Goal: Transaction & Acquisition: Purchase product/service

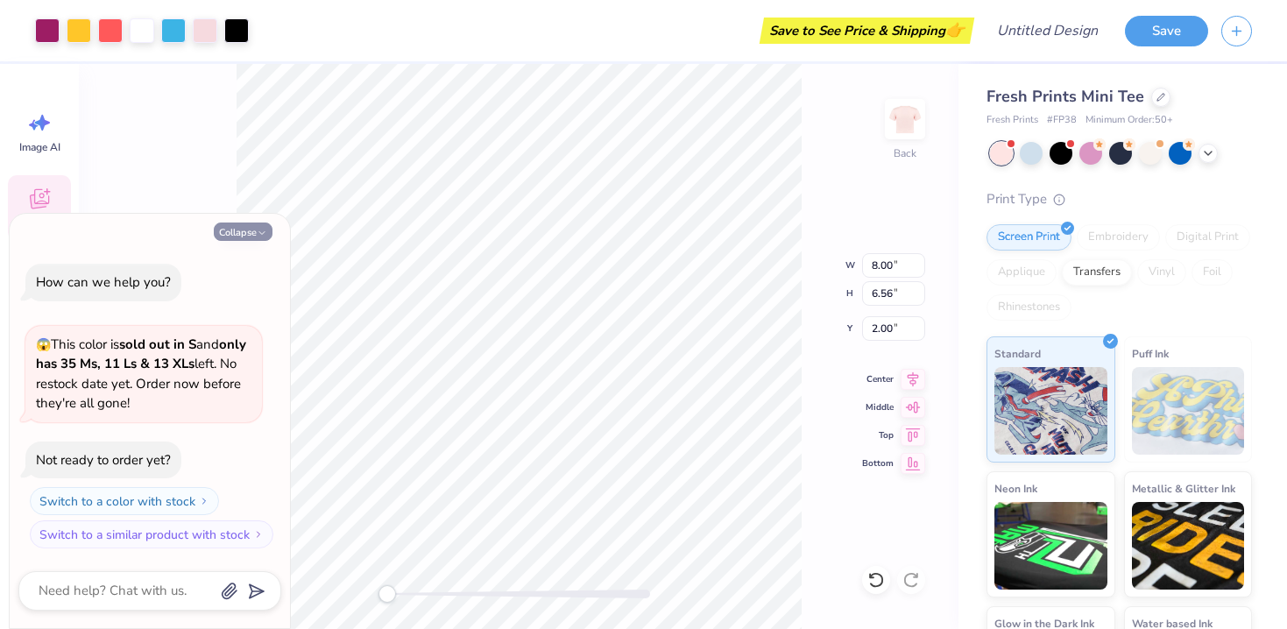
click at [234, 232] on button "Collapse" at bounding box center [243, 232] width 59 height 18
type textarea "x"
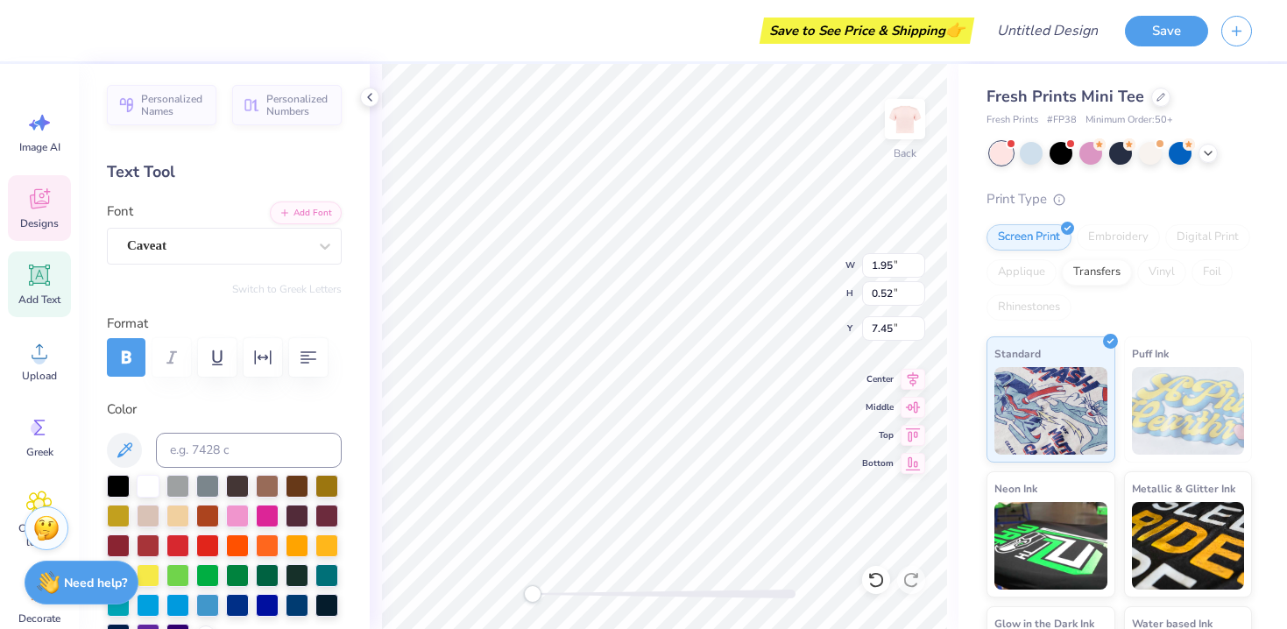
type input "0.63"
type input "0.13"
type input "7.17"
type textarea "Love:"
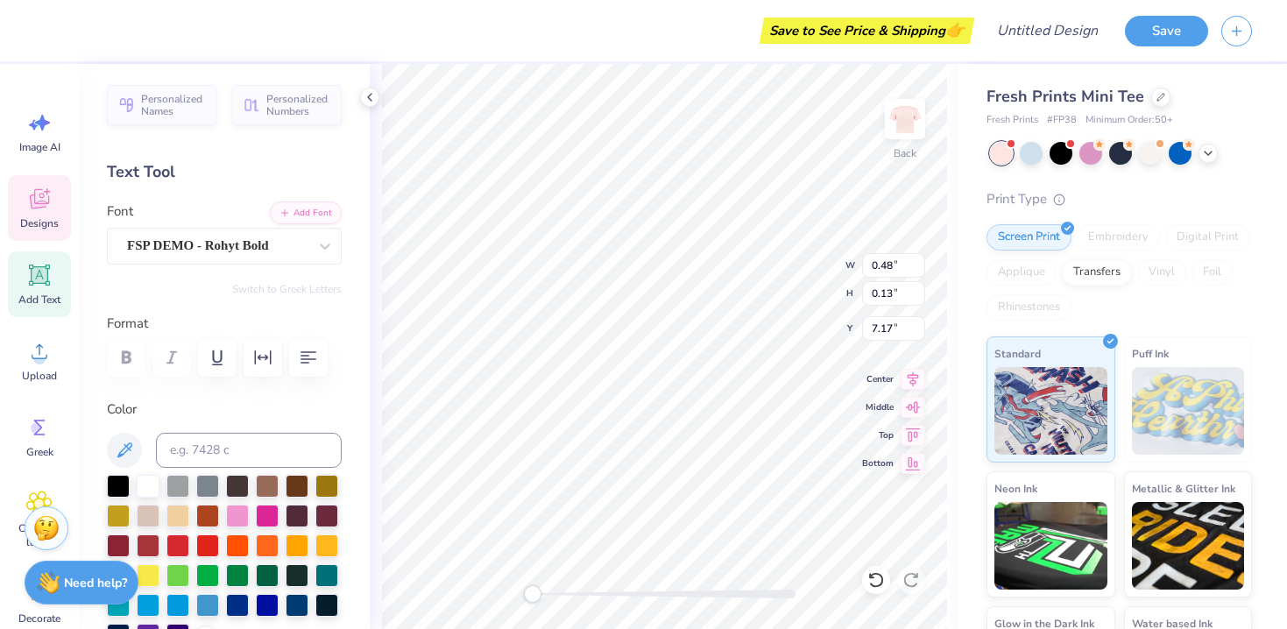
type textarea "Sent From:"
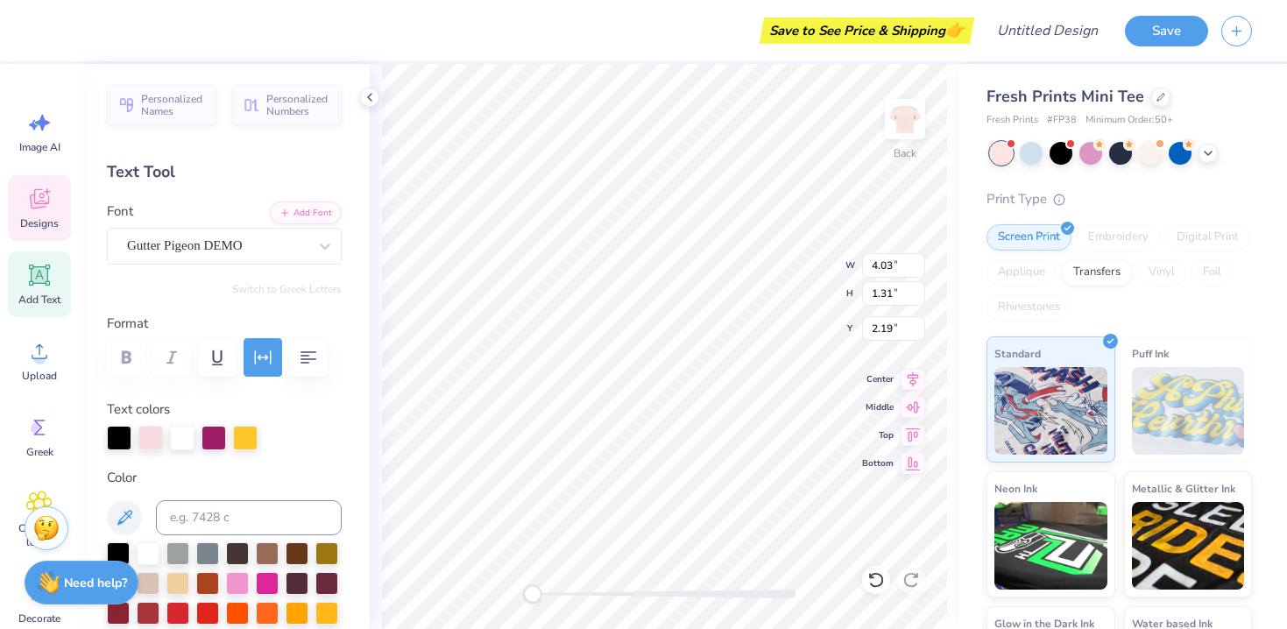
scroll to position [0, 0]
type textarea "Delta pHI"
type input "0.96"
type input "1.46"
type input "2.00"
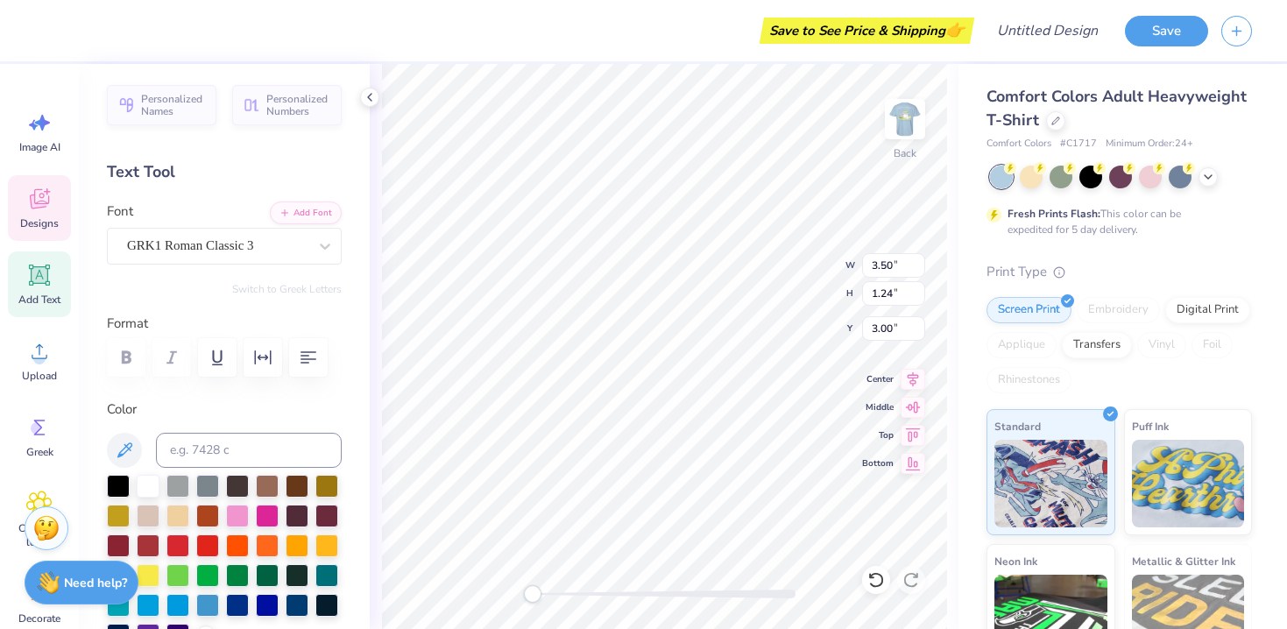
type textarea "z"
type textarea "D"
type textarea "d"
type textarea "E"
type textarea "Q"
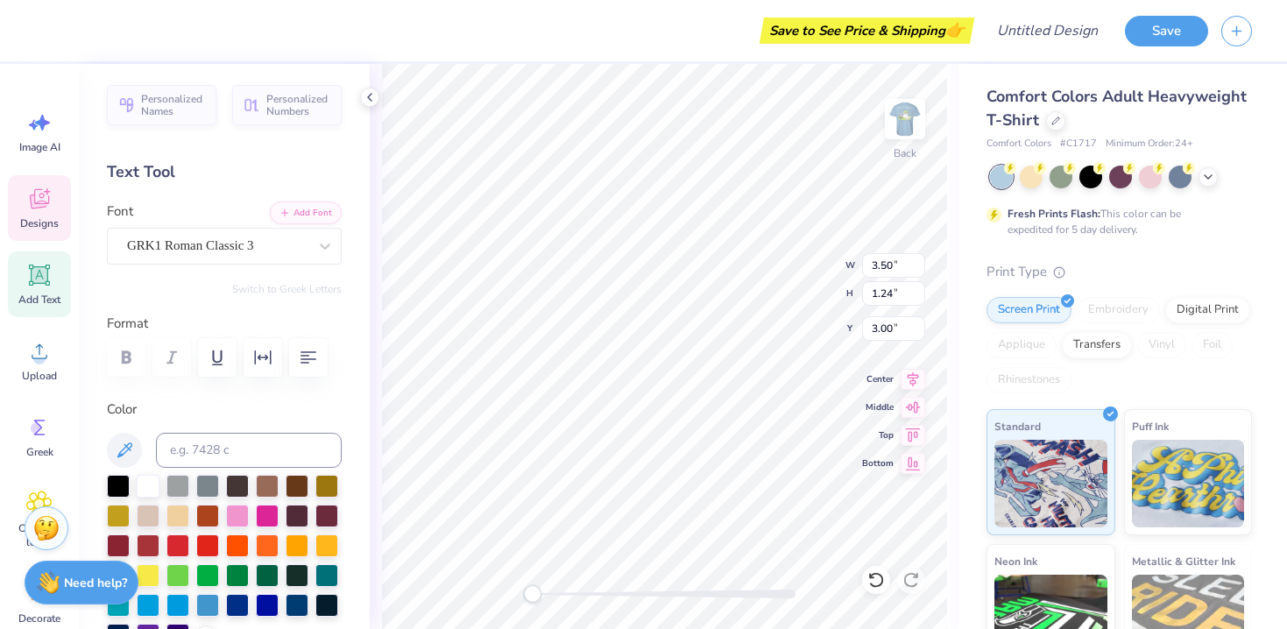
type textarea "A"
type textarea "G"
type textarea "Z"
type textarea "D"
type textarea "delta zeta"
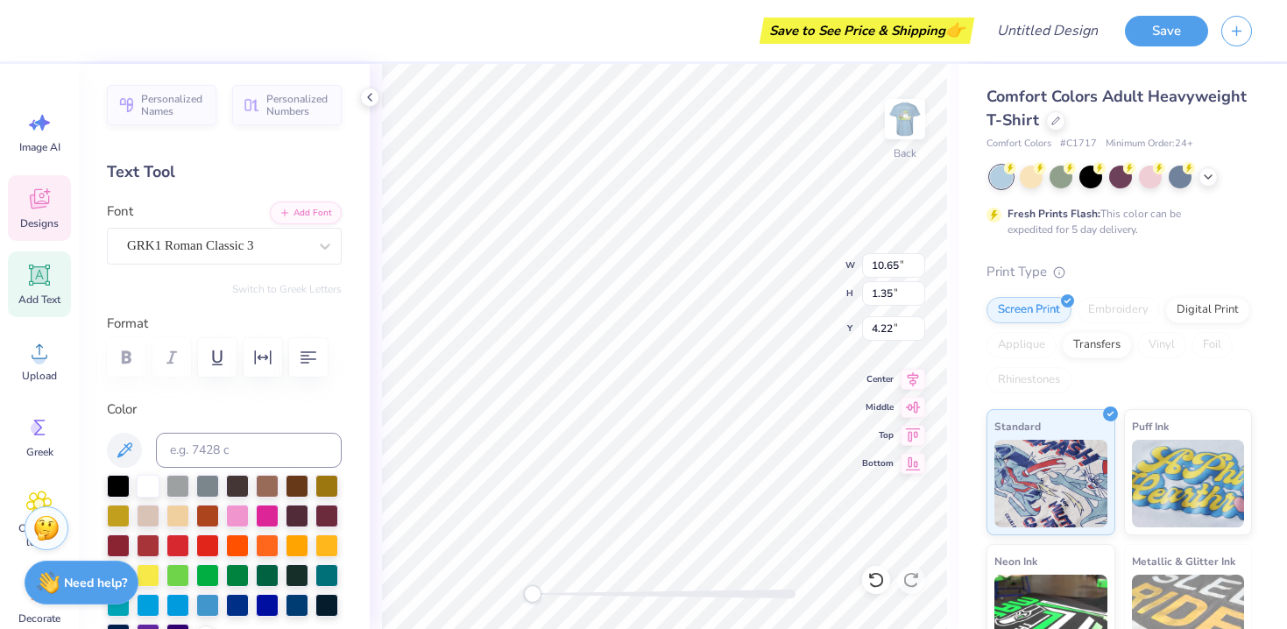
scroll to position [1, 0]
type textarea "delta zeta"
click at [300, 360] on icon "button" at bounding box center [308, 357] width 21 height 21
type input "3.16"
type input "1.76"
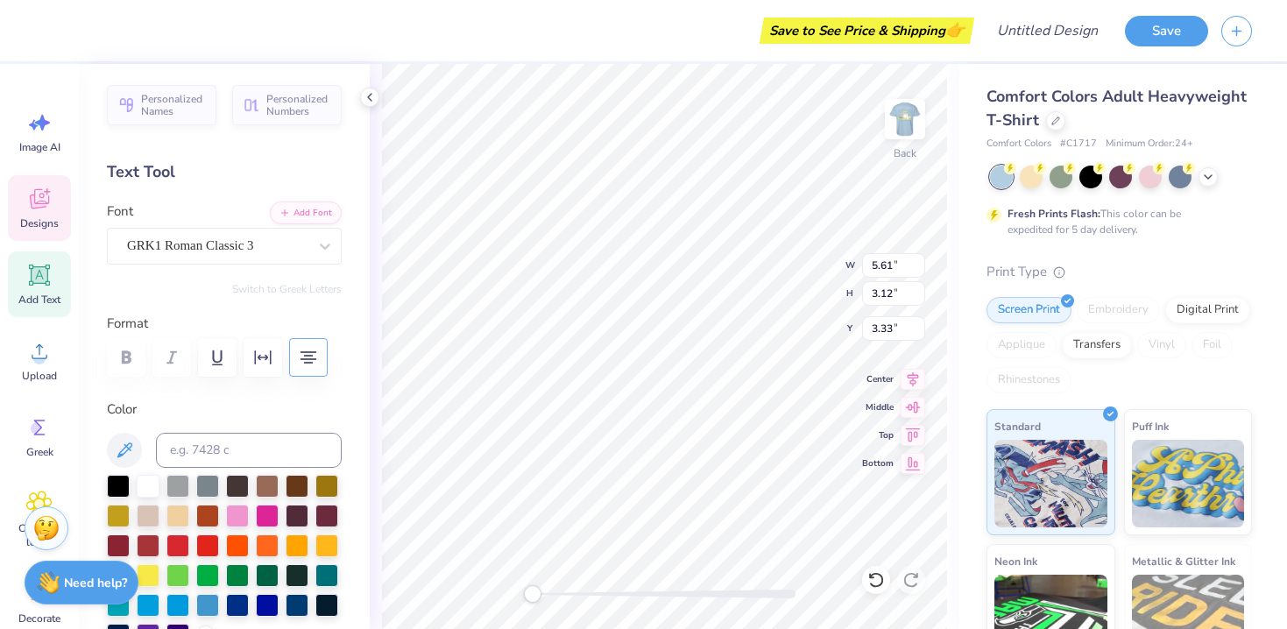
type input "2.18"
click at [880, 582] on icon at bounding box center [876, 580] width 18 height 18
click at [913, 581] on icon at bounding box center [911, 580] width 18 height 18
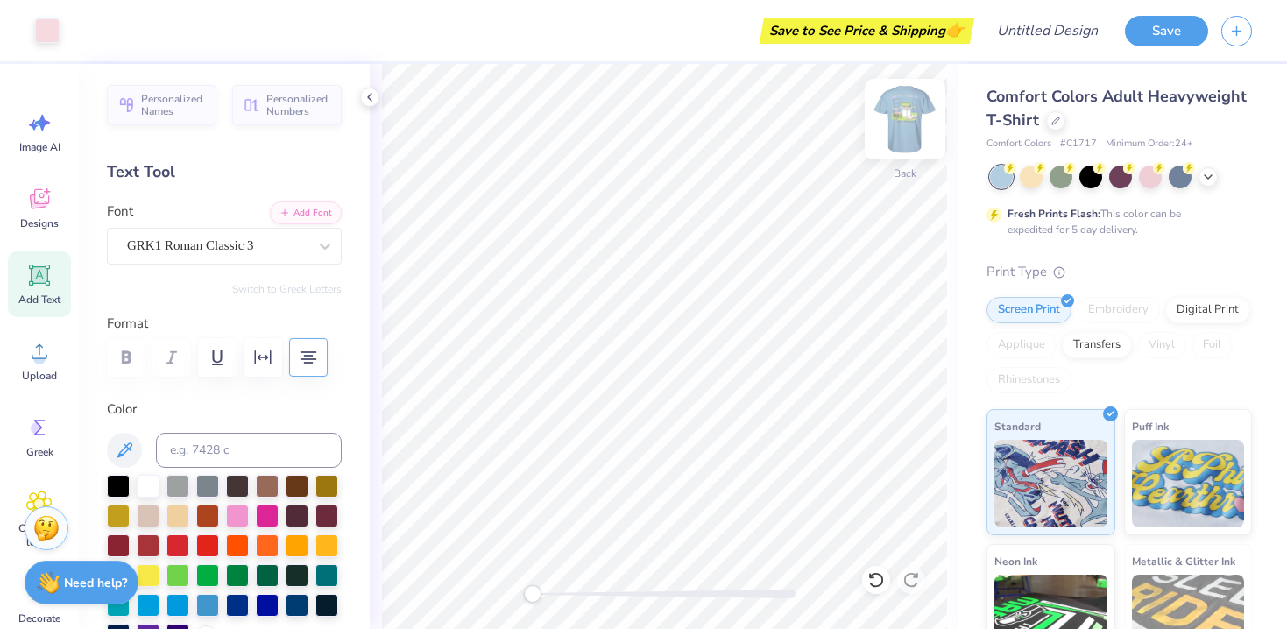
click at [904, 131] on img at bounding box center [905, 119] width 70 height 70
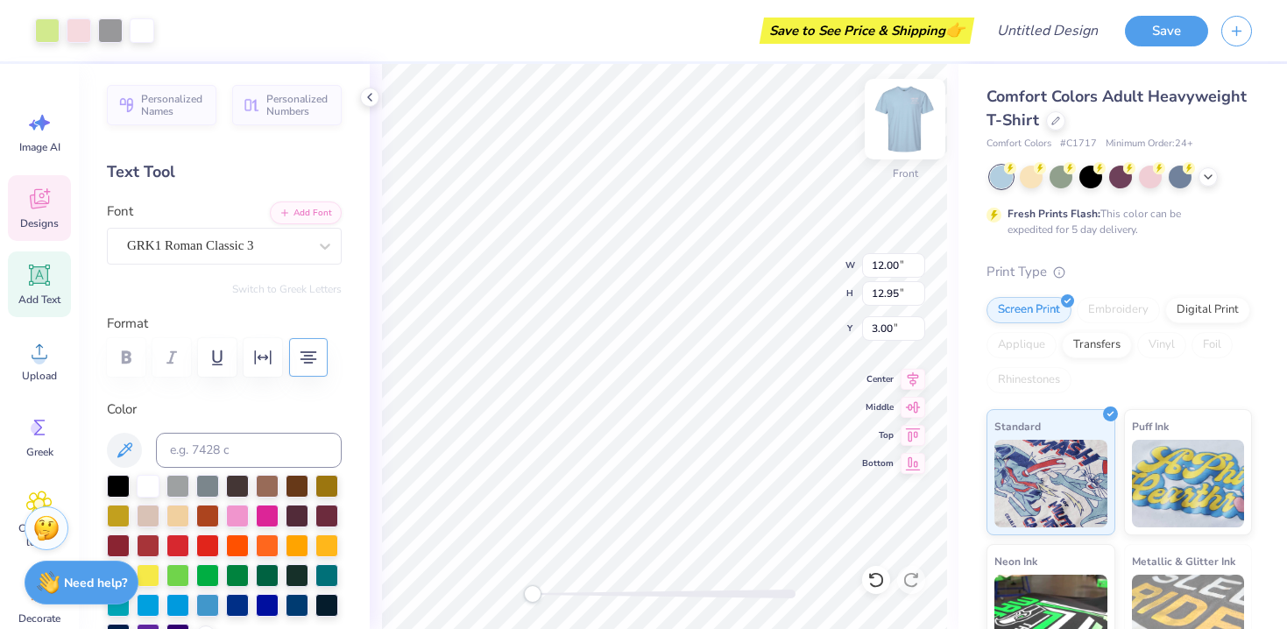
type input "1.94"
type textarea "d"
type textarea "DELTA ZETA"
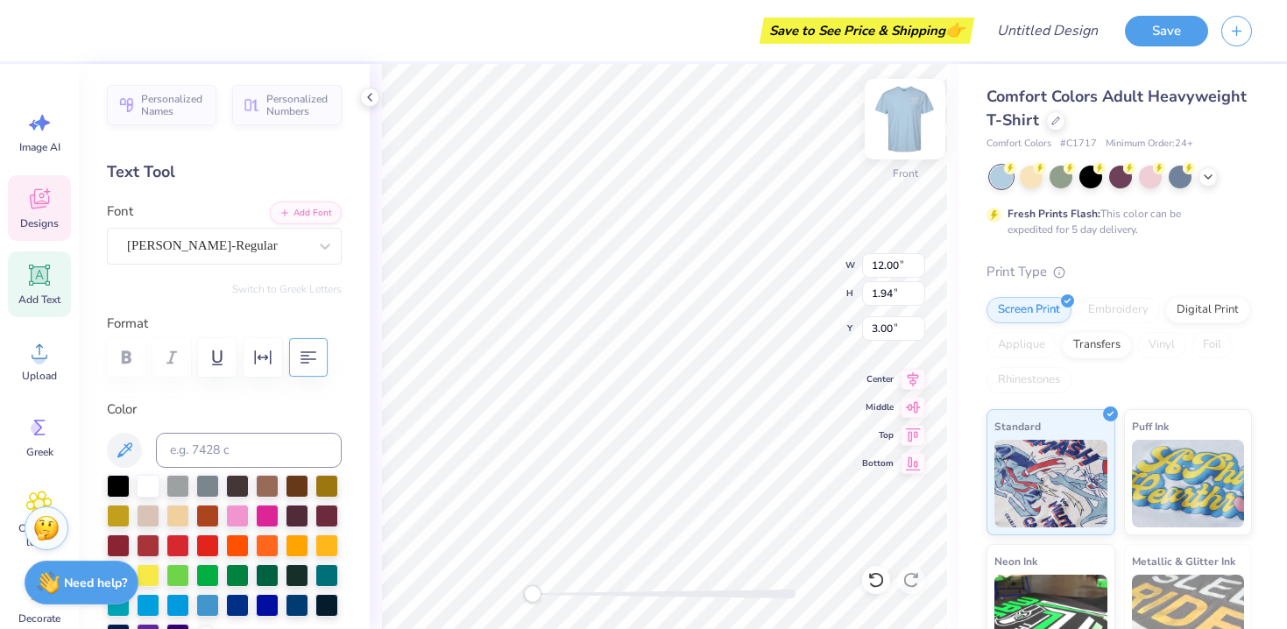
scroll to position [1, 3]
type textarea "W"
type textarea "wt"
type textarea "FAMILY WEEKEND"
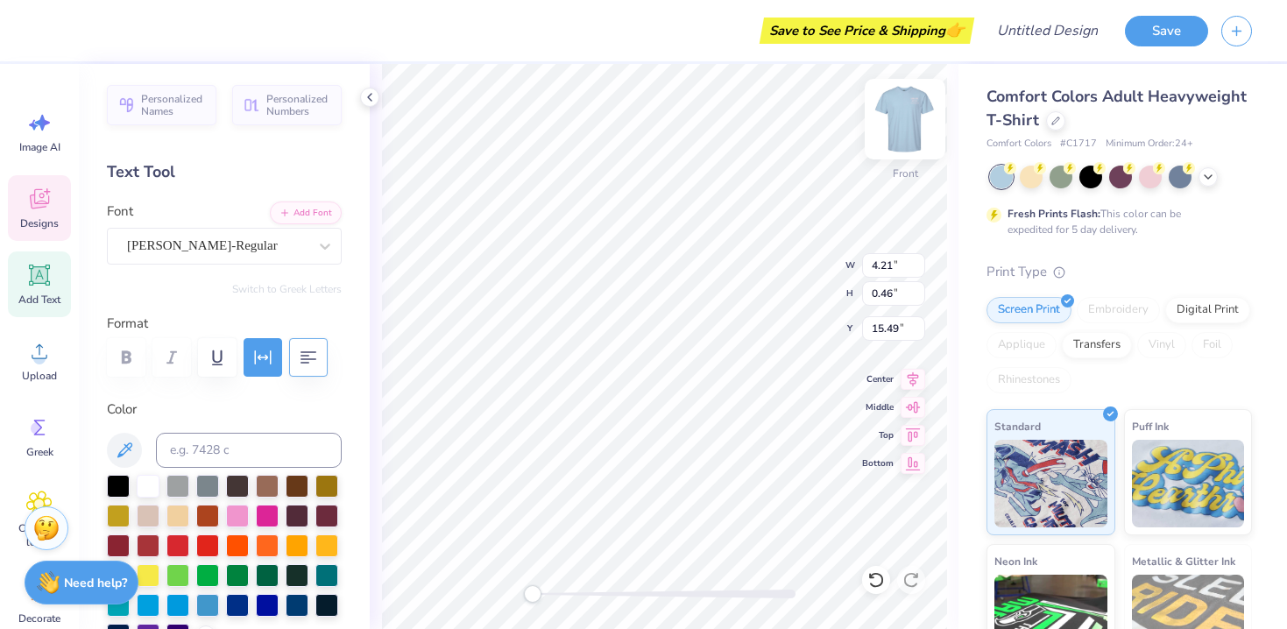
scroll to position [0, 4]
type textarea "2025"
type input "15.19"
click at [898, 131] on img at bounding box center [905, 119] width 70 height 70
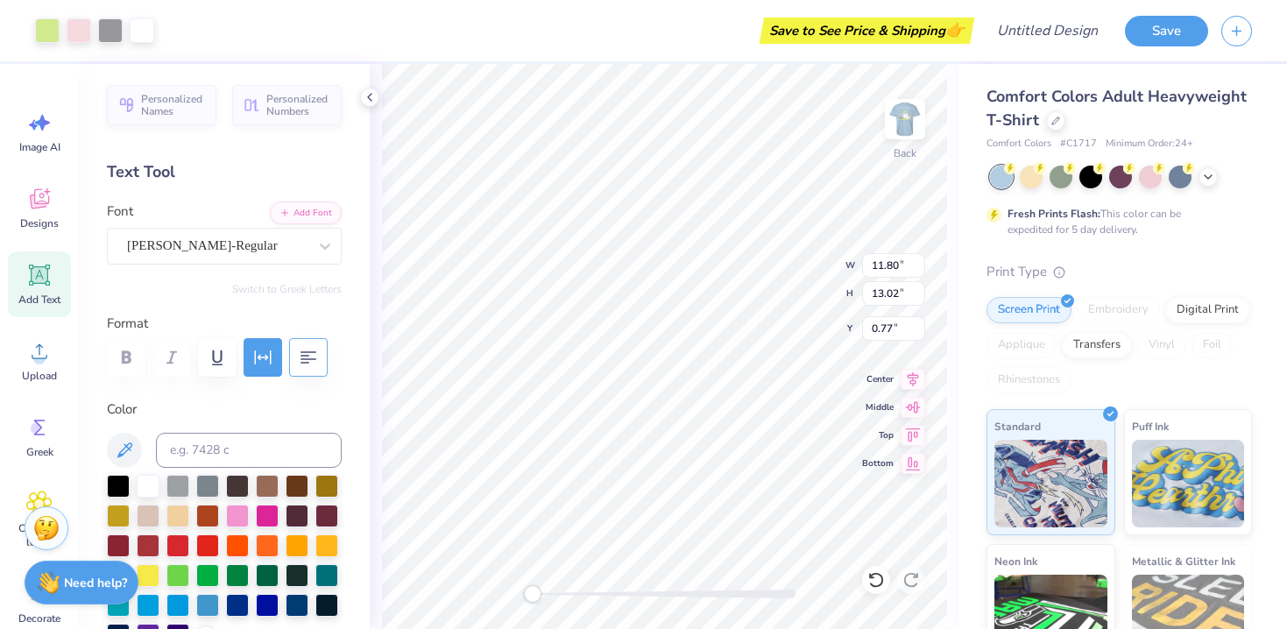
type input "11.80"
type input "13.02"
type input "0.77"
type input "3.25"
click at [870, 585] on icon at bounding box center [876, 580] width 18 height 18
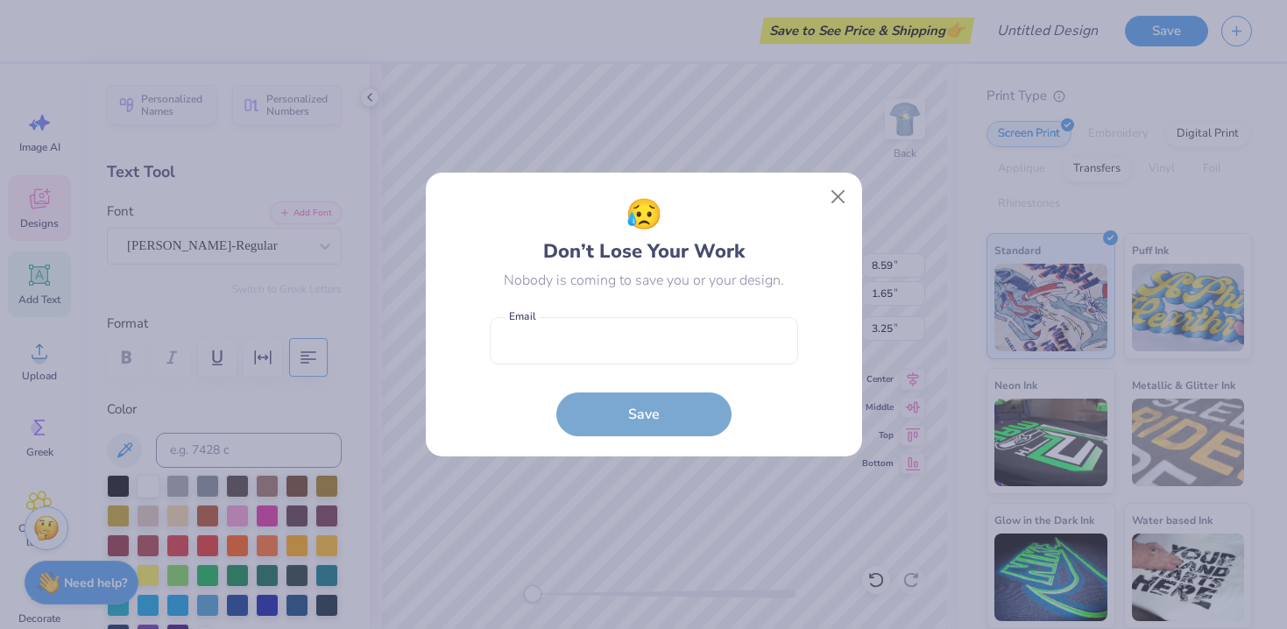
click at [629, 205] on span "😥" at bounding box center [644, 215] width 37 height 45
type input "3.44"
click at [585, 343] on input "email" at bounding box center [644, 341] width 308 height 48
type input "[EMAIL_ADDRESS][DOMAIN_NAME]"
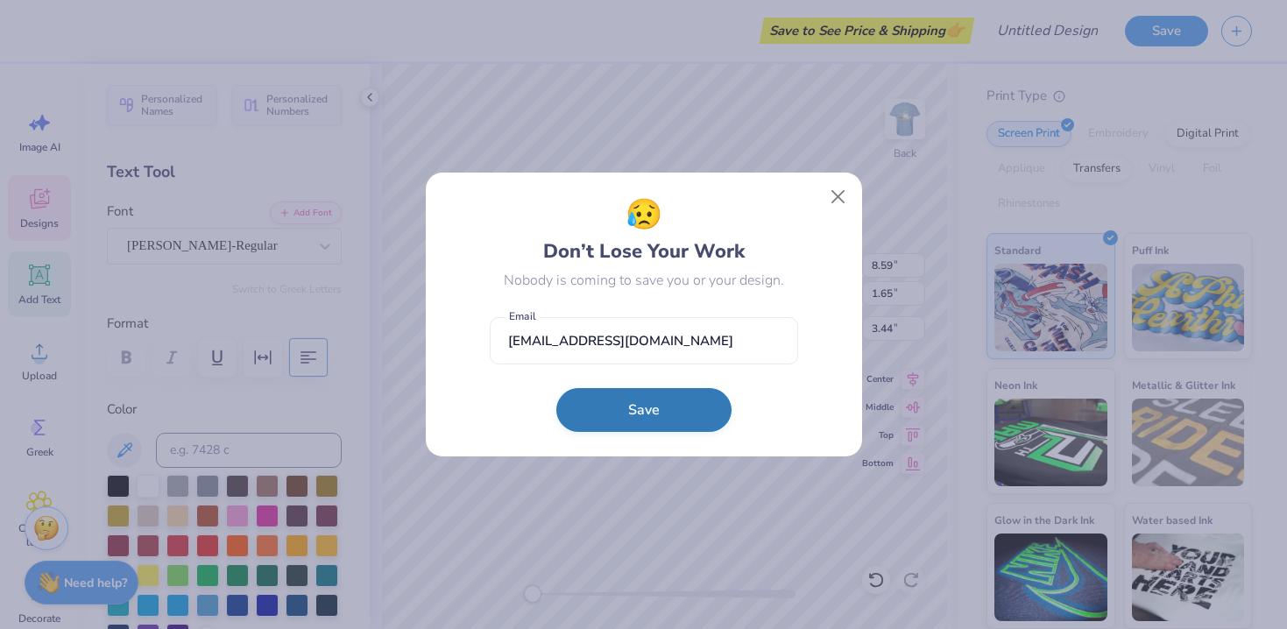
click at [614, 394] on button "Save" at bounding box center [643, 410] width 175 height 44
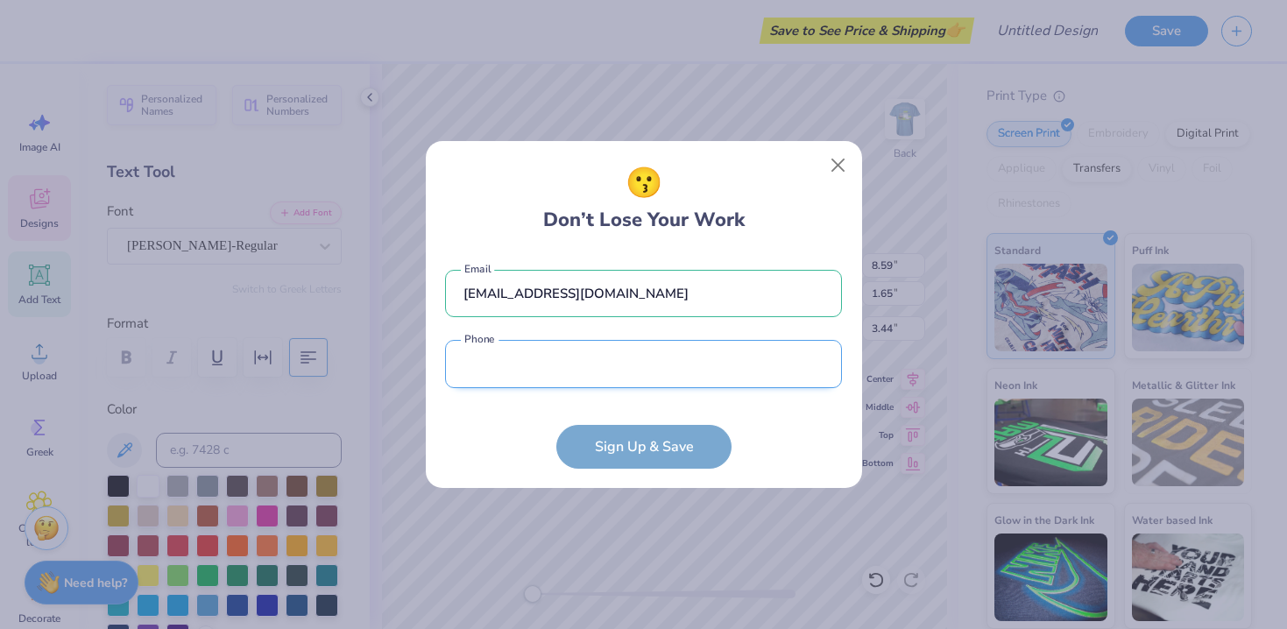
click at [562, 362] on input "tel" at bounding box center [643, 364] width 397 height 48
type input "[PHONE_NUMBER]"
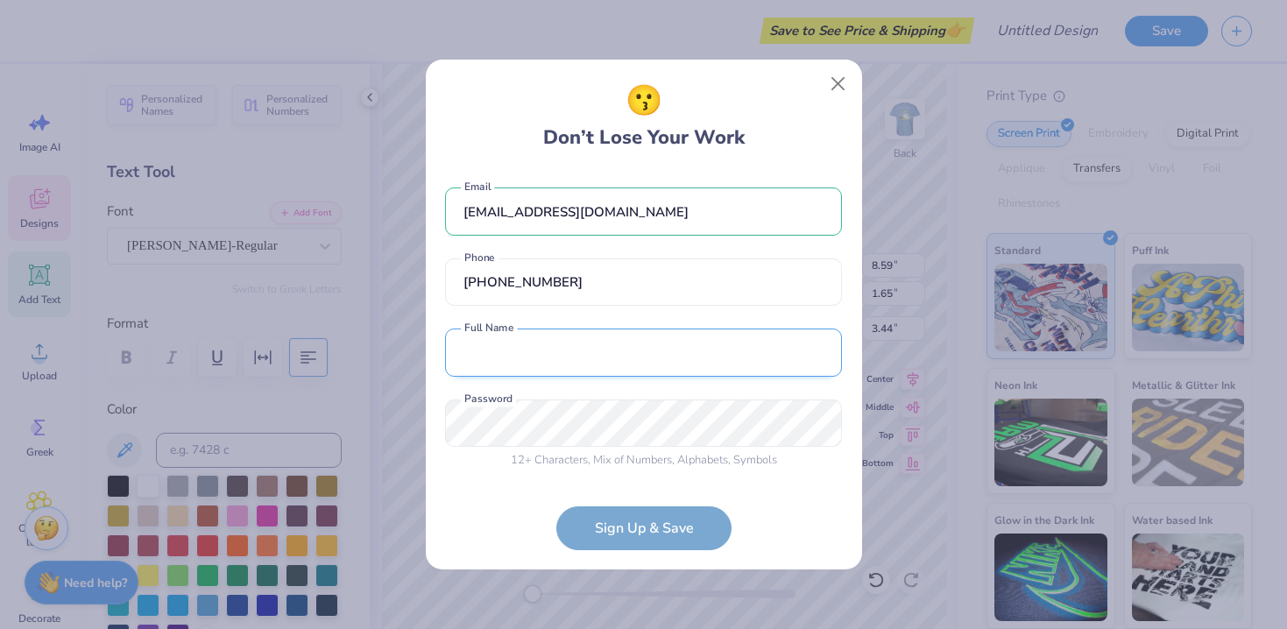
click at [537, 350] on input "text" at bounding box center [643, 353] width 397 height 48
type input "[PERSON_NAME]"
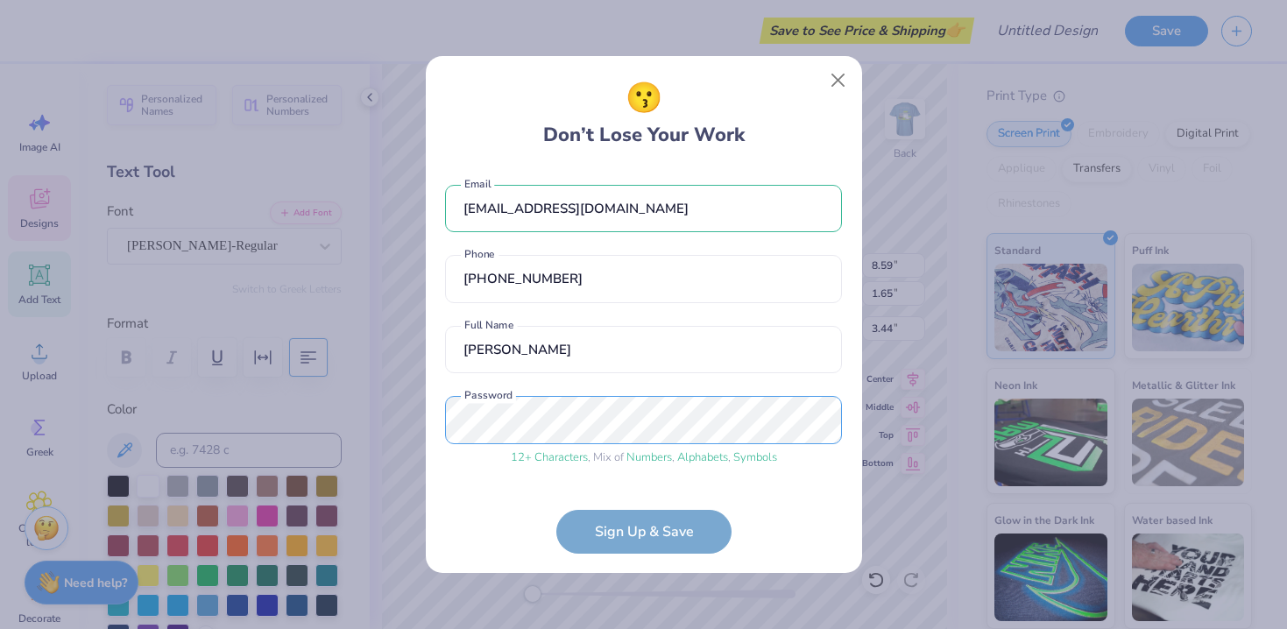
scroll to position [60, 0]
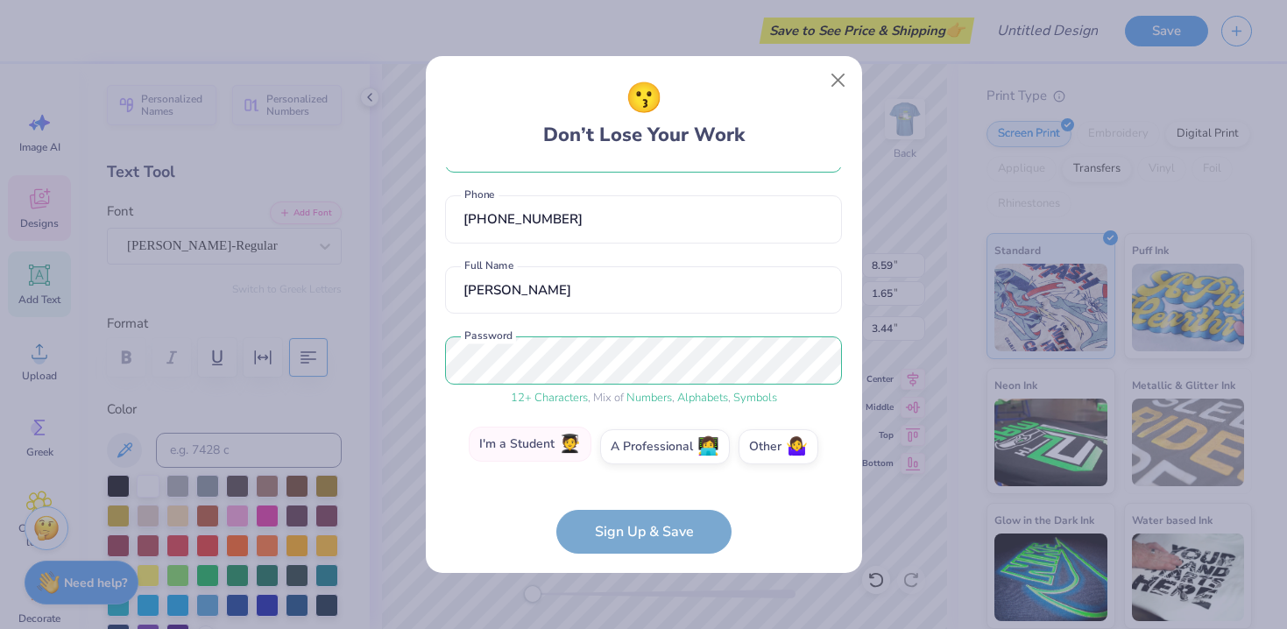
click at [535, 445] on label "I'm a Student 🧑‍🎓" at bounding box center [530, 444] width 123 height 35
click at [638, 505] on input "I'm a Student 🧑‍🎓" at bounding box center [643, 510] width 11 height 11
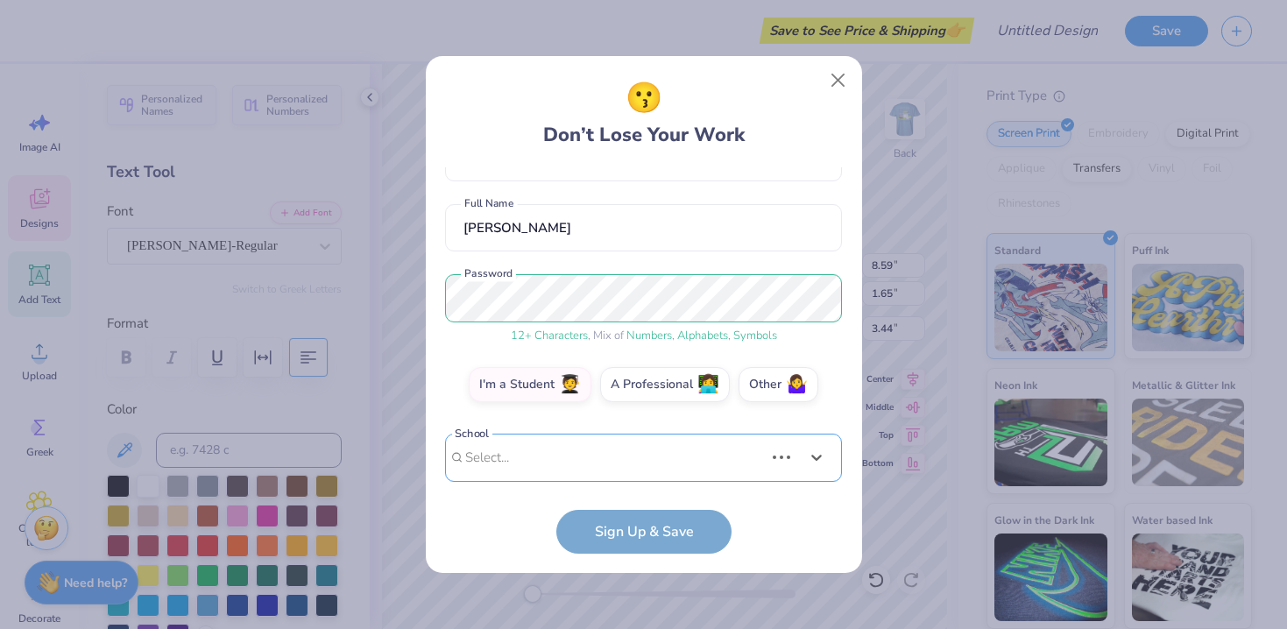
click at [584, 463] on div "Use Up and Down to choose options, press Enter to select the currently focused …" at bounding box center [643, 484] width 397 height 101
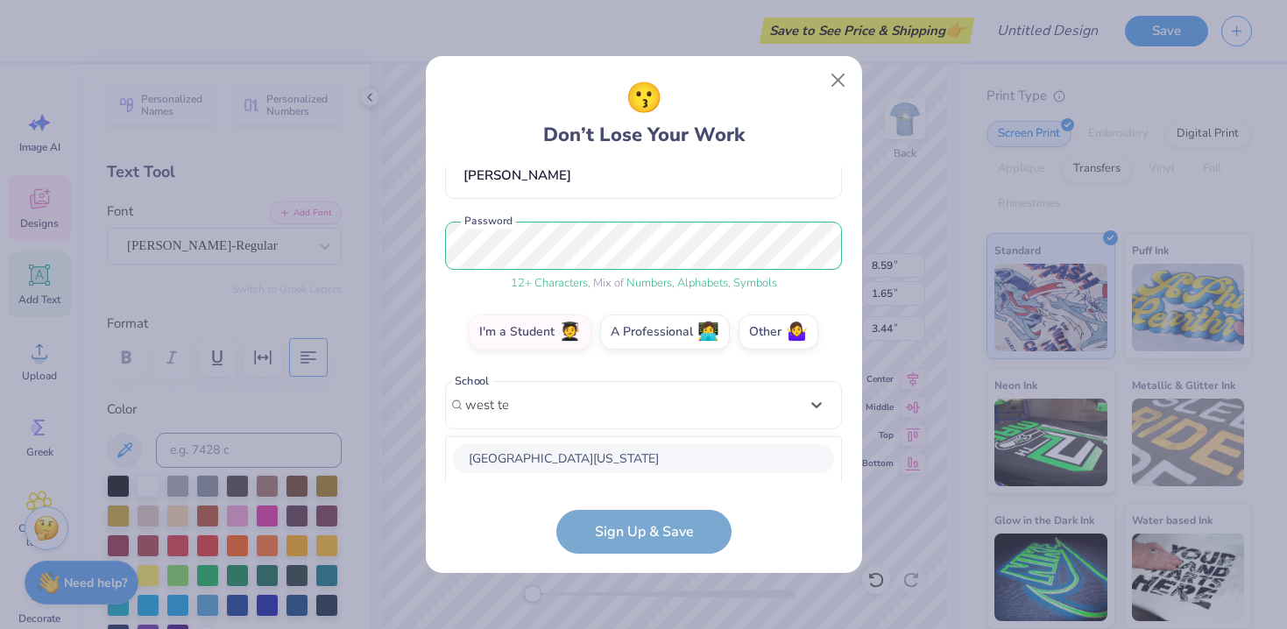
scroll to position [393, 0]
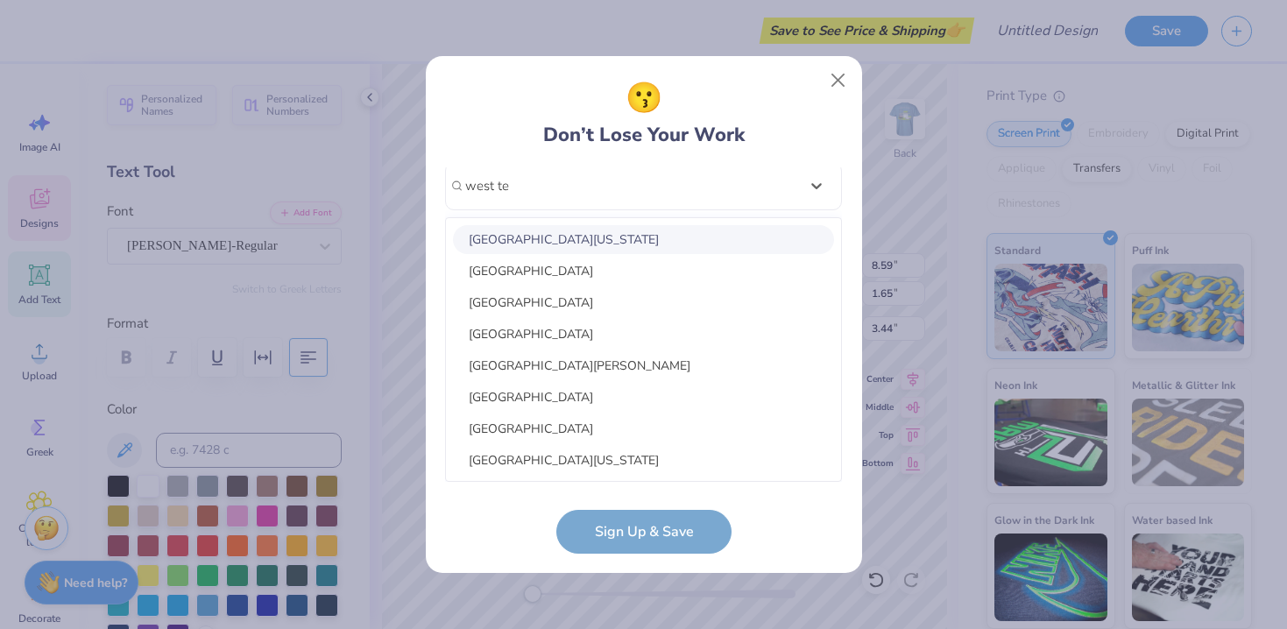
click at [523, 237] on div "[GEOGRAPHIC_DATA][US_STATE]" at bounding box center [643, 239] width 381 height 29
type input "west te"
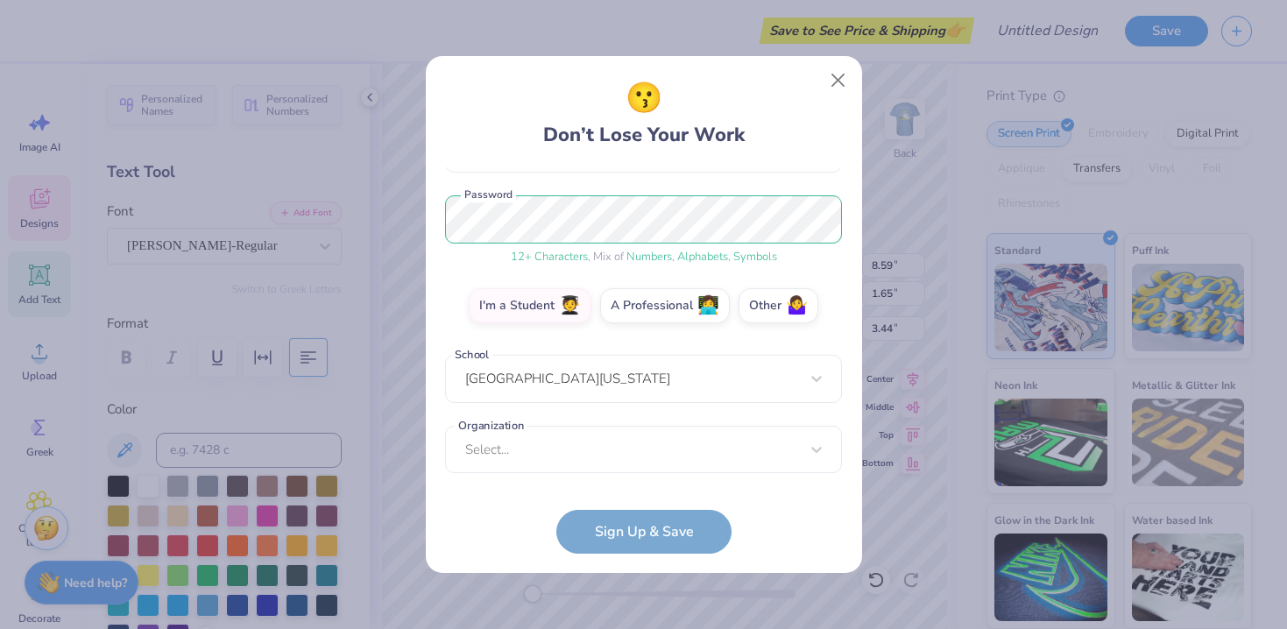
scroll to position [201, 0]
click at [545, 442] on div "Select..." at bounding box center [643, 450] width 397 height 48
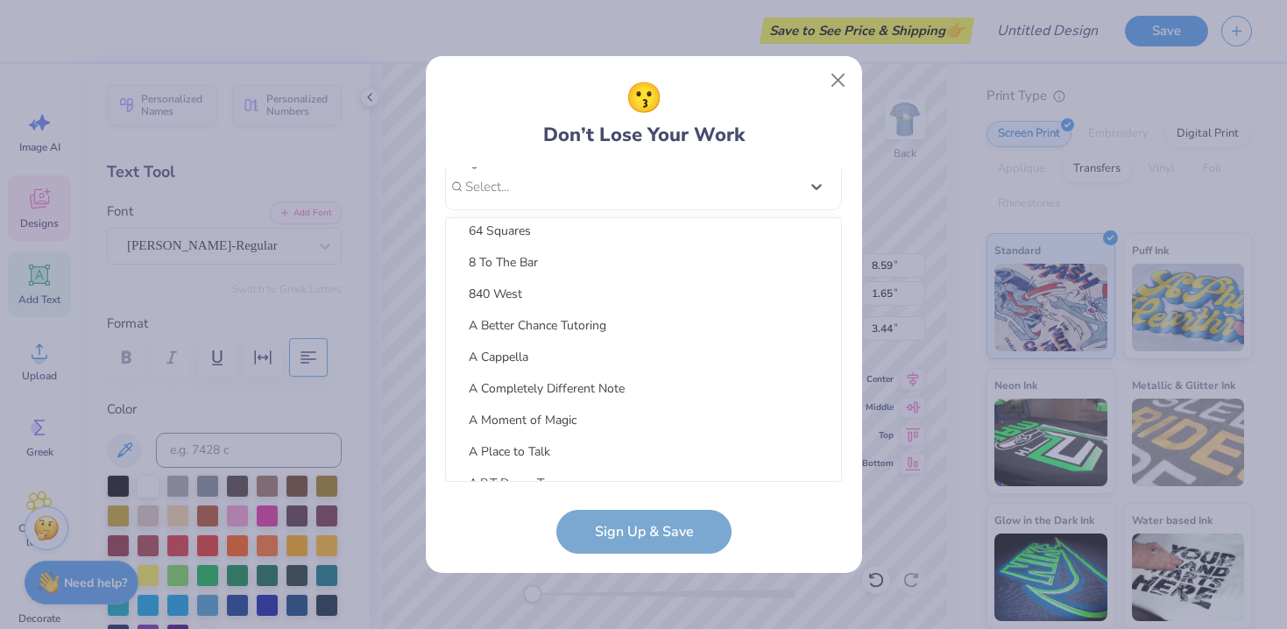
scroll to position [584, 0]
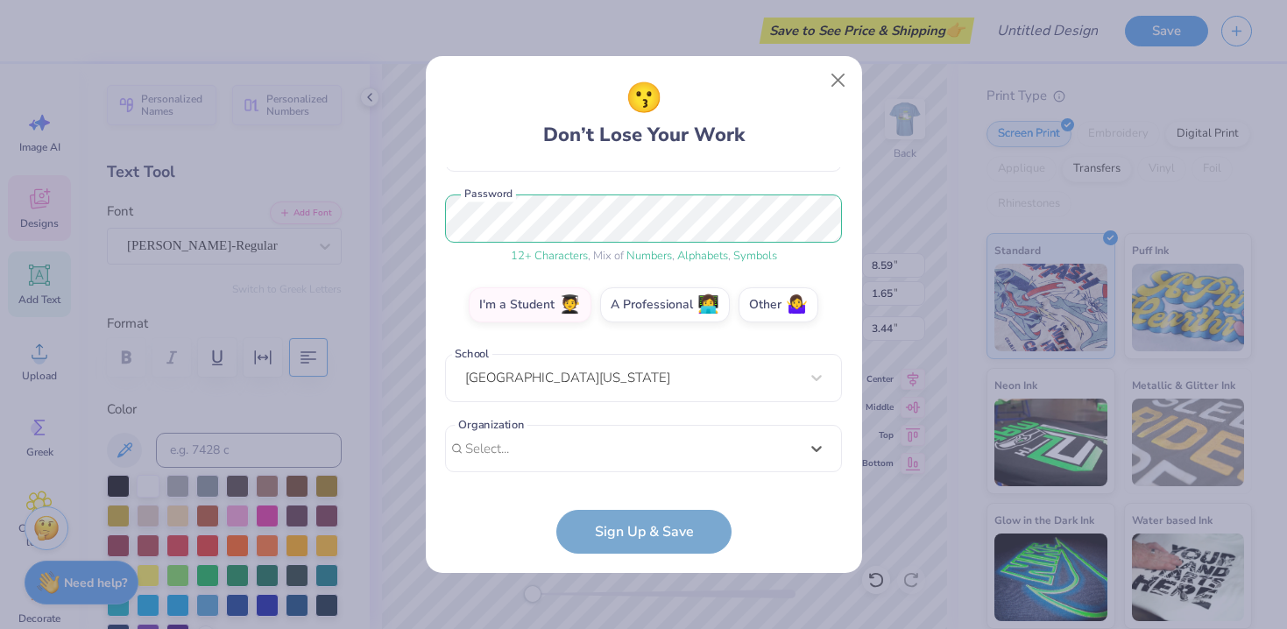
click at [552, 186] on div "[EMAIL_ADDRESS][DOMAIN_NAME] Email [PHONE_NUMBER] Phone [PERSON_NAME] Full Name…" at bounding box center [643, 324] width 397 height 315
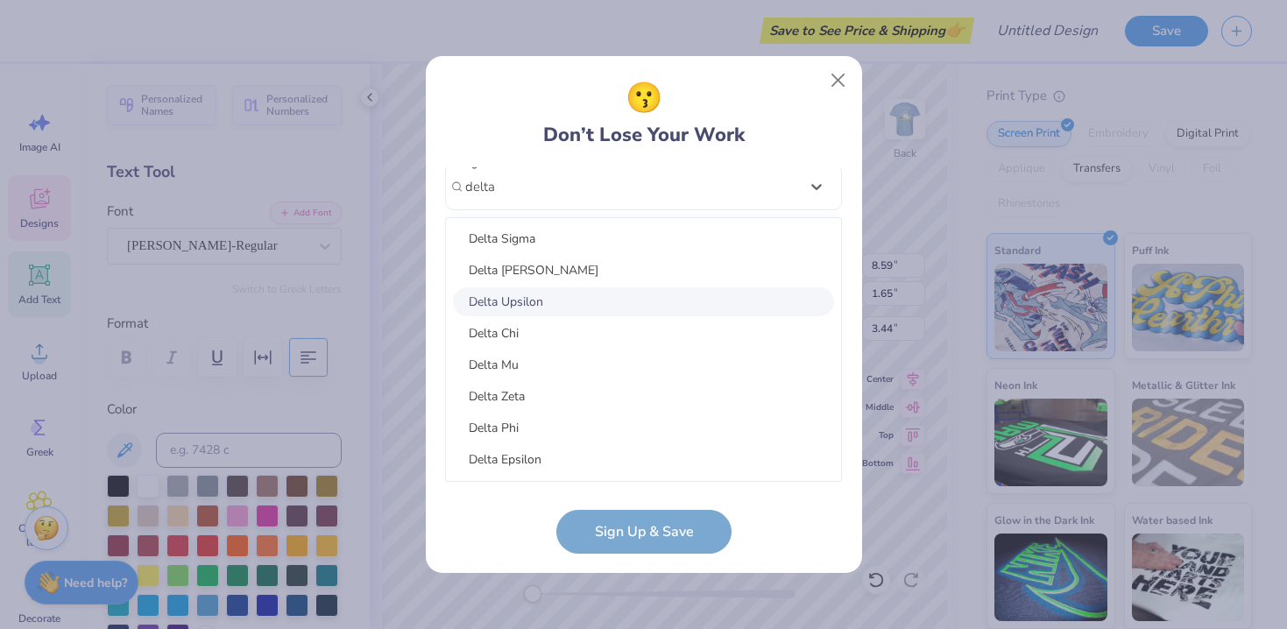
scroll to position [229, 0]
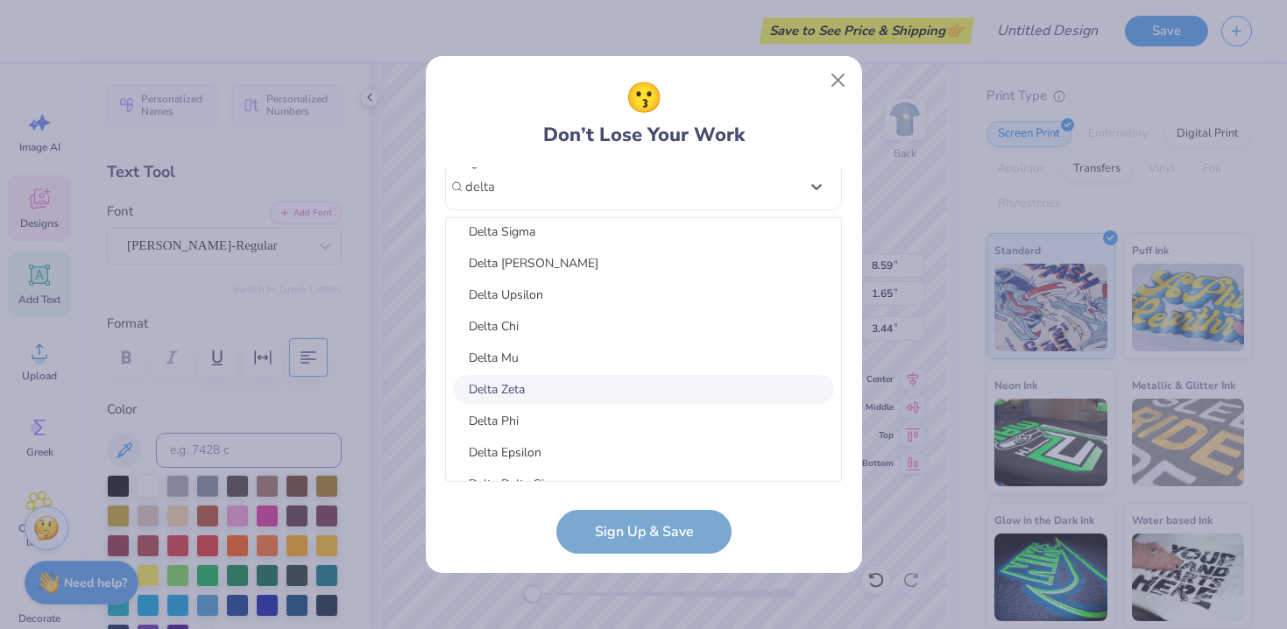
click at [537, 384] on div "Delta Zeta" at bounding box center [643, 389] width 381 height 29
type input "delta"
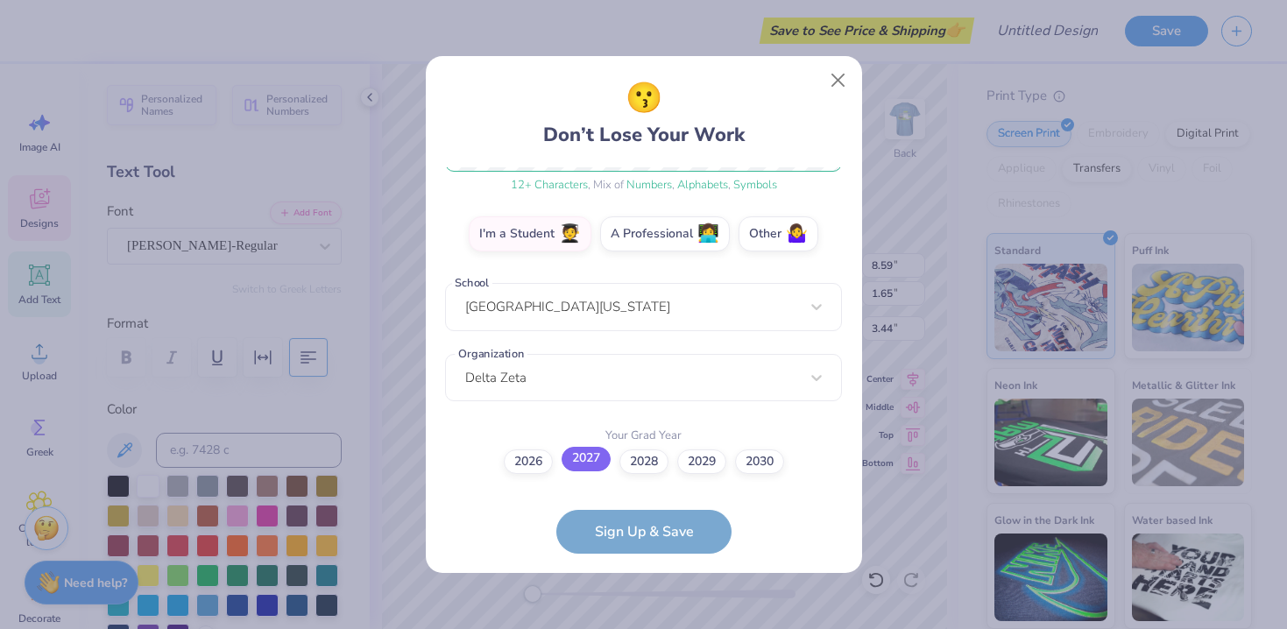
click at [574, 466] on label "2027" at bounding box center [586, 459] width 49 height 25
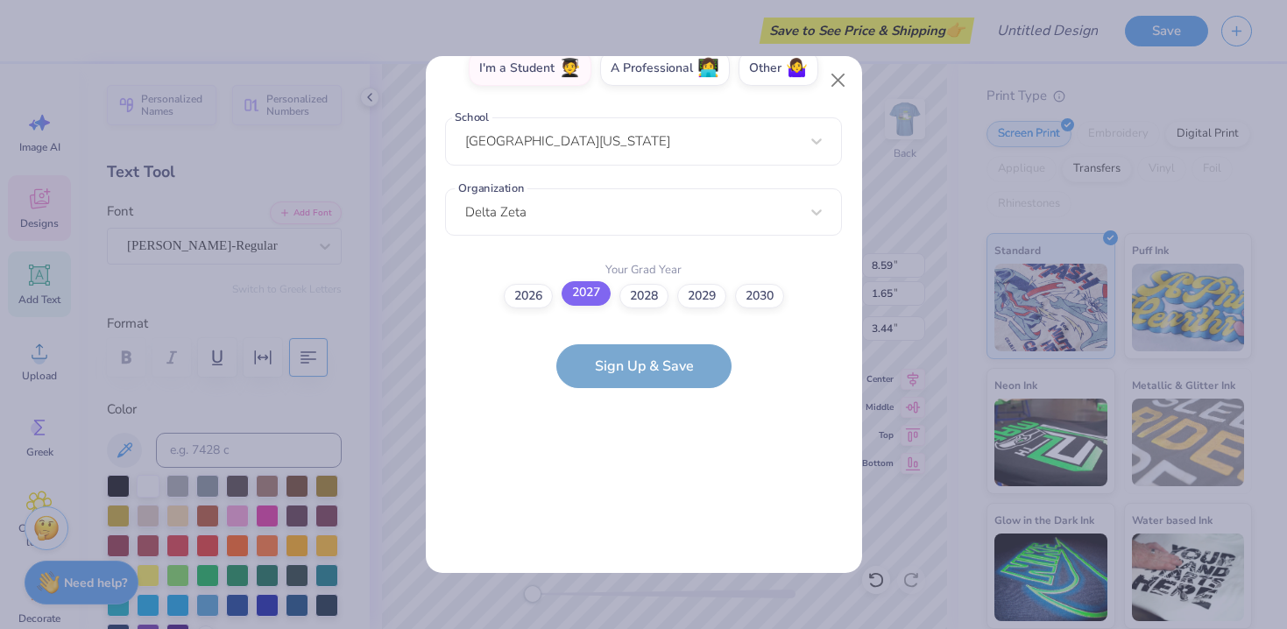
scroll to position [0, 0]
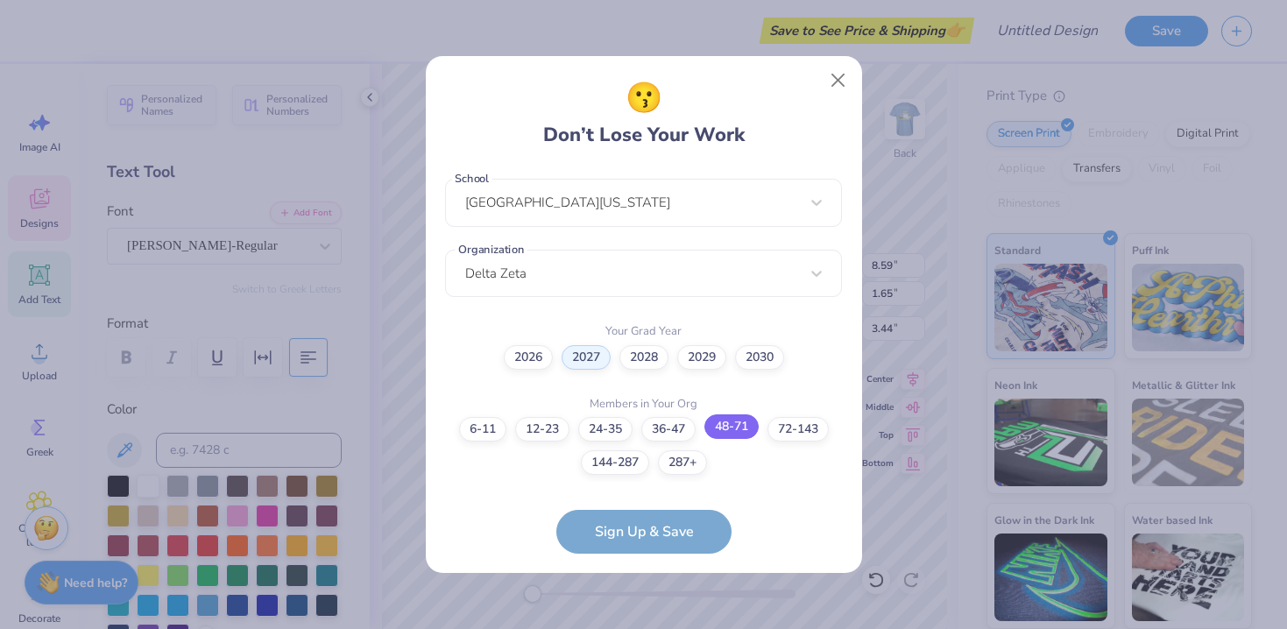
click at [715, 430] on label "48-71" at bounding box center [731, 426] width 54 height 25
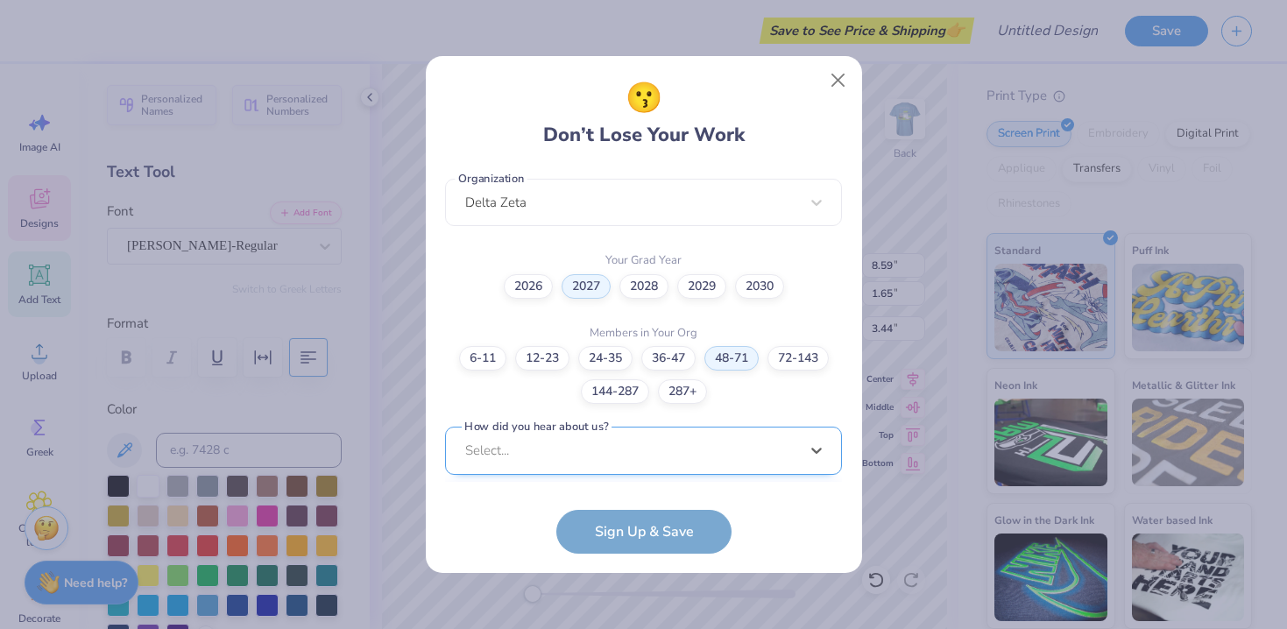
click at [671, 442] on div "option Word of Mouth focused, 8 of 15. 15 results available. Use Up and Down to…" at bounding box center [643, 587] width 397 height 320
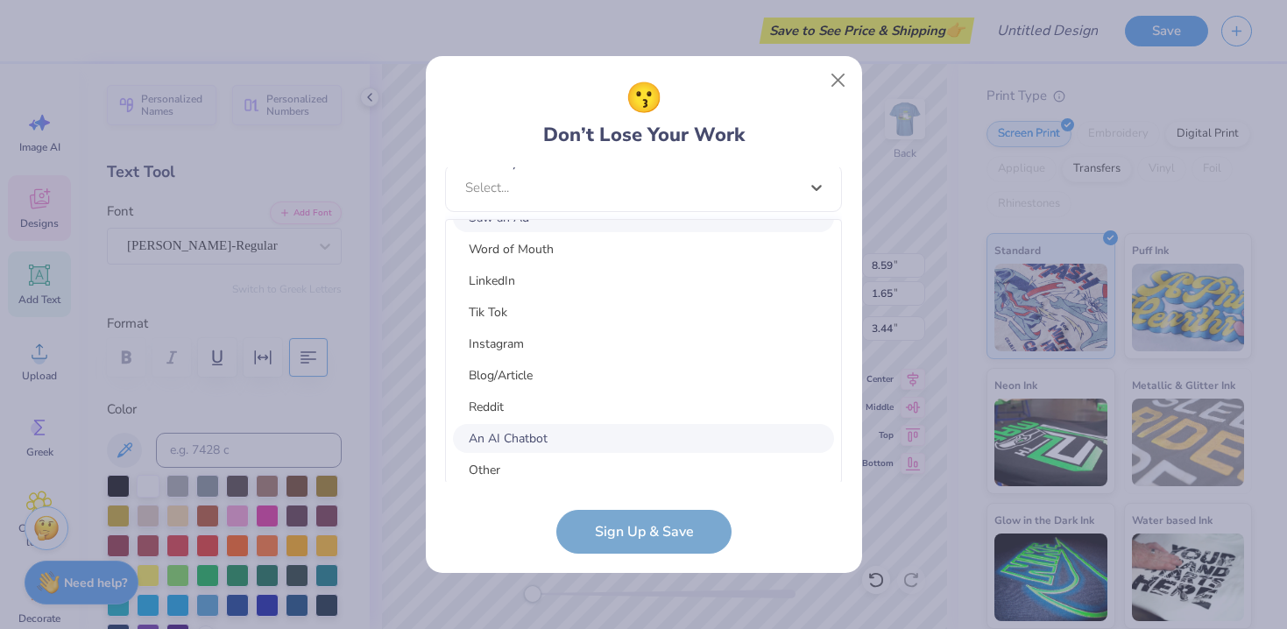
scroll to position [222, 0]
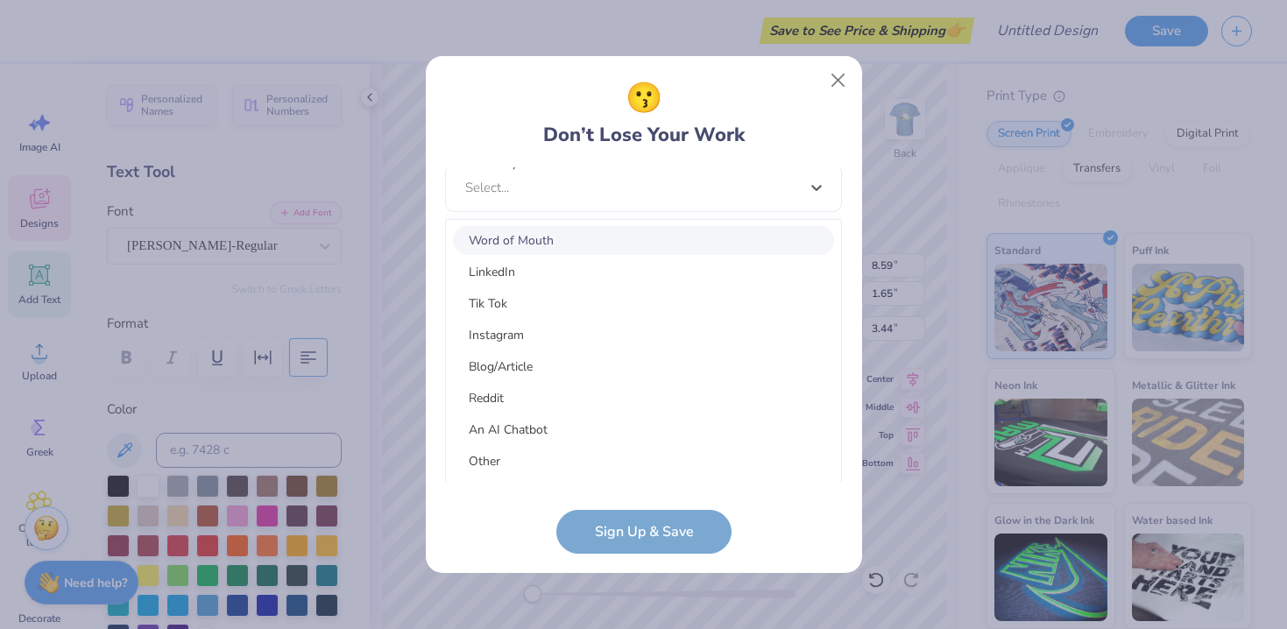
click at [607, 240] on div "Word of Mouth" at bounding box center [643, 240] width 381 height 29
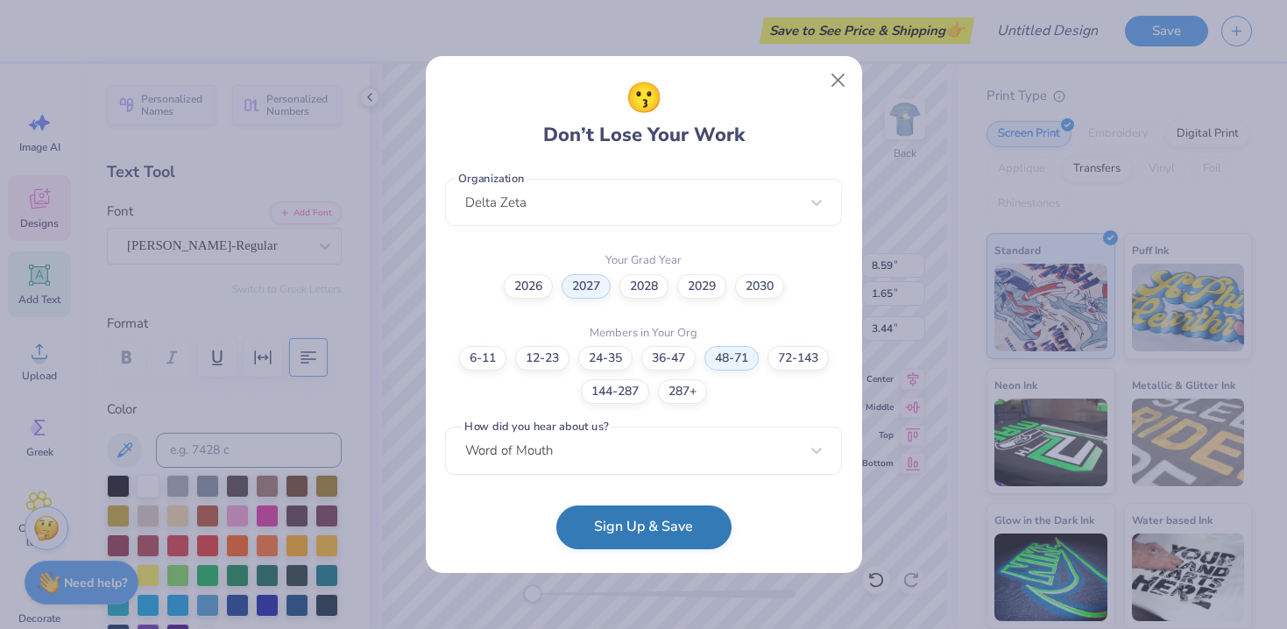
click at [691, 522] on button "Sign Up & Save" at bounding box center [643, 527] width 175 height 44
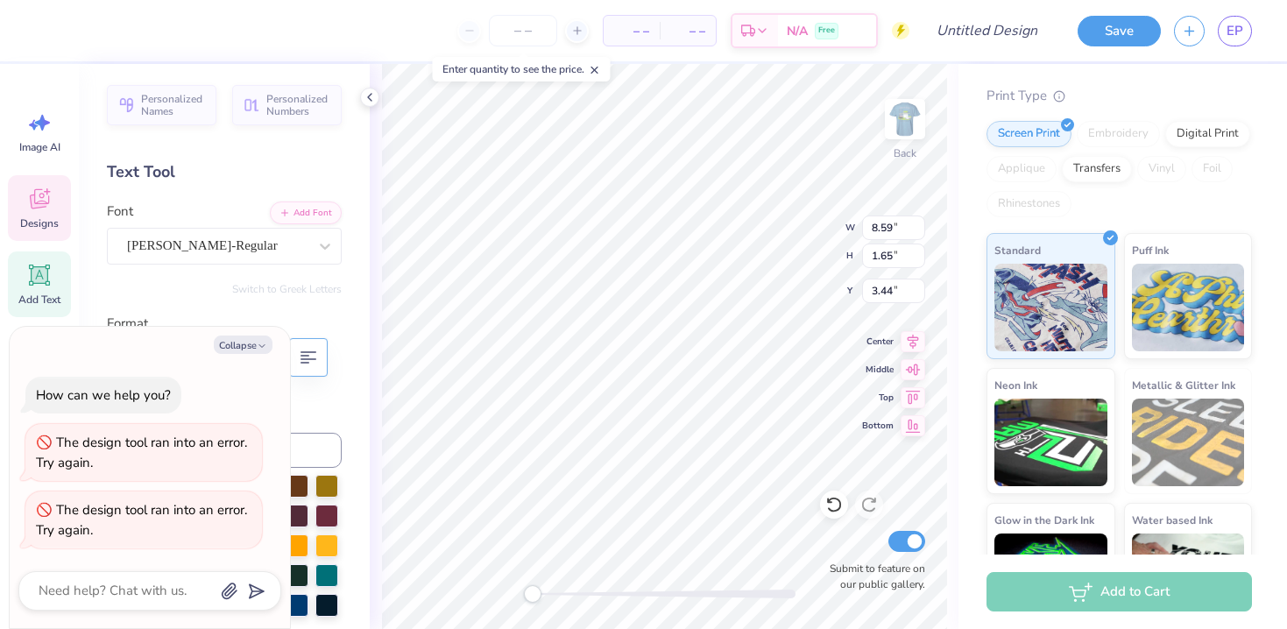
scroll to position [0, 1]
click at [226, 341] on button "Collapse" at bounding box center [243, 345] width 59 height 18
type textarea "x"
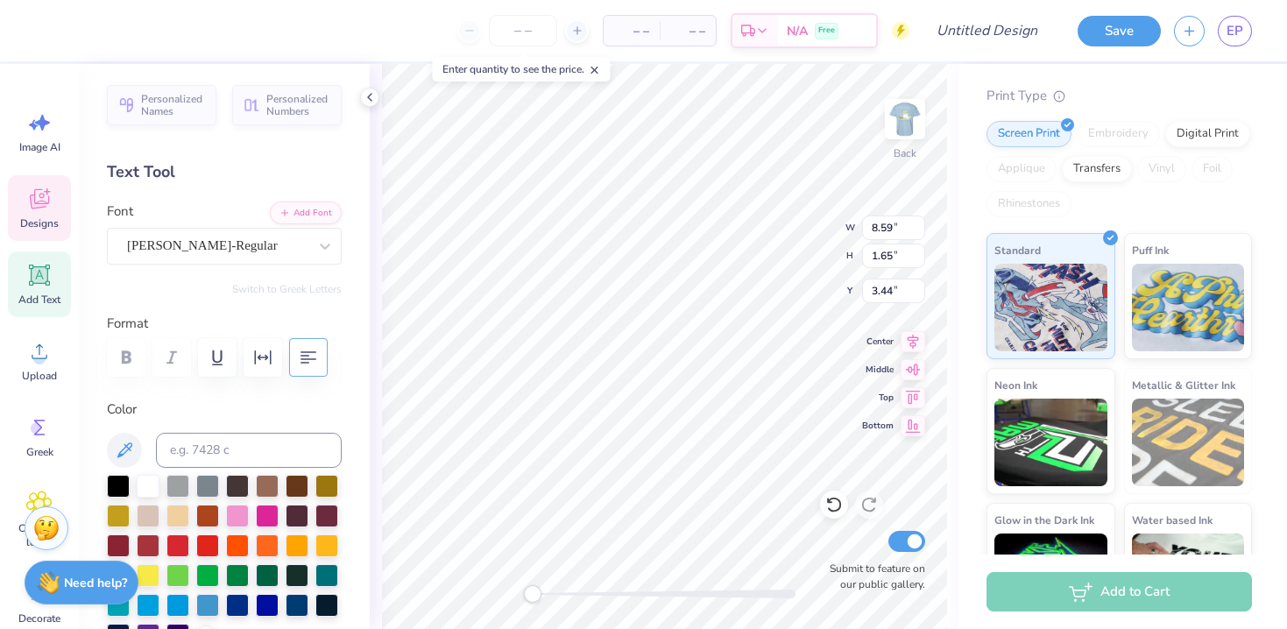
type input "10.75"
type input "2.07"
type input "3.02"
click at [35, 209] on icon at bounding box center [39, 199] width 26 height 26
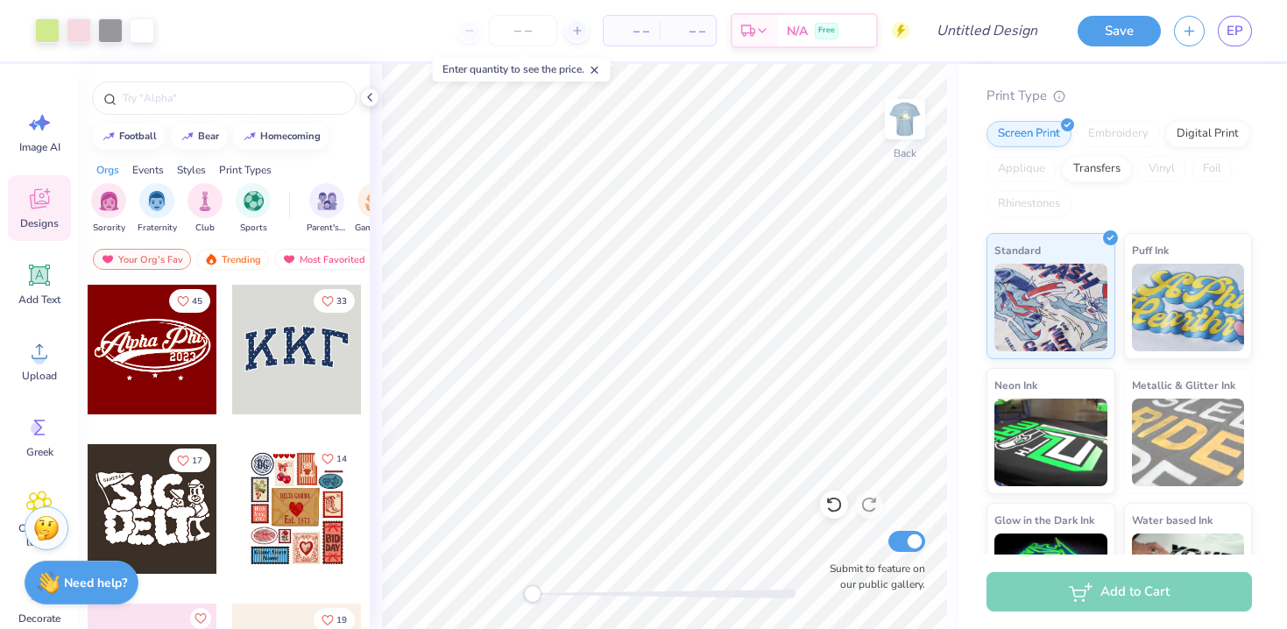
click at [328, 458] on icon "Like" at bounding box center [328, 459] width 12 height 12
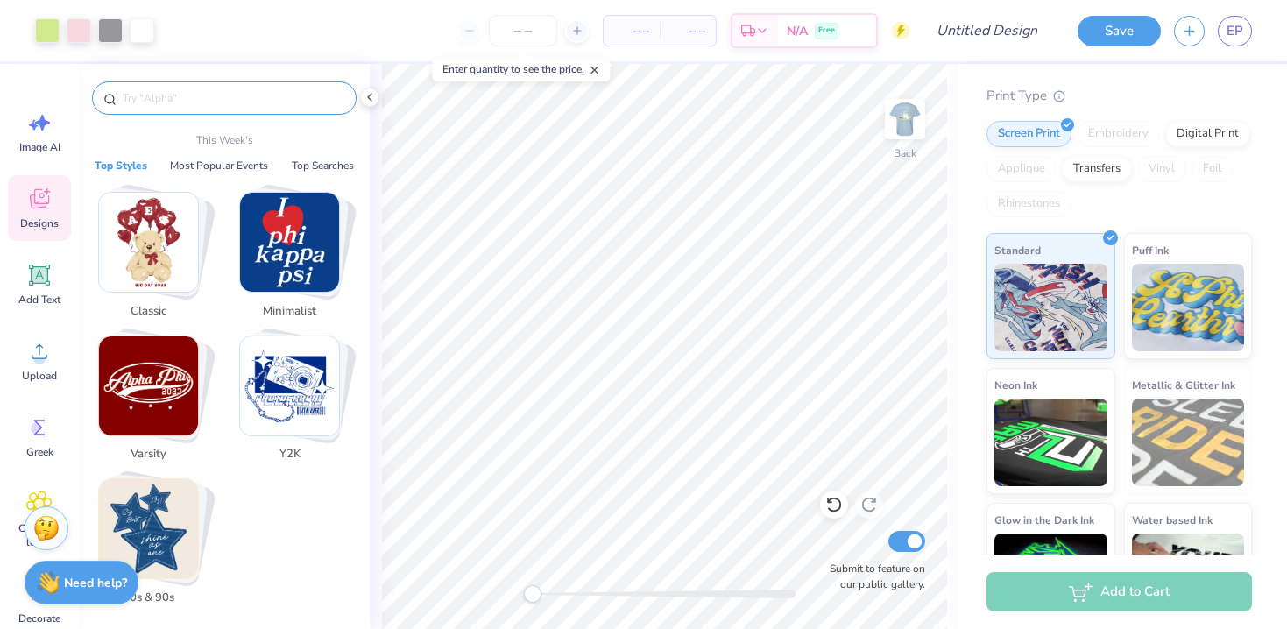
click at [179, 98] on input "text" at bounding box center [233, 98] width 224 height 18
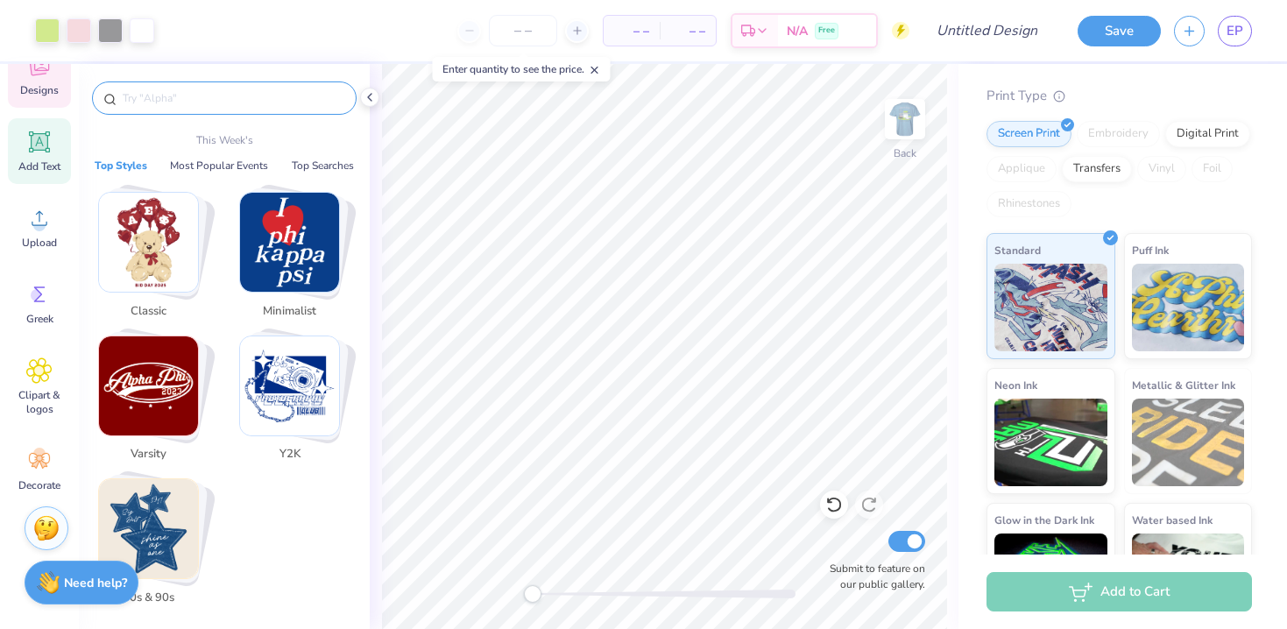
scroll to position [138, 0]
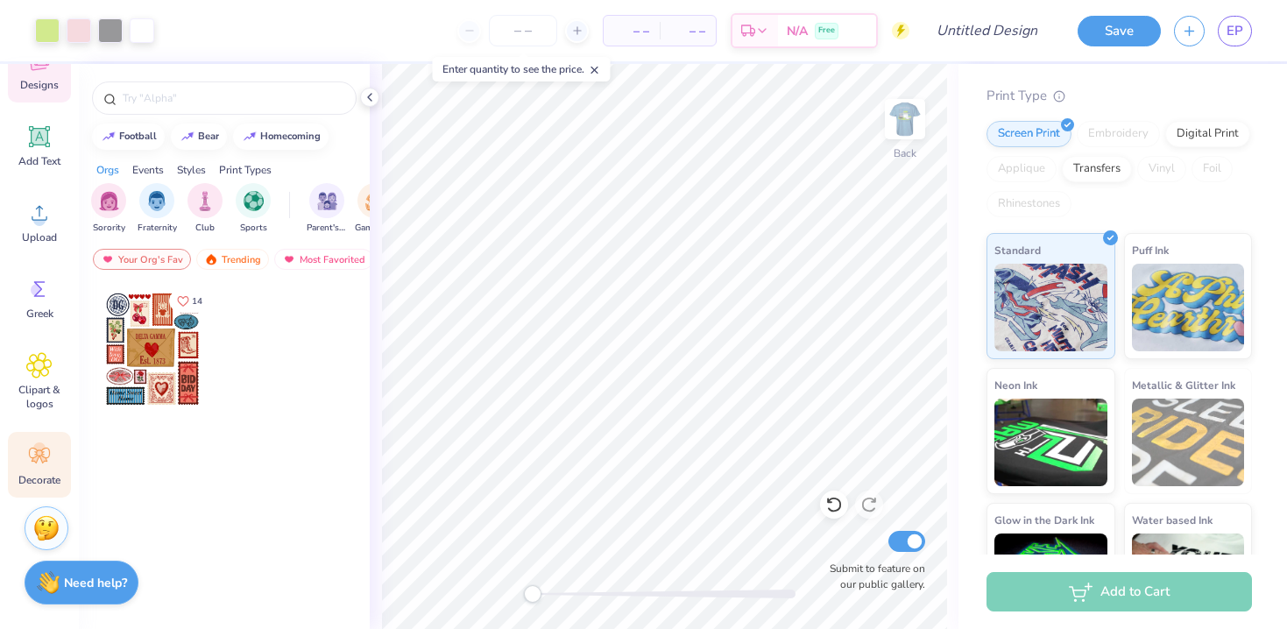
click at [45, 450] on icon at bounding box center [39, 455] width 26 height 26
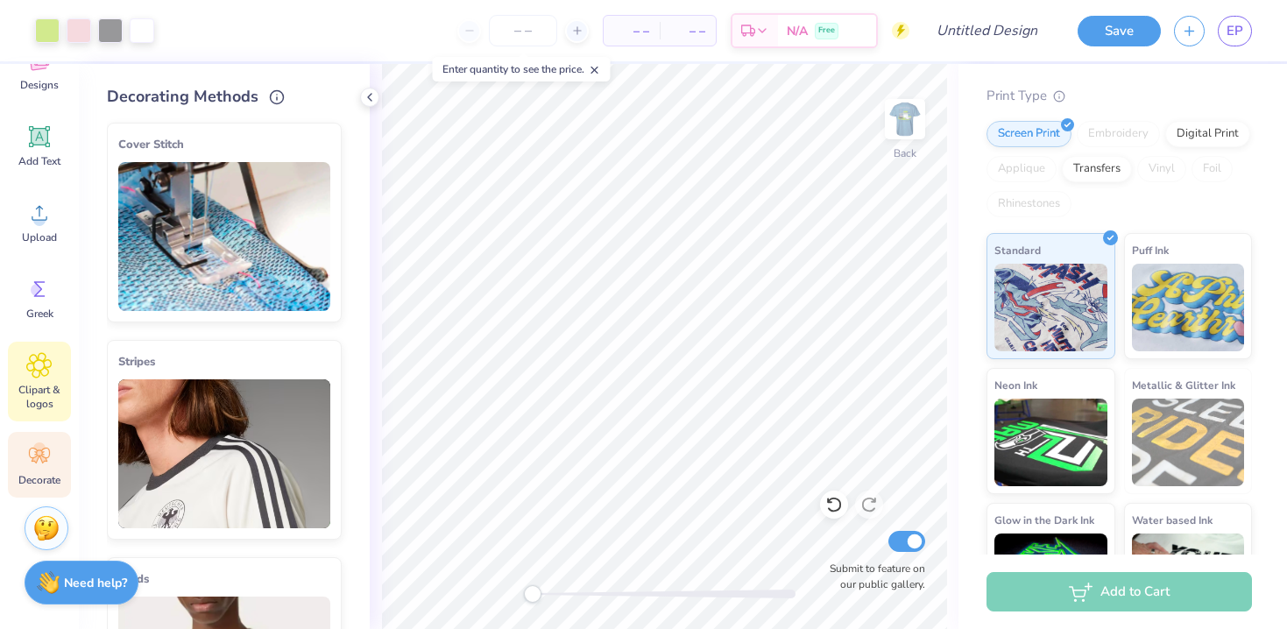
click at [39, 400] on span "Clipart & logos" at bounding box center [40, 397] width 58 height 28
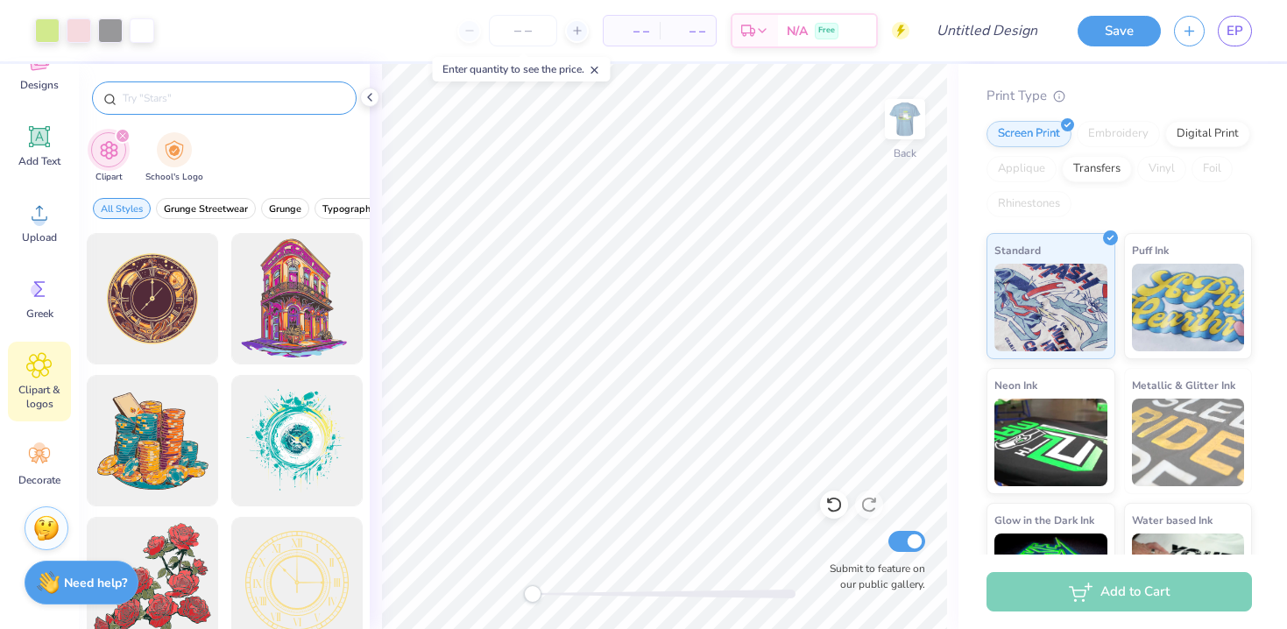
click at [193, 95] on input "text" at bounding box center [233, 98] width 224 height 18
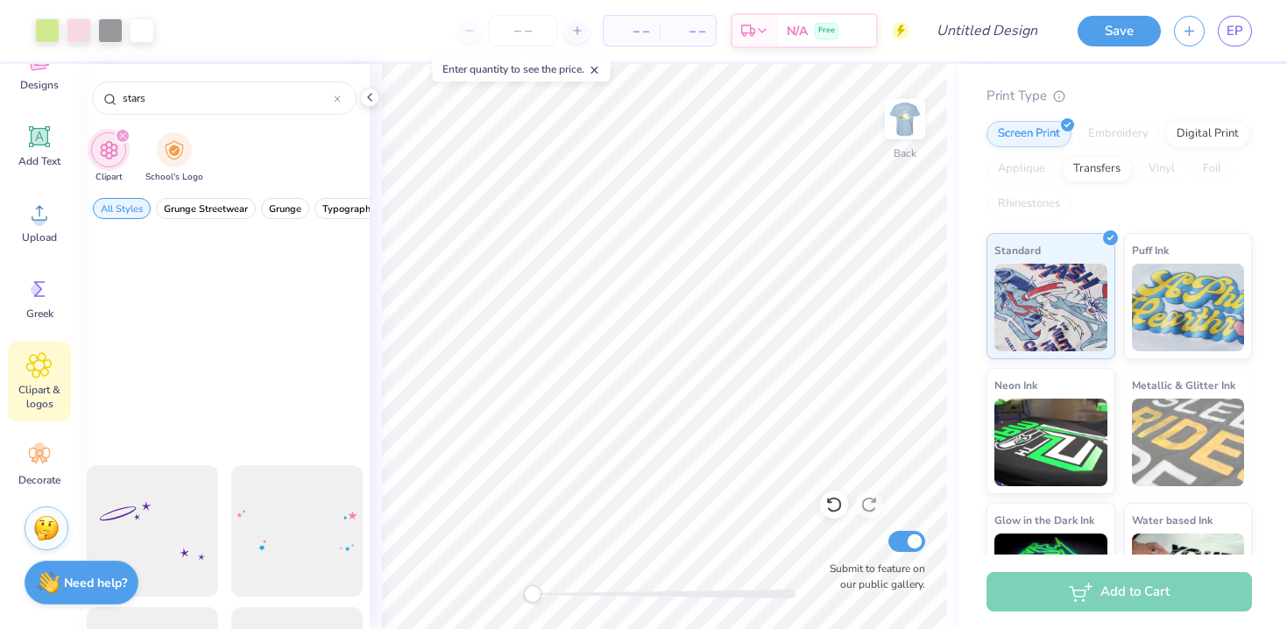
scroll to position [0, 0]
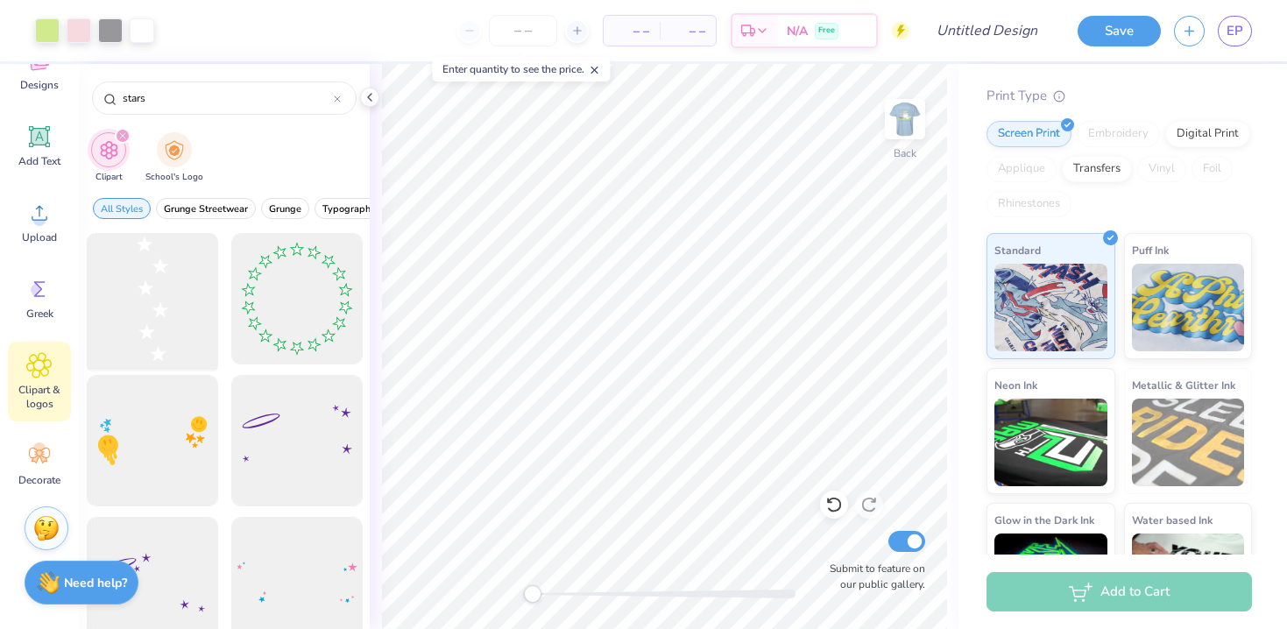
type input "stars"
click at [154, 304] on div at bounding box center [152, 299] width 145 height 145
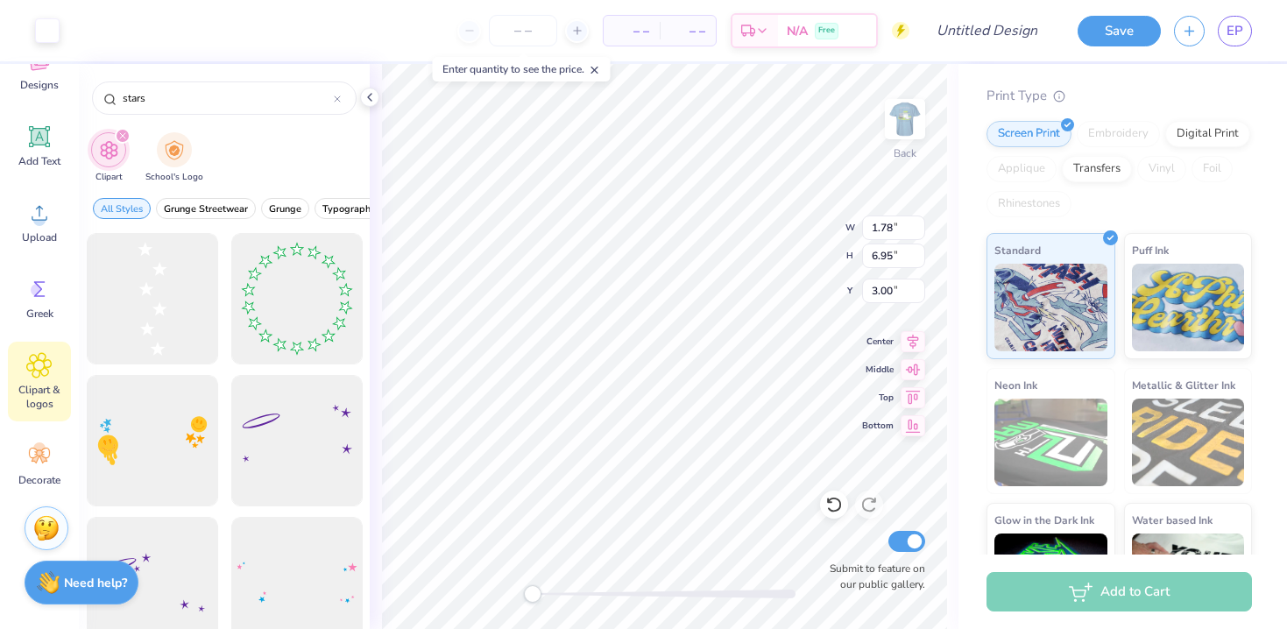
type input "1.78"
type input "6.95"
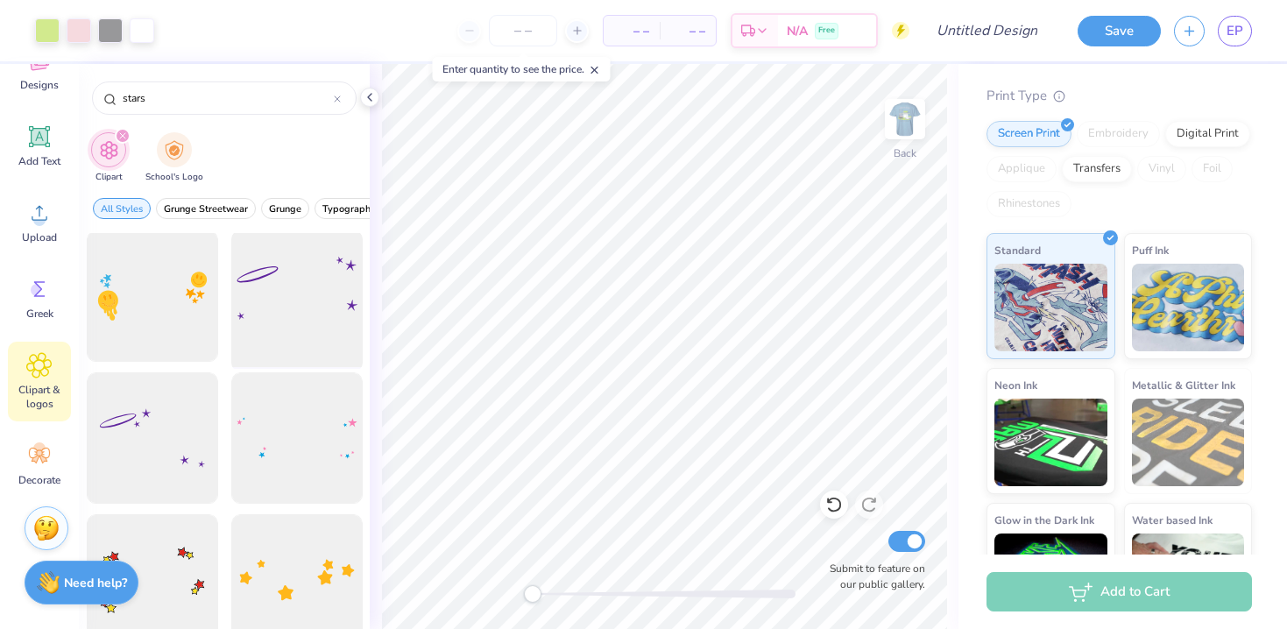
scroll to position [148, 0]
click at [299, 477] on div at bounding box center [296, 434] width 131 height 131
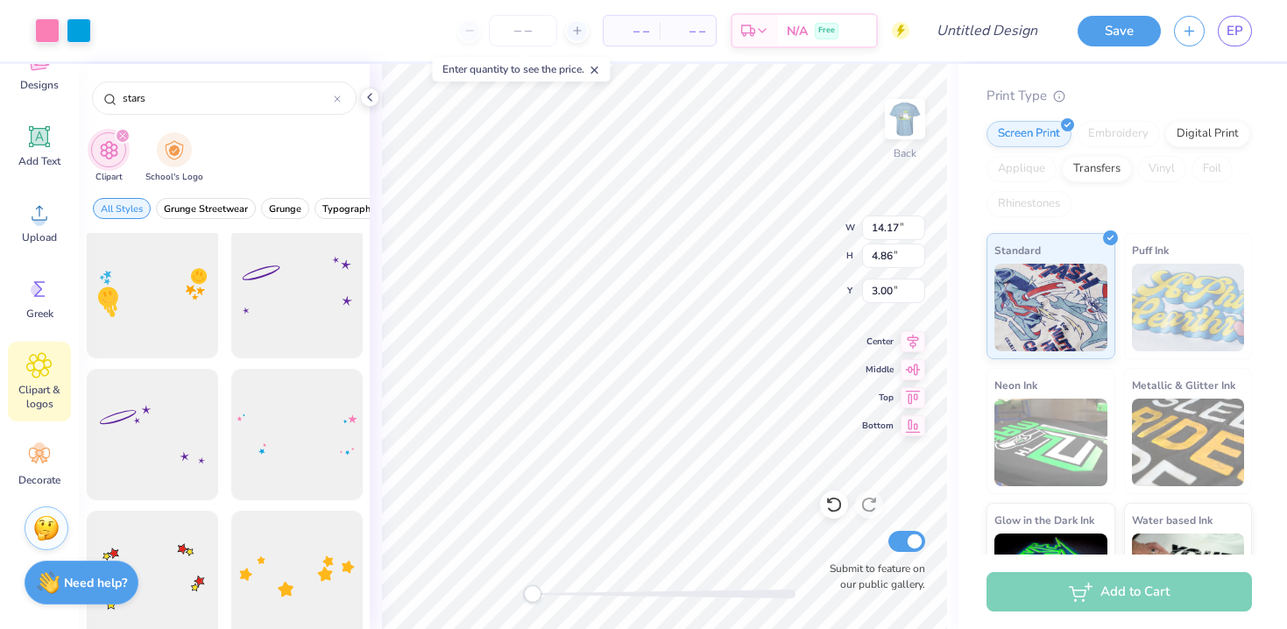
type input "12.51"
type input "4.29"
type input "2.09"
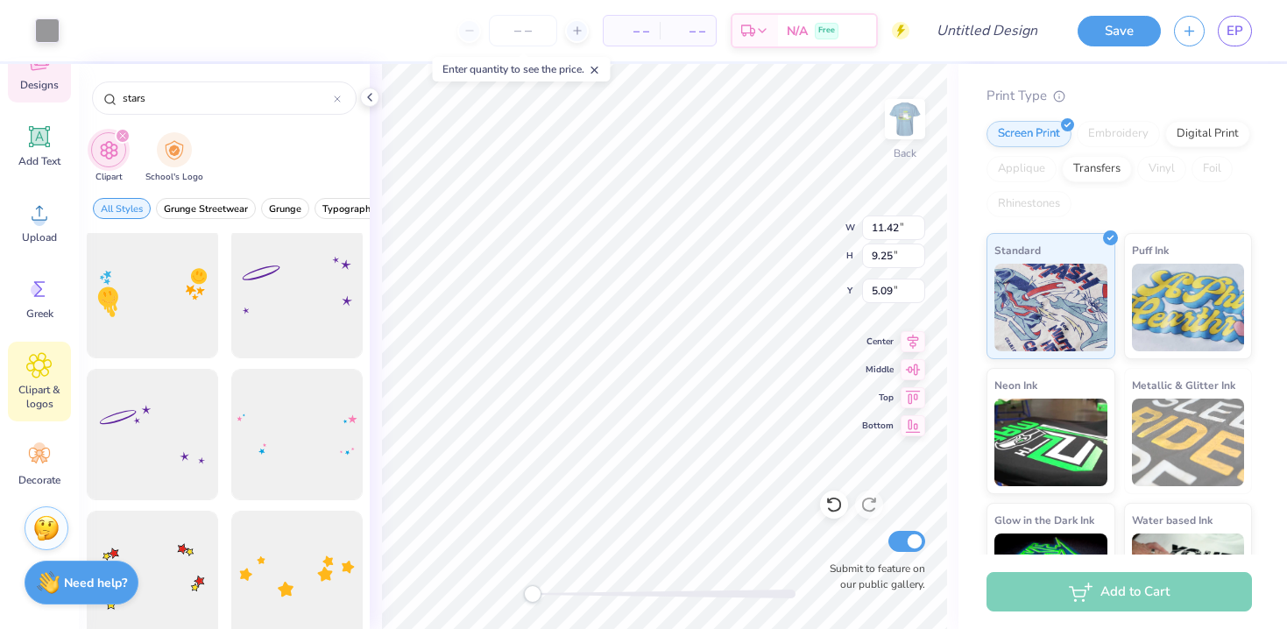
type input "3.98"
type input "2.58"
type input "9.08"
type input "11.42"
type input "9.25"
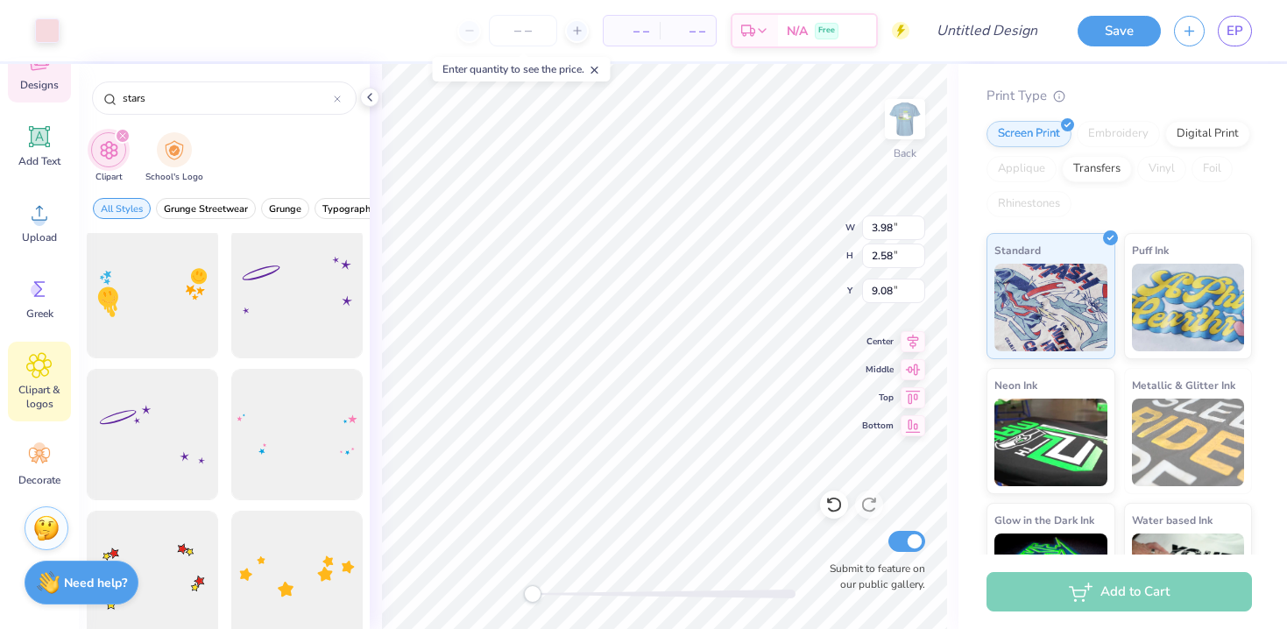
type input "5.09"
type input "7.06"
type input "1.65"
type input "6.92"
type input "6.83"
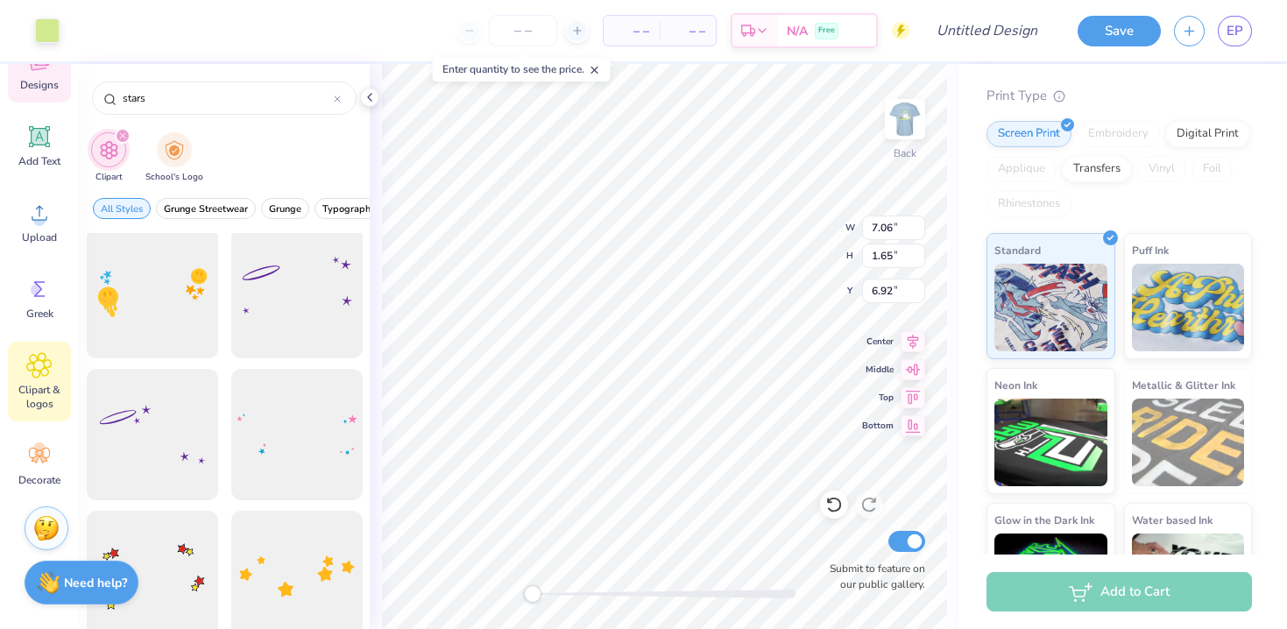
type input "6.20"
type input "6.38"
type input "11.42"
type input "9.25"
type input "5.09"
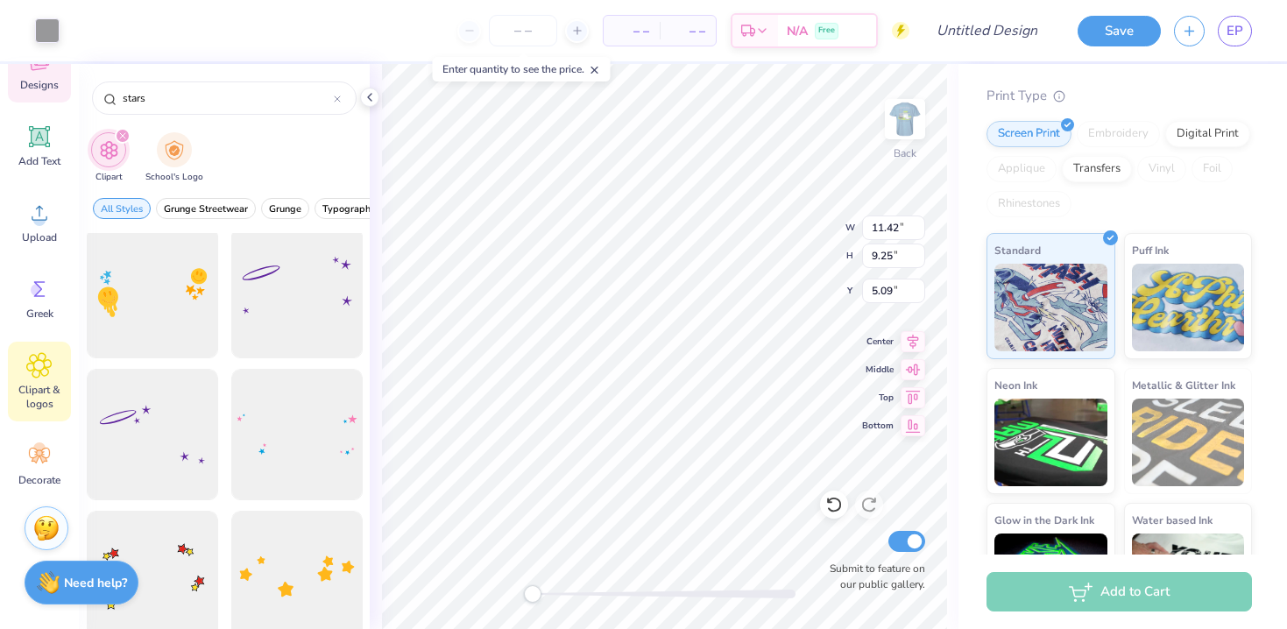
type input "5.65"
type input "1.87"
type input "12.26"
type input "11.42"
type input "9.25"
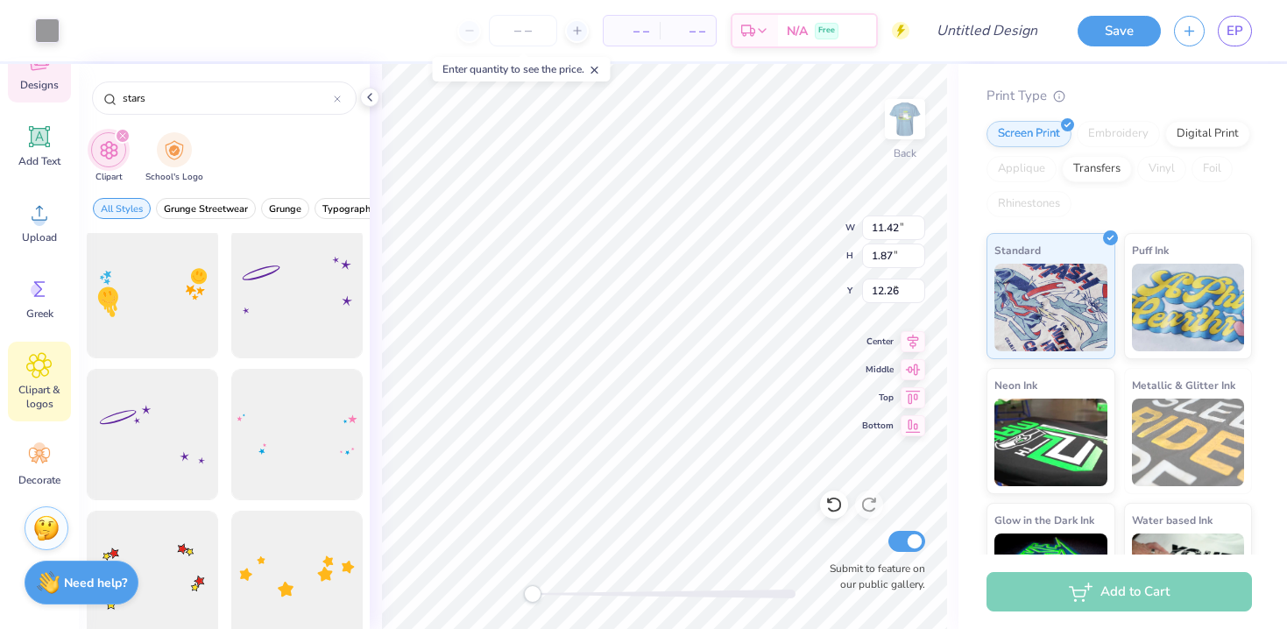
type input "5.09"
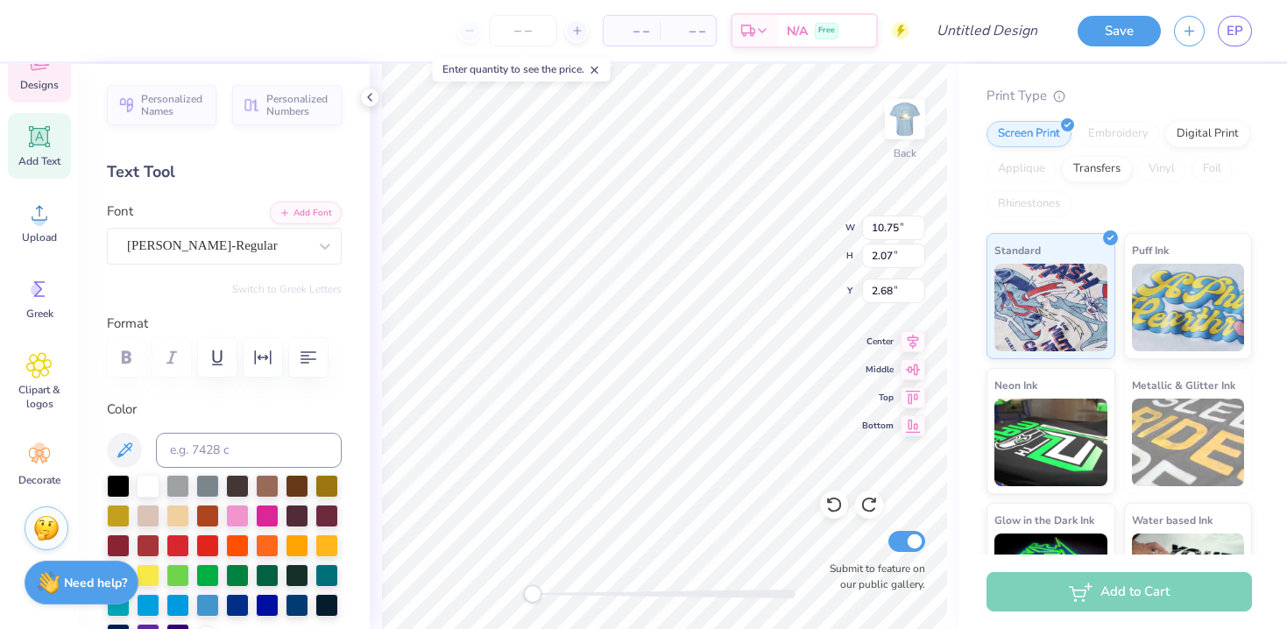
type input "7.86"
type input "1.51"
type input "3.24"
type input "7.77"
type input "2.27"
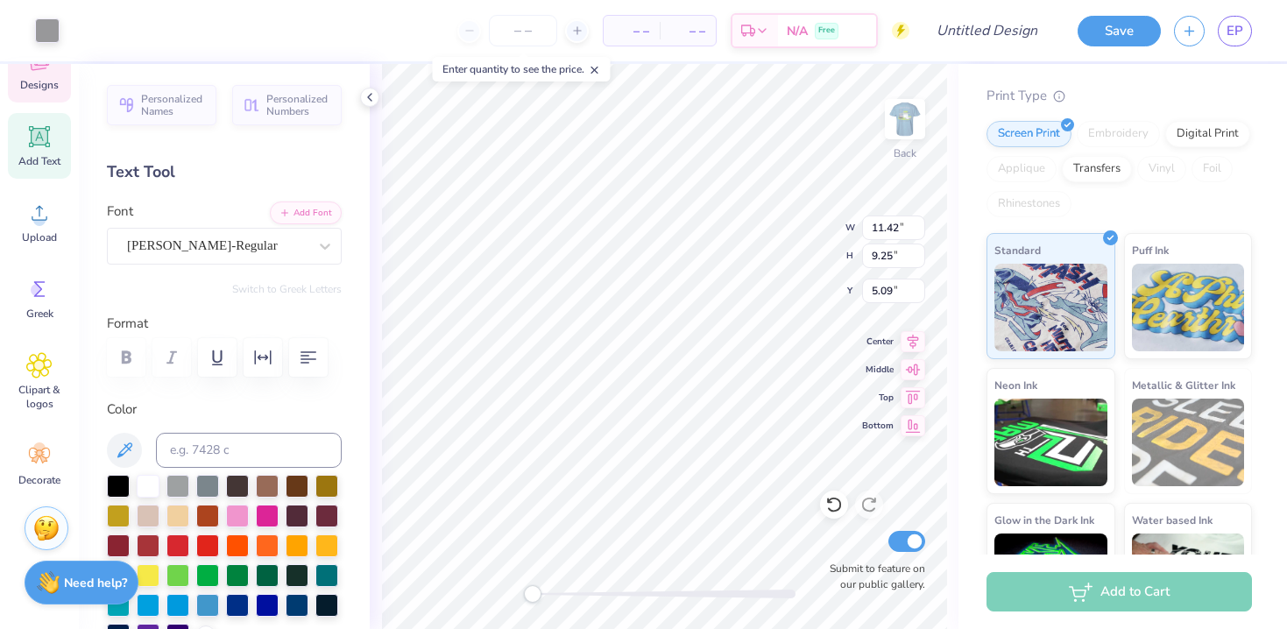
type input "4.65"
type textarea "d"
type textarea "DZ"
type input "10.81"
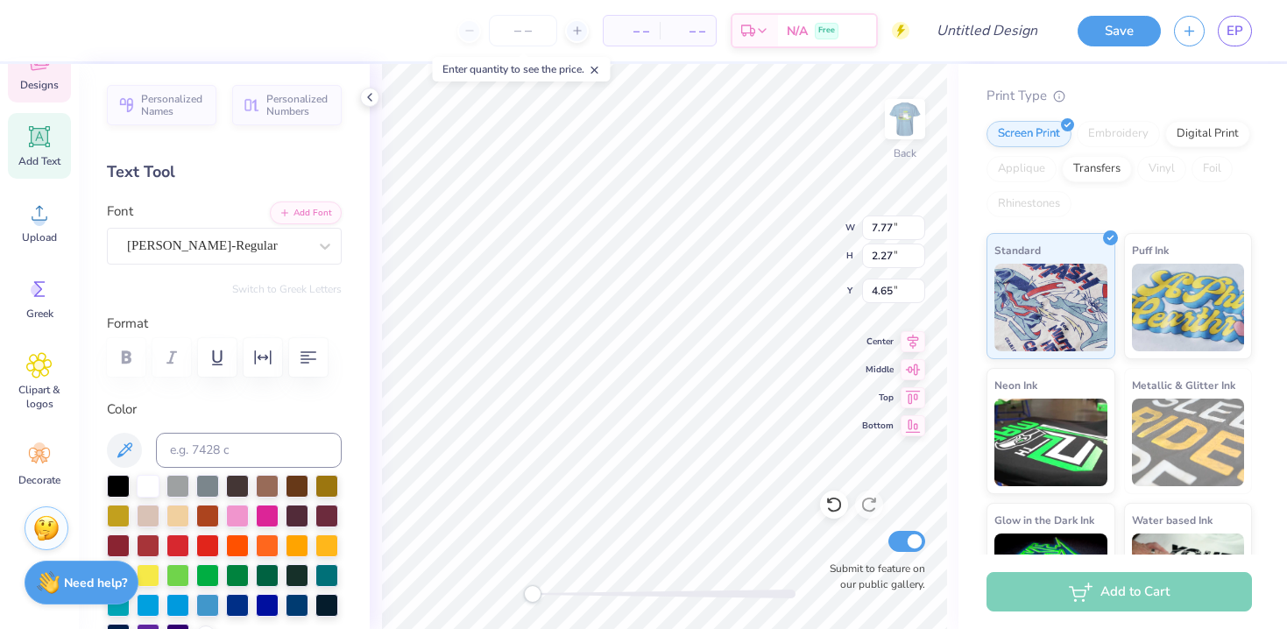
type input "2.20"
type input "2.55"
type input "7.88"
type input "1.60"
type input "3.15"
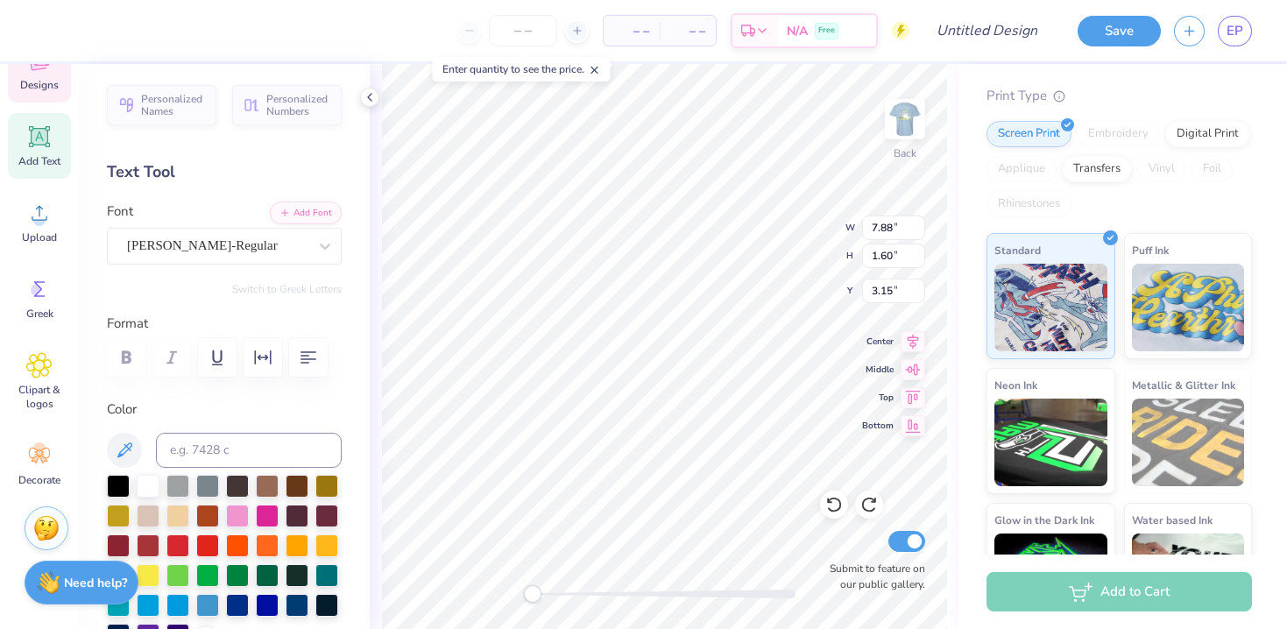
type input "7.77"
type input "2.27"
type input "4.65"
type textarea "DZ"
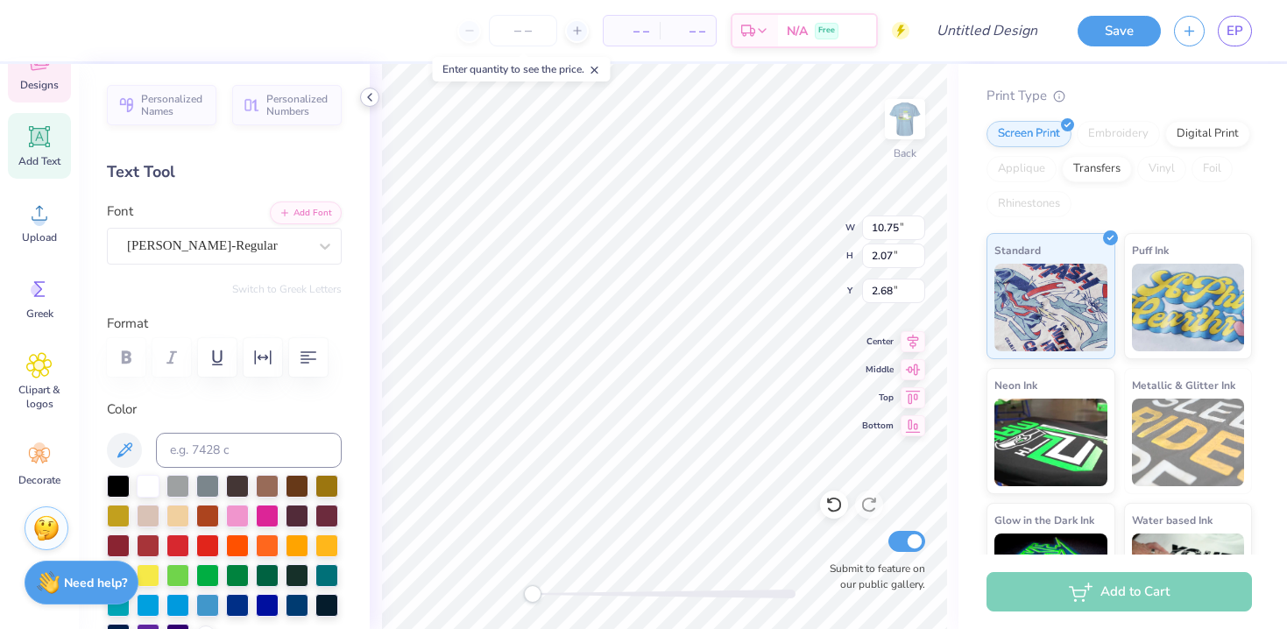
scroll to position [1, 0]
type input "11.42"
type input "9.25"
type input "5.09"
type input "1.82"
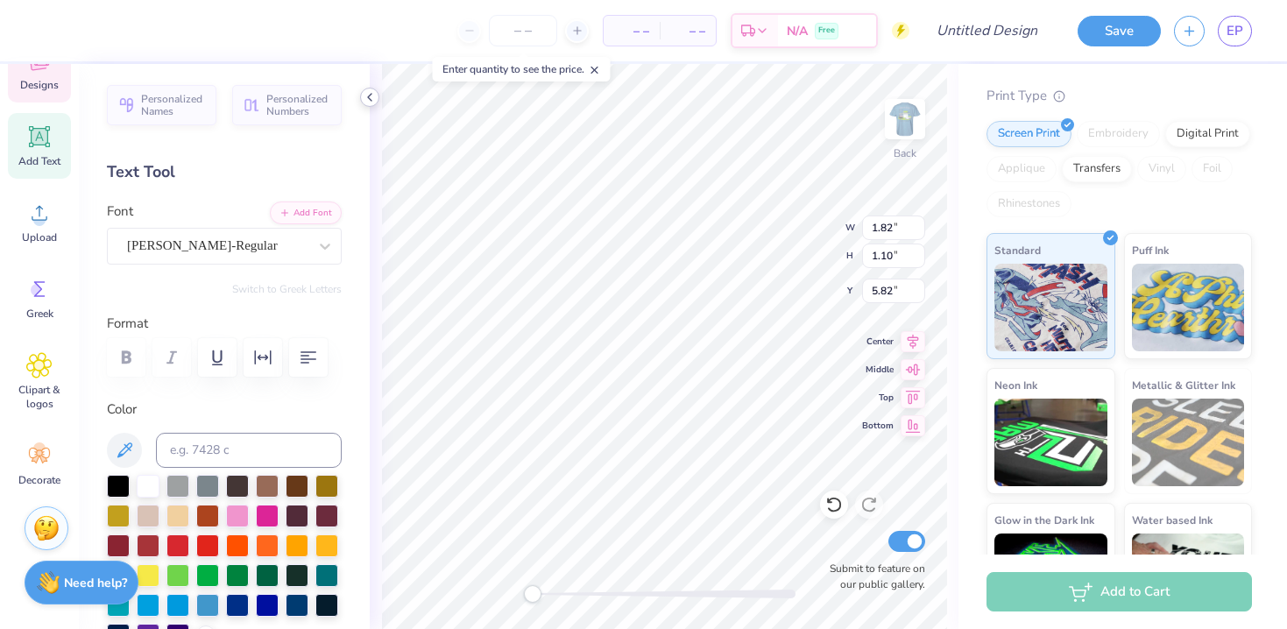
type input "1.10"
type input "5.82"
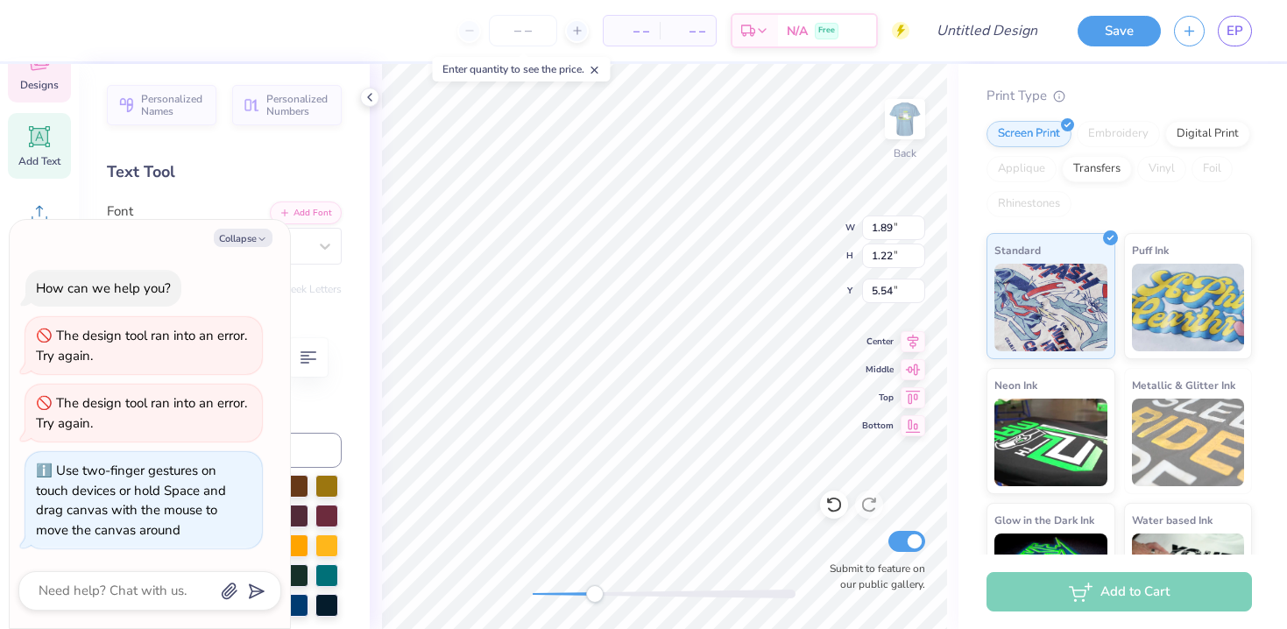
drag, startPoint x: 534, startPoint y: 590, endPoint x: 607, endPoint y: 585, distance: 72.8
click at [604, 585] on div "Accessibility label" at bounding box center [595, 594] width 18 height 18
type textarea "x"
type input "11.42"
type input "9.25"
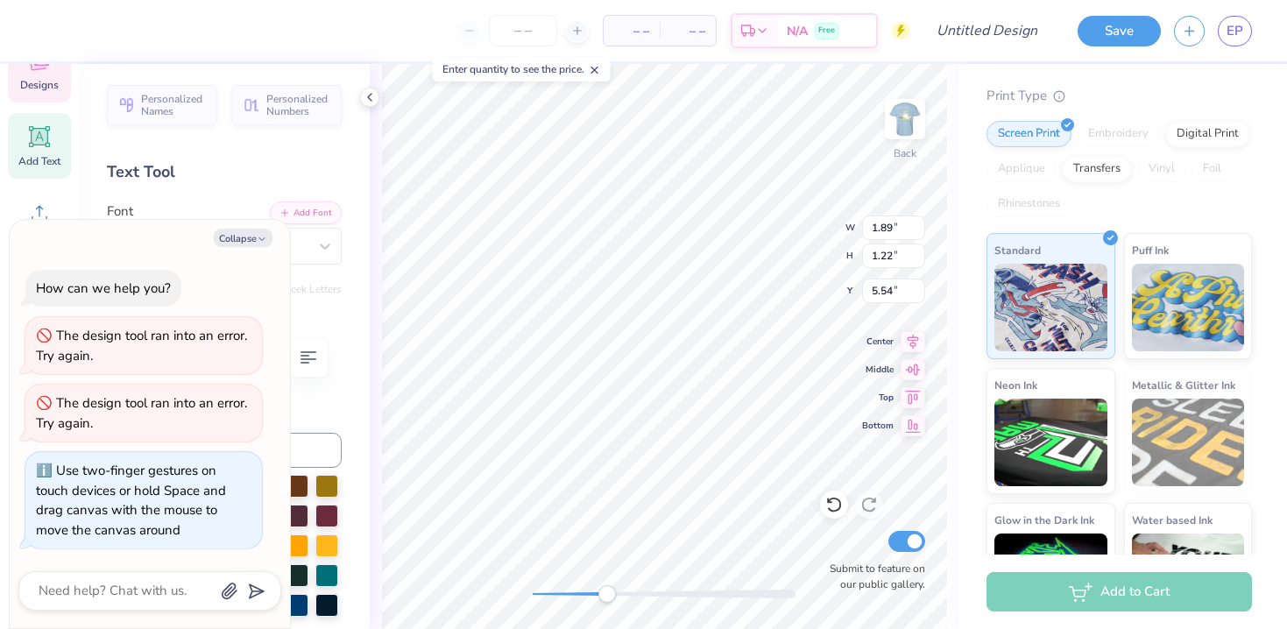
type input "5.09"
click at [518, 593] on div "Back W 11.42 11.42 " H 9.25 9.25 " Y 5.09 5.09 " Center Middle Top Bottom Submi…" at bounding box center [664, 346] width 589 height 565
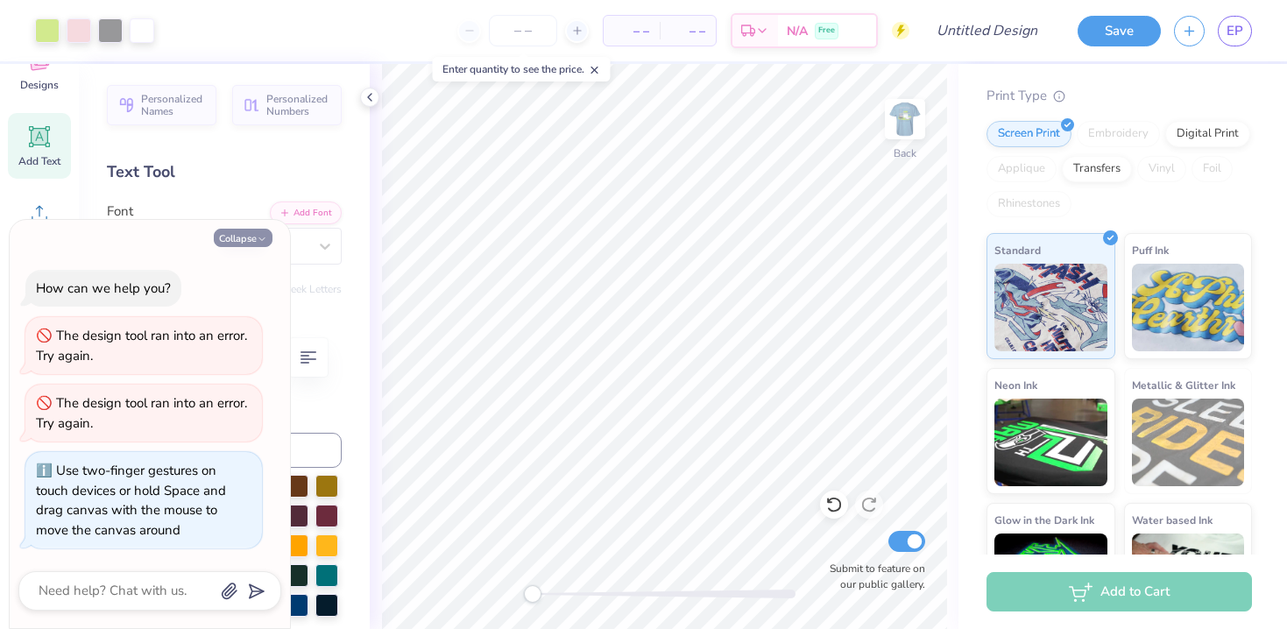
click at [257, 241] on icon "button" at bounding box center [262, 239] width 11 height 11
type textarea "x"
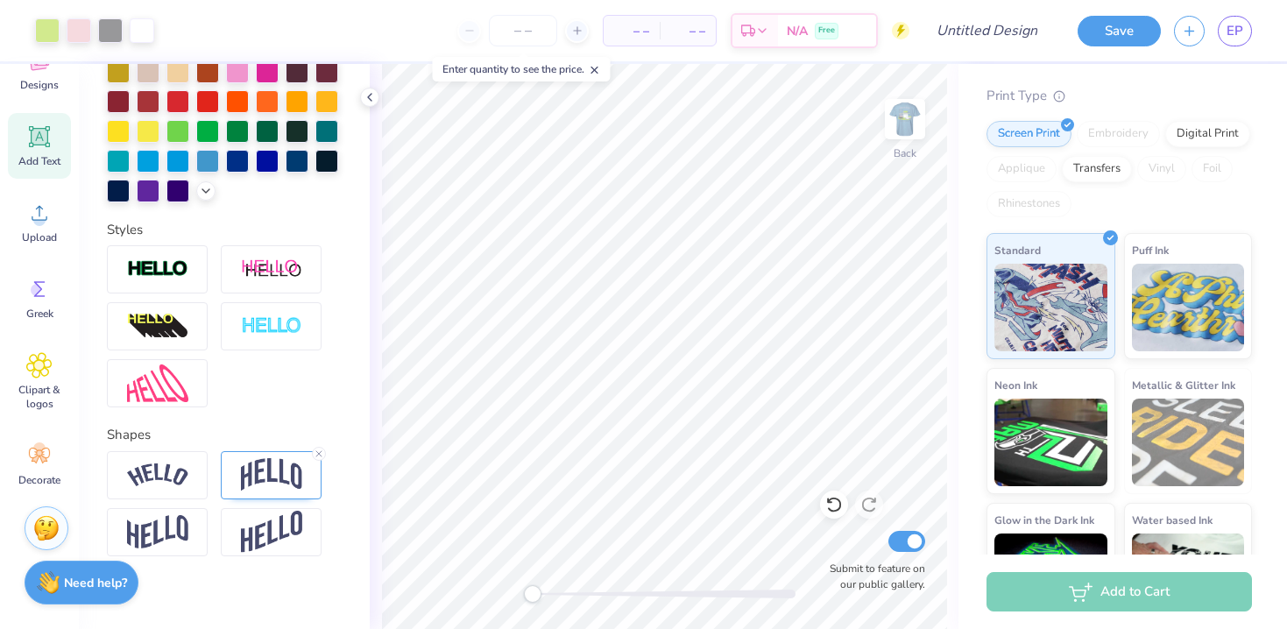
scroll to position [458, 0]
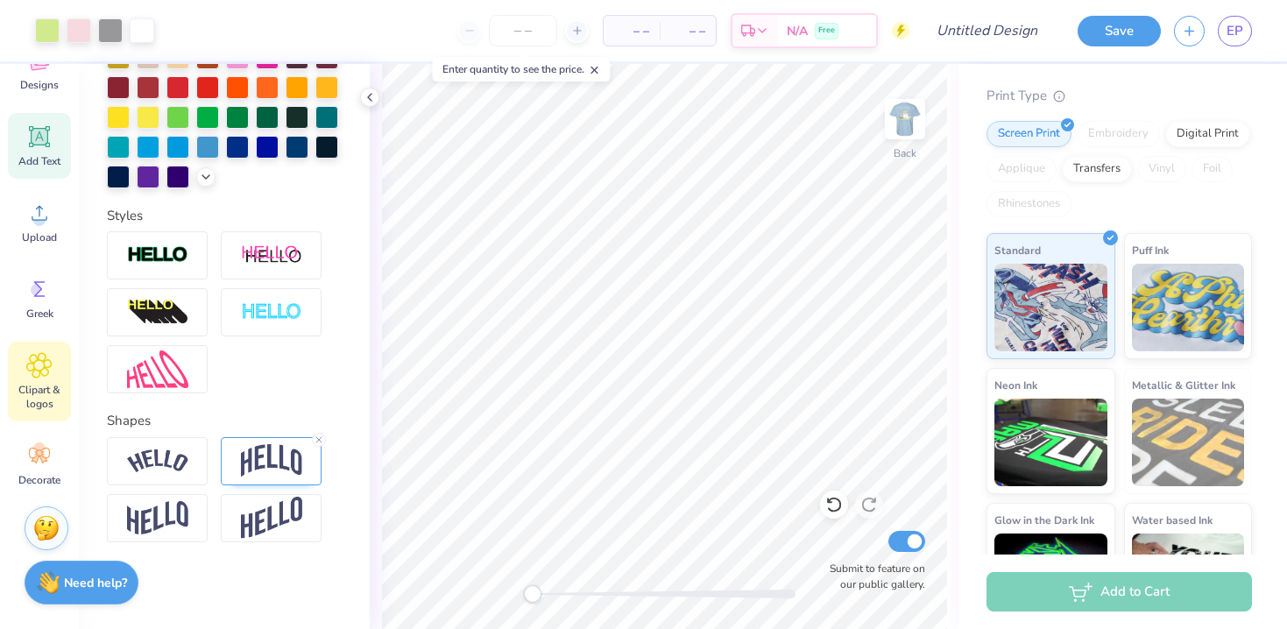
click at [38, 370] on icon at bounding box center [39, 365] width 11 height 11
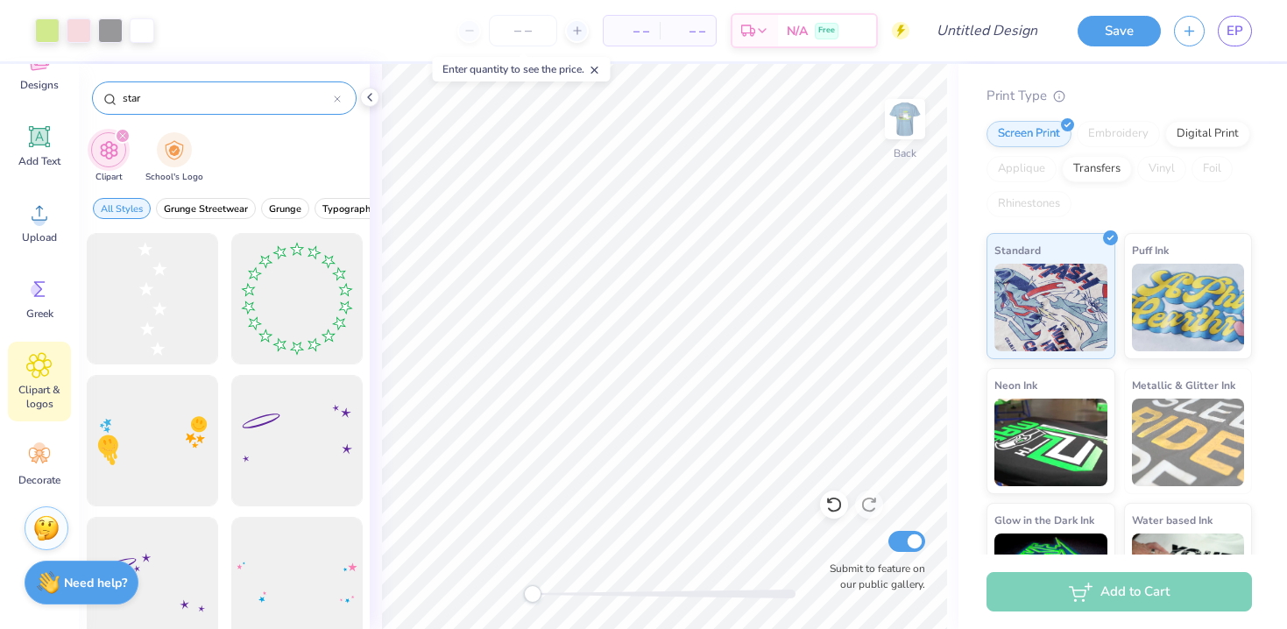
type input "star"
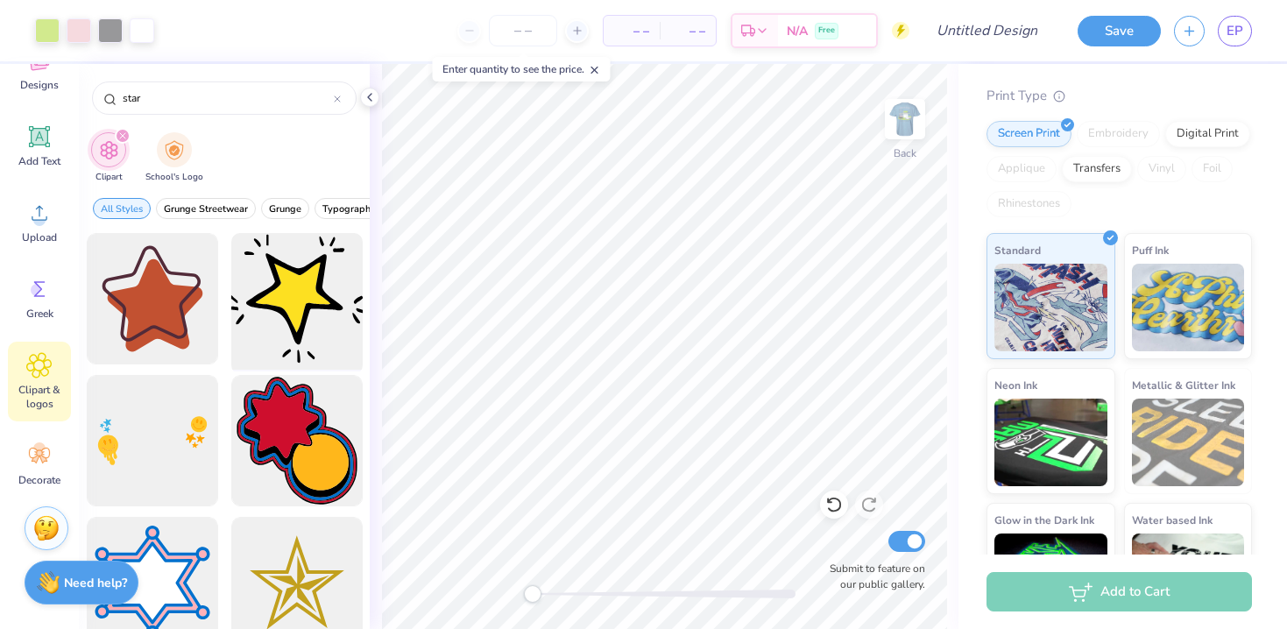
click at [280, 297] on div at bounding box center [296, 299] width 145 height 145
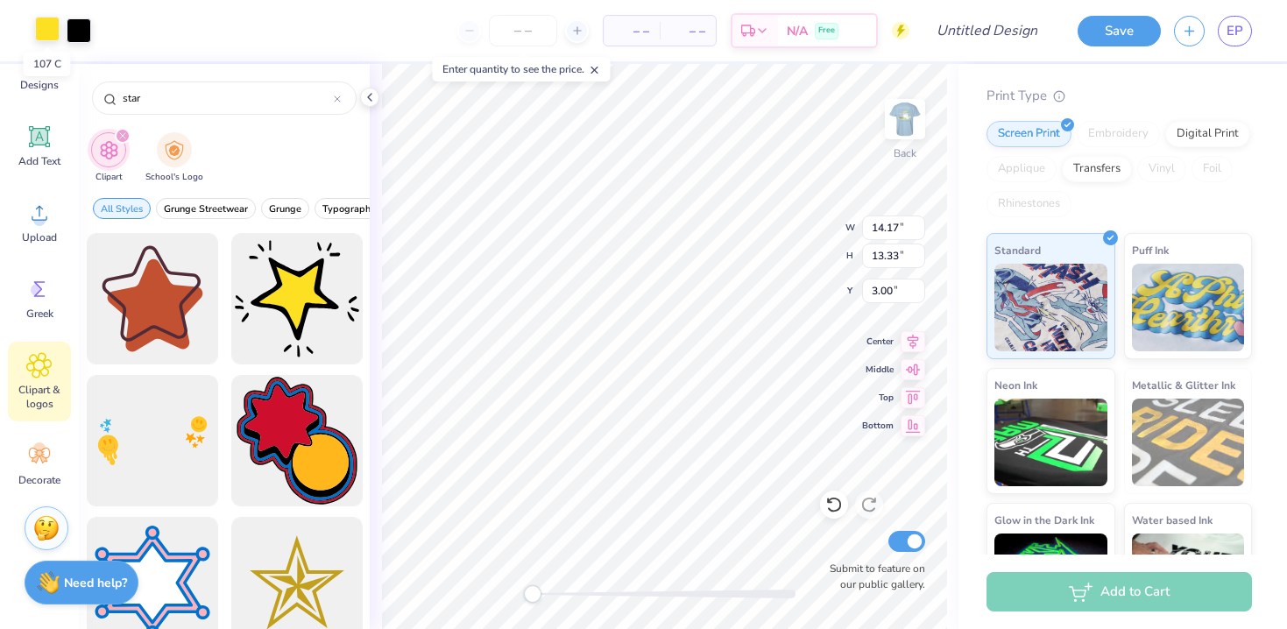
click at [49, 29] on div at bounding box center [47, 29] width 25 height 25
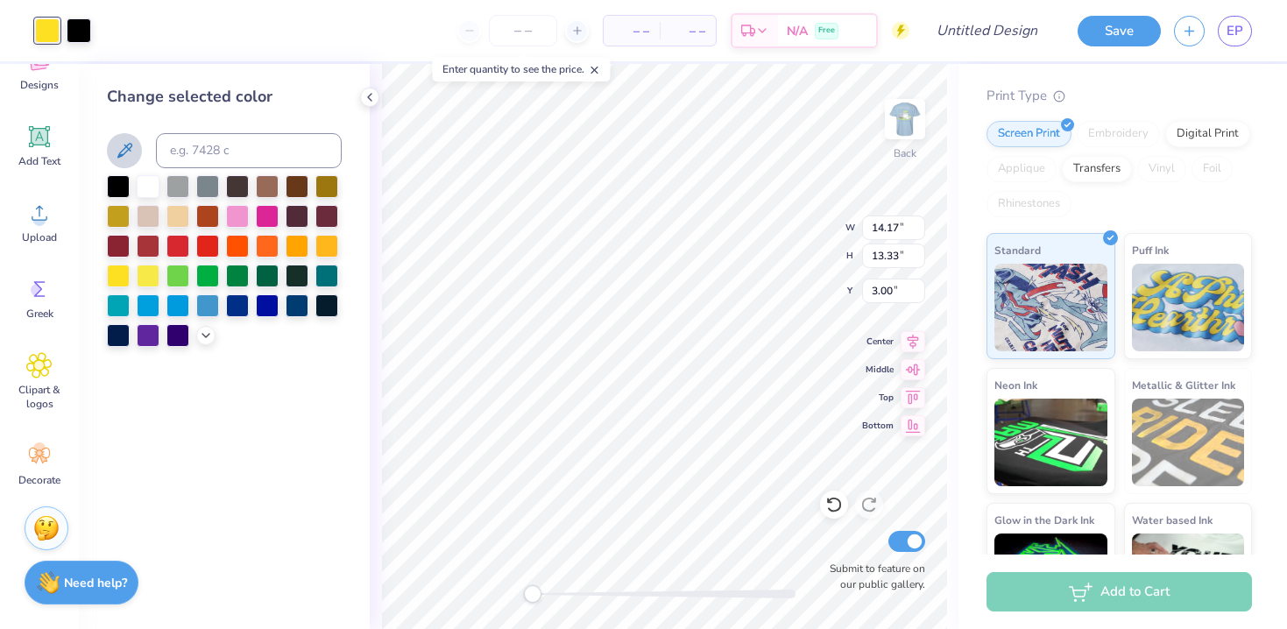
click at [130, 153] on icon at bounding box center [124, 150] width 21 height 21
type input "5.81"
type input "5.46"
type input "10.87"
click at [48, 27] on div at bounding box center [47, 30] width 25 height 25
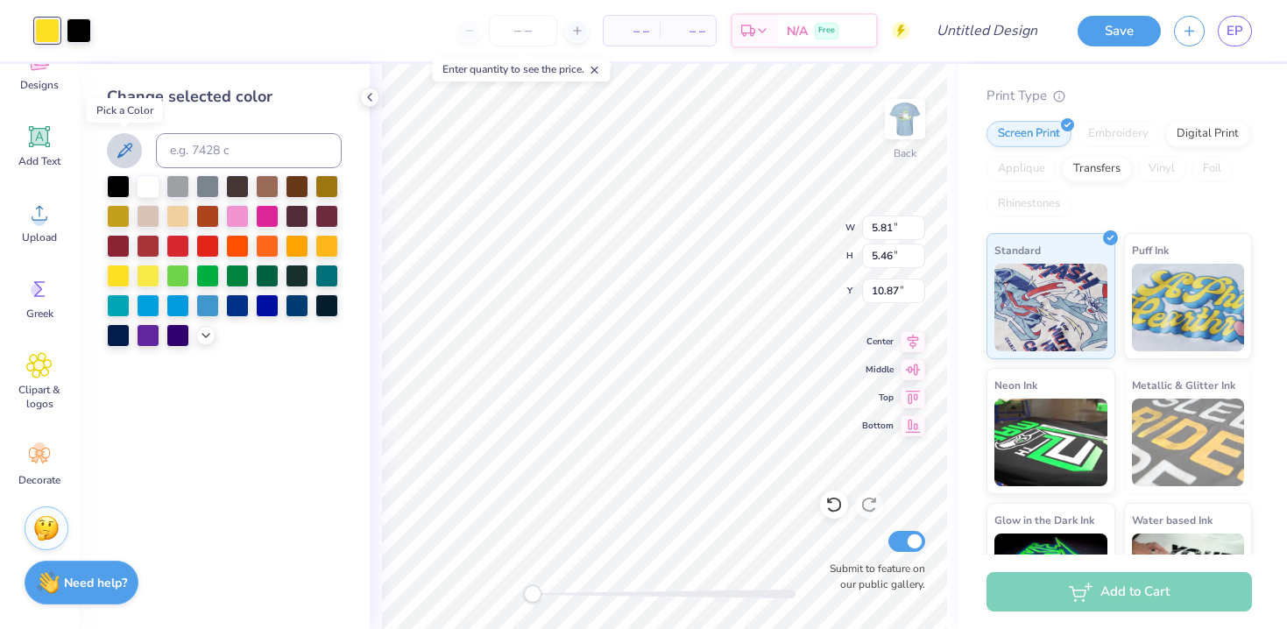
click at [121, 151] on icon at bounding box center [124, 150] width 15 height 15
click at [83, 32] on div at bounding box center [79, 29] width 25 height 25
click at [145, 189] on div at bounding box center [148, 184] width 23 height 23
type input "2.60"
type input "2.45"
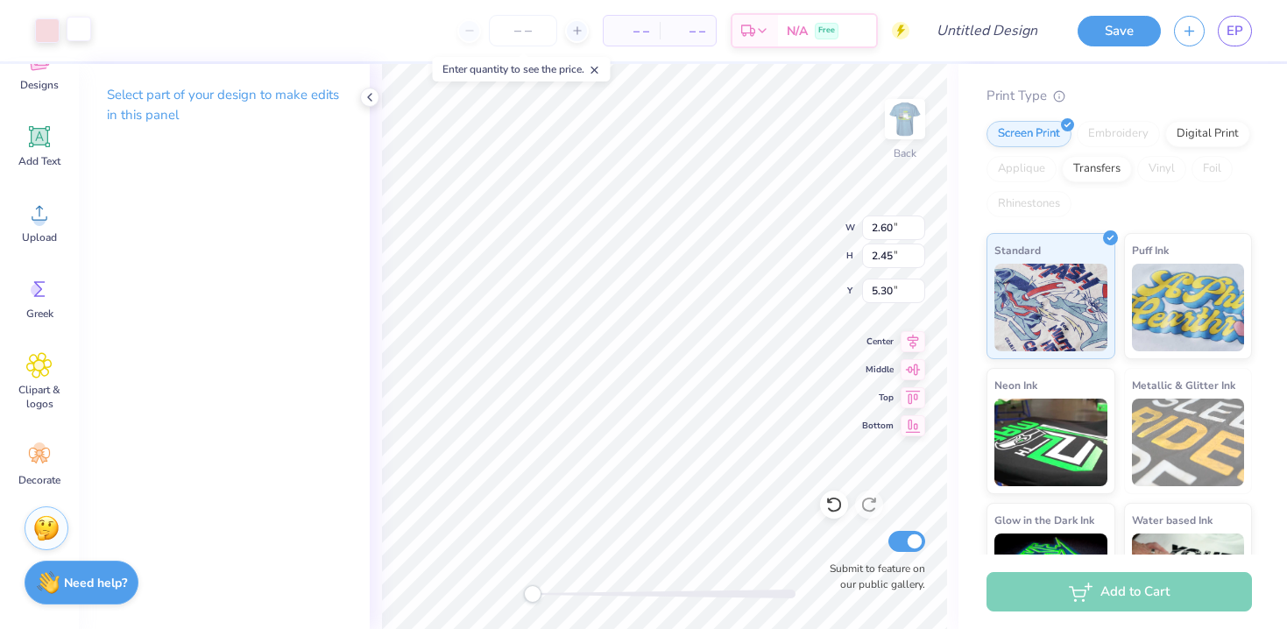
click at [79, 32] on div at bounding box center [79, 29] width 25 height 25
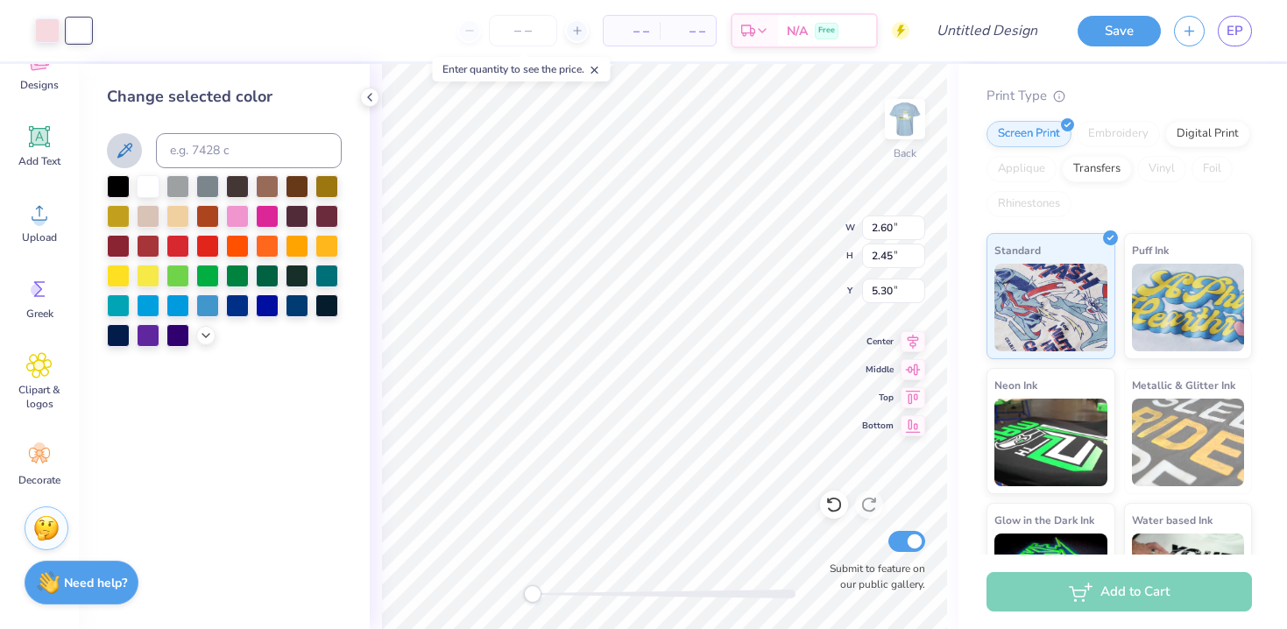
click at [122, 152] on icon at bounding box center [124, 150] width 21 height 21
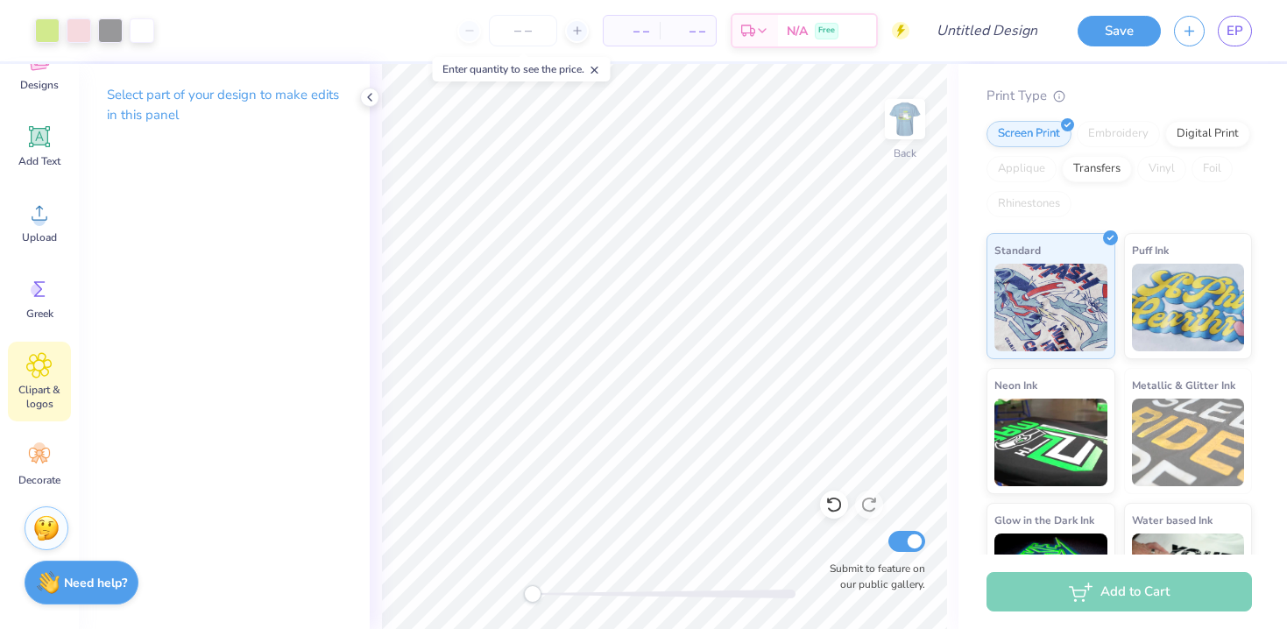
click at [44, 365] on icon at bounding box center [39, 365] width 11 height 11
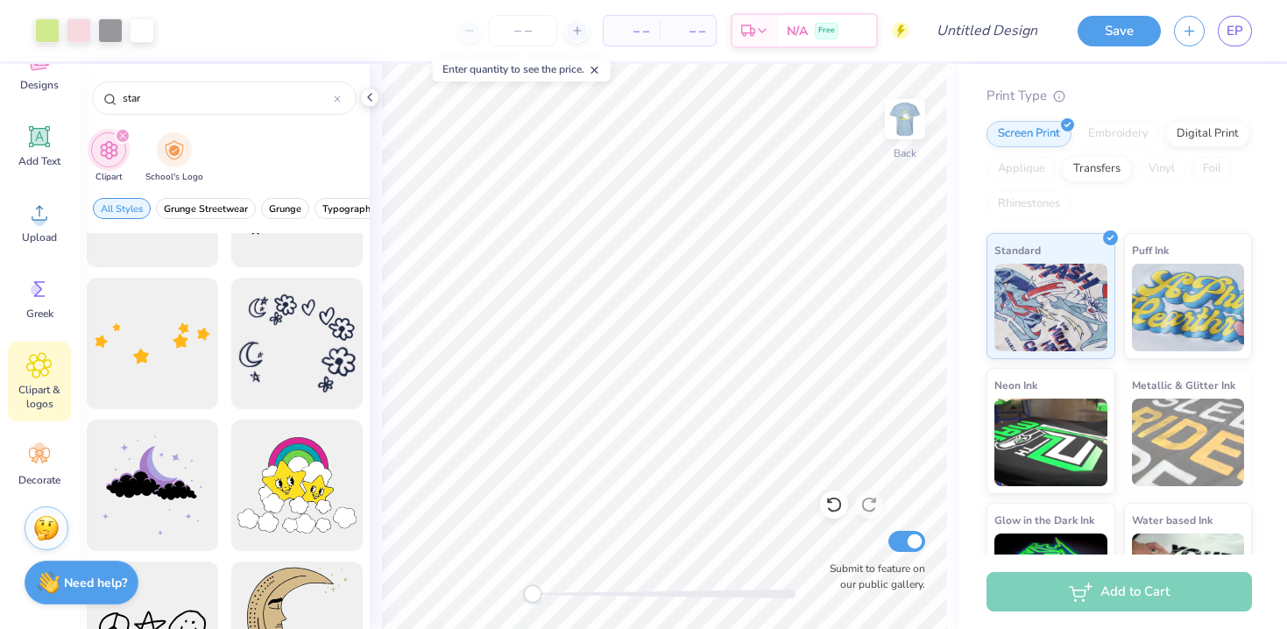
scroll to position [4070, 0]
click at [144, 354] on div at bounding box center [152, 344] width 145 height 145
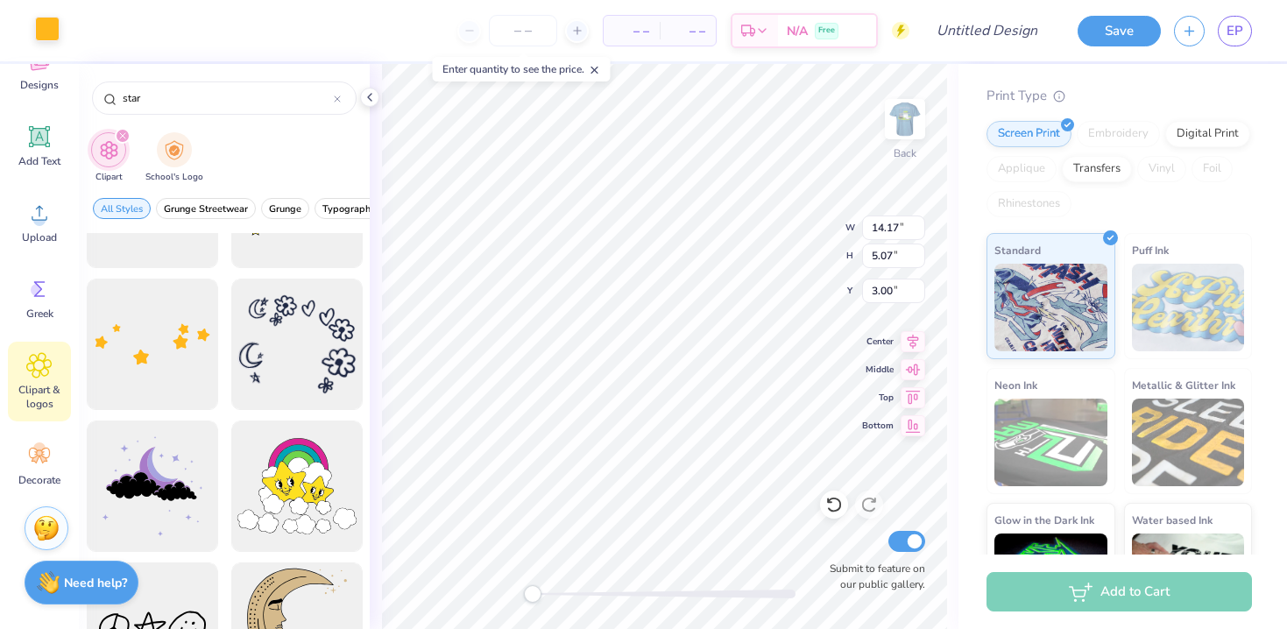
click at [60, 35] on div "Art colors – – Per Item – – Total Est. Delivery N/A Free Design Title Save EP" at bounding box center [643, 30] width 1287 height 61
click at [48, 32] on div at bounding box center [47, 29] width 25 height 25
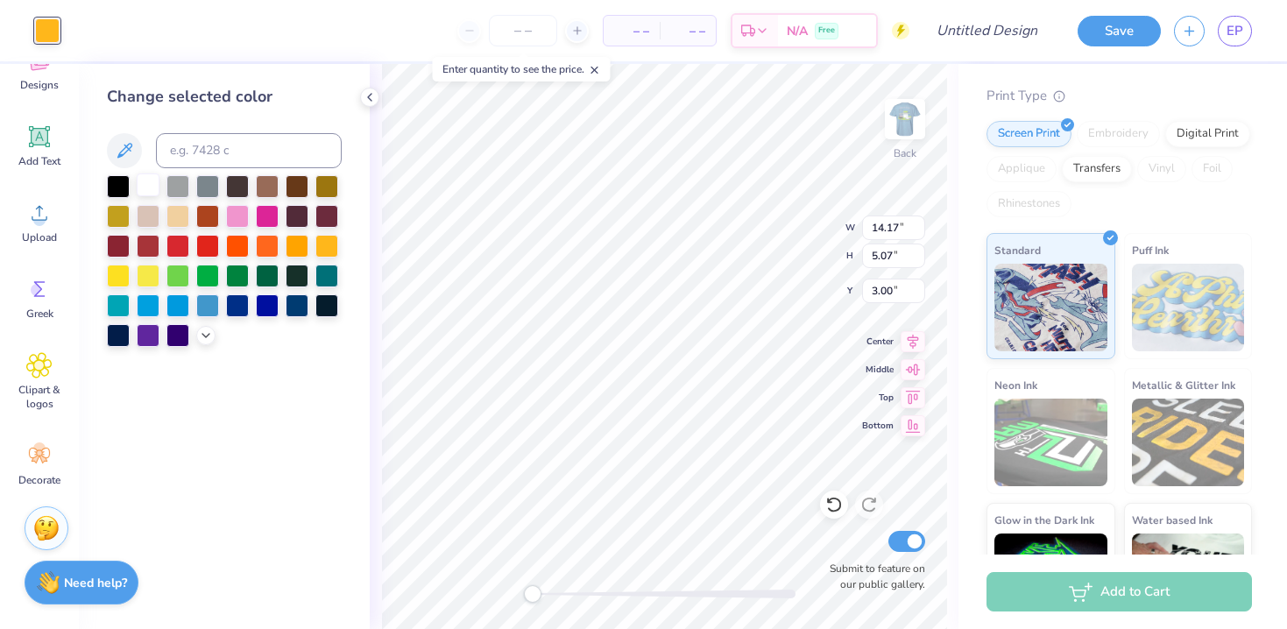
click at [147, 180] on div at bounding box center [148, 184] width 23 height 23
type input "6.26"
type input "3.52"
type input "4.80"
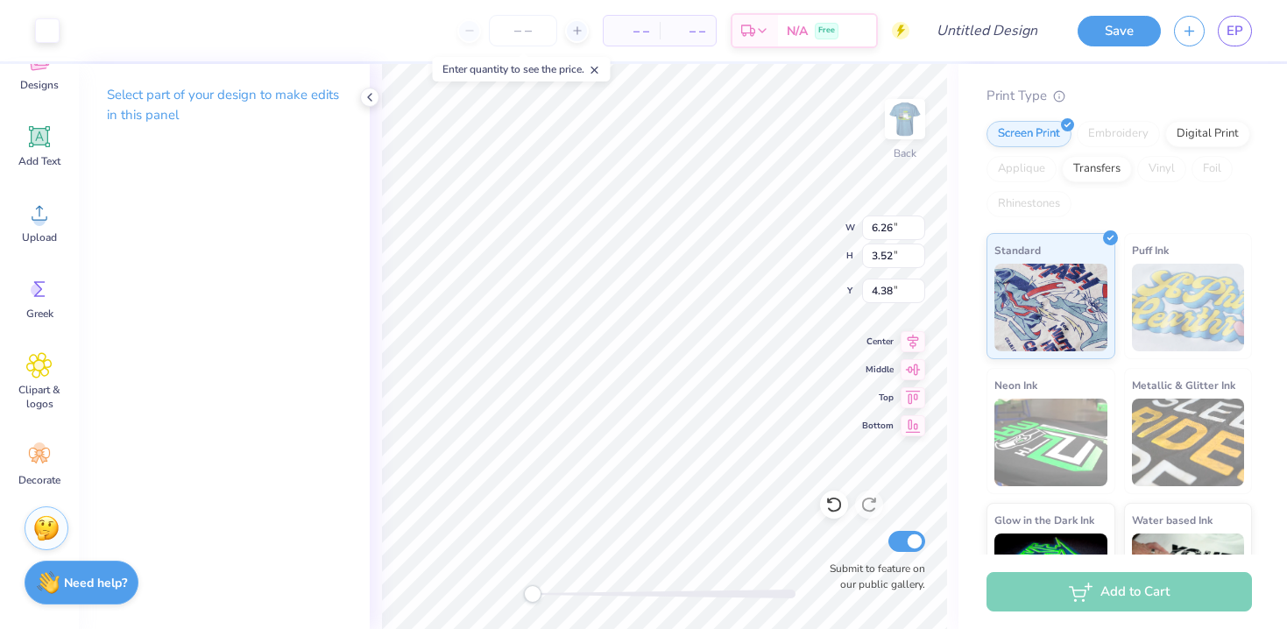
type input "4.07"
type input "2.29"
type input "5.09"
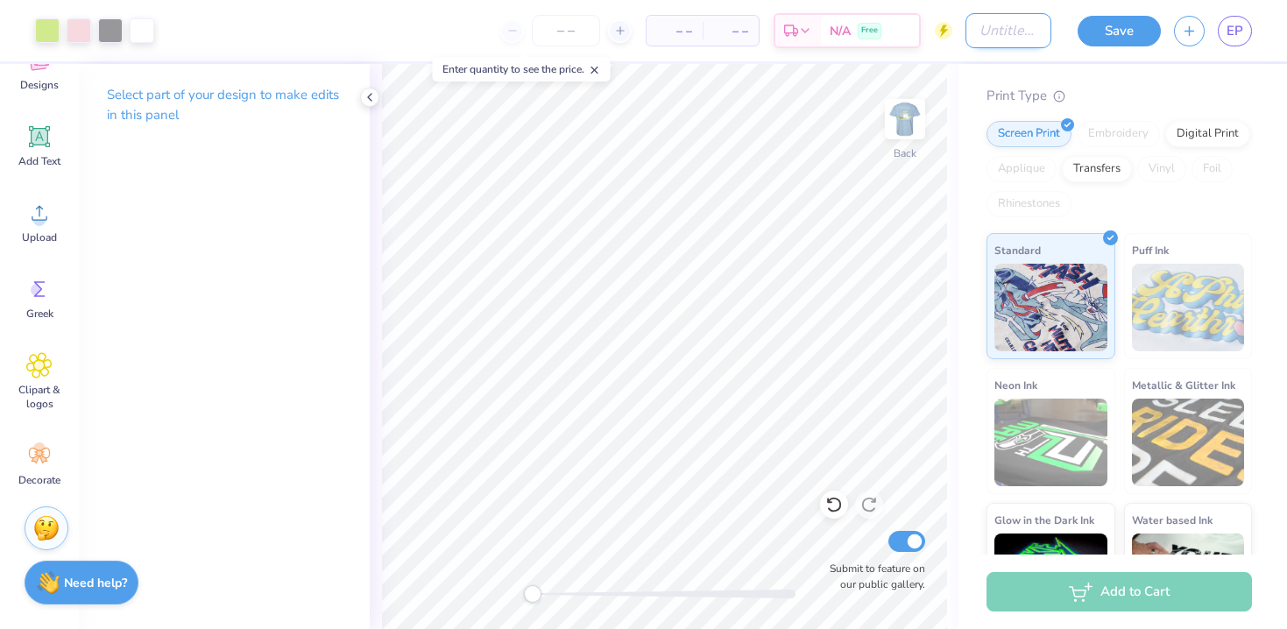
click at [967, 32] on input "Design Title" at bounding box center [1008, 30] width 86 height 35
type input "Family Weekend shirt #1"
click at [1112, 32] on button "Save" at bounding box center [1119, 28] width 83 height 31
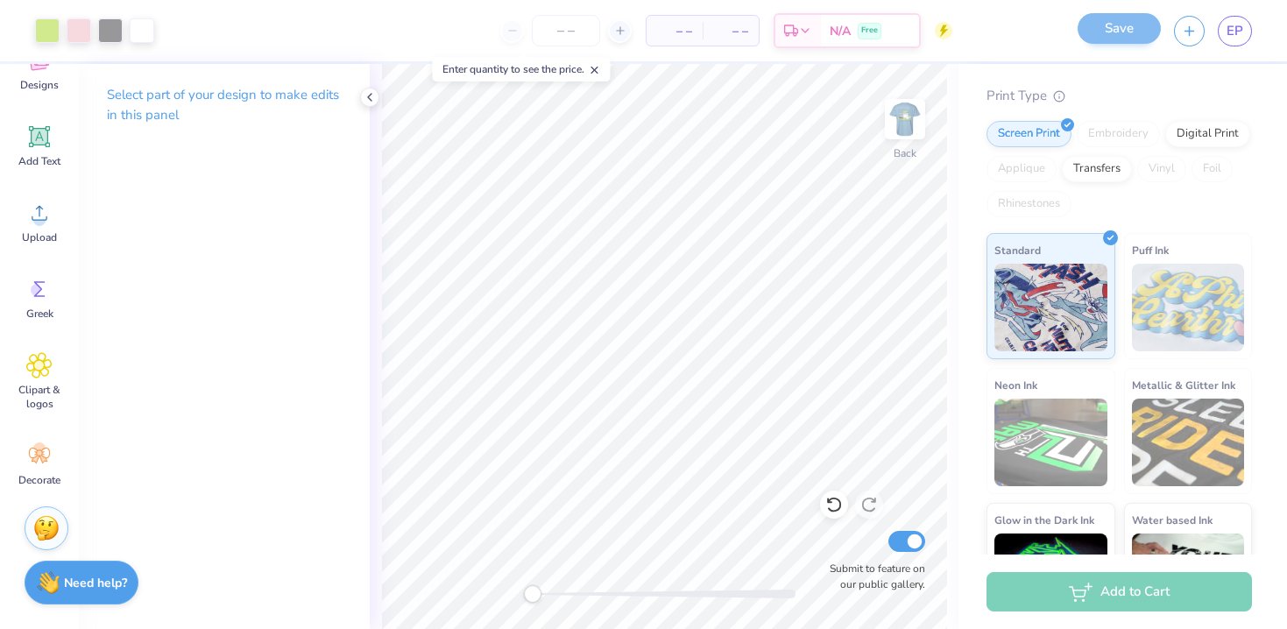
scroll to position [0, 0]
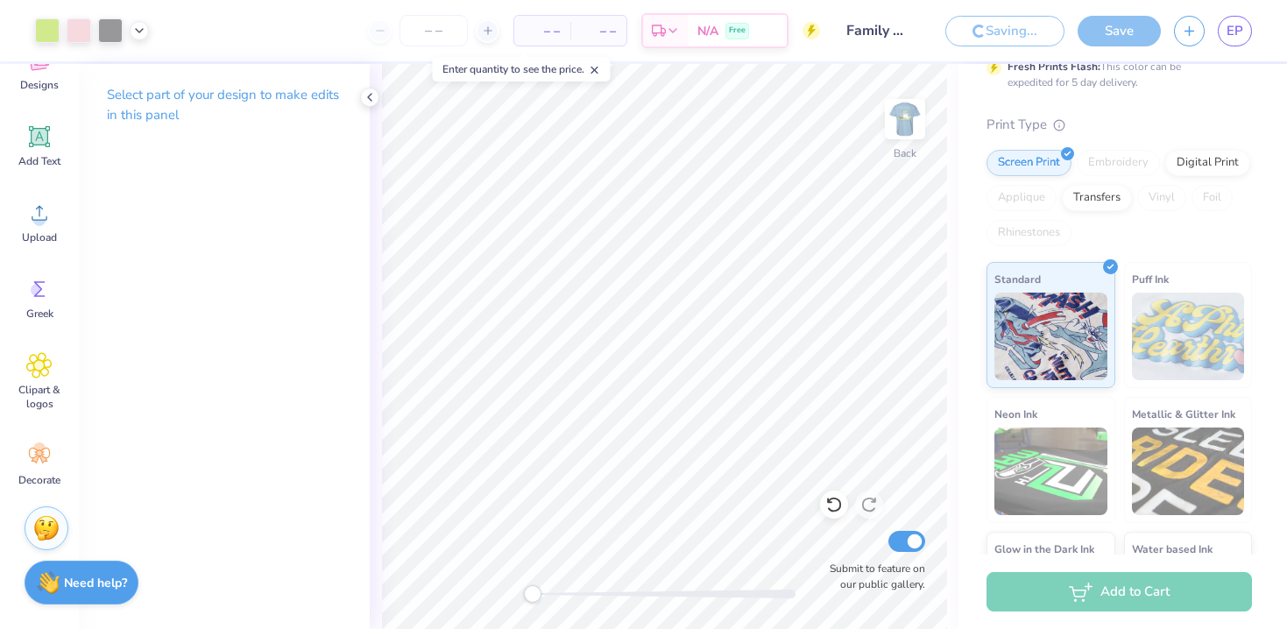
scroll to position [205, 0]
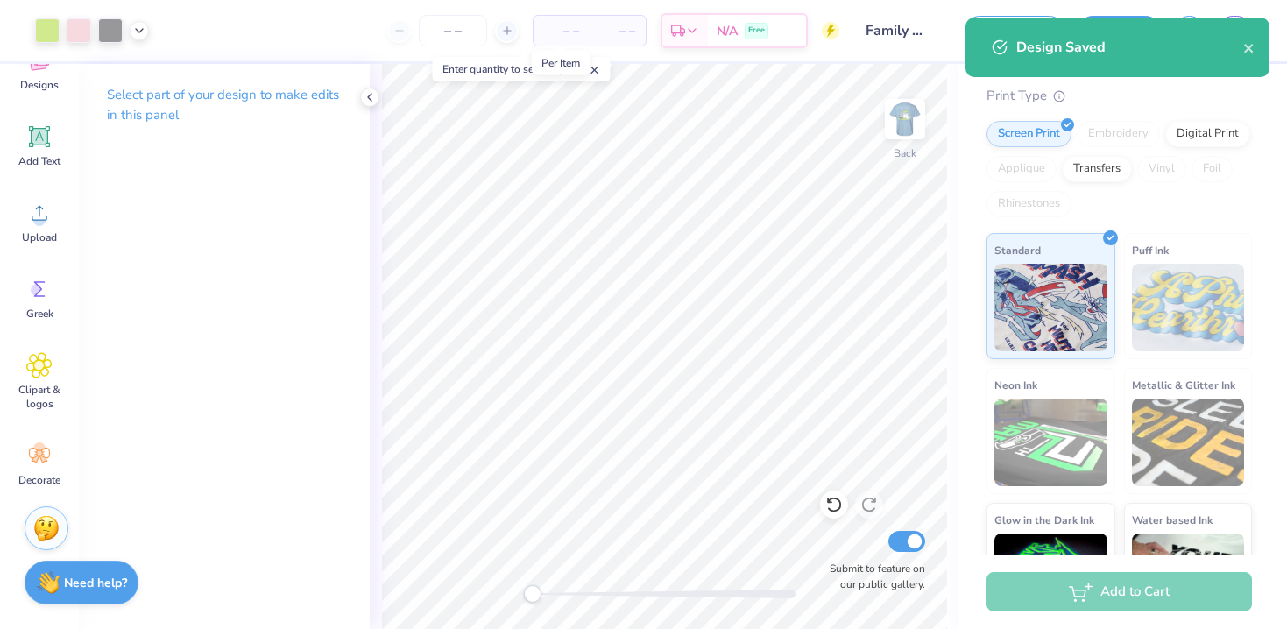
click at [564, 32] on span "– –" at bounding box center [561, 31] width 35 height 18
click at [470, 34] on input "number" at bounding box center [453, 31] width 68 height 32
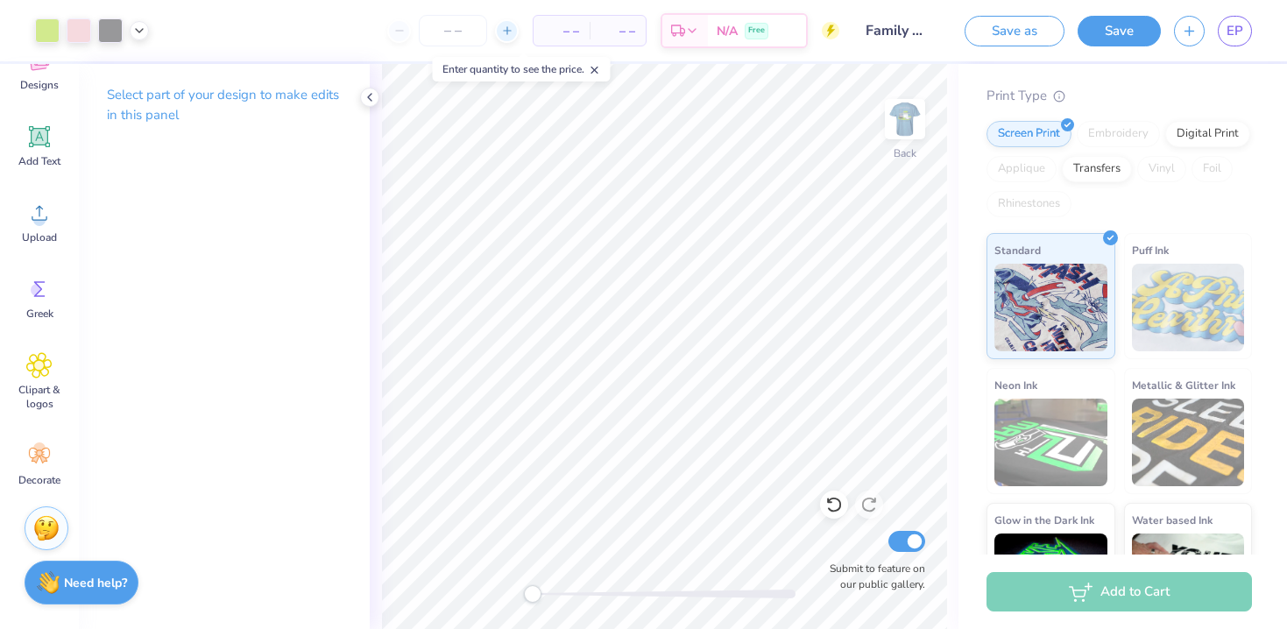
click at [505, 34] on icon at bounding box center [507, 31] width 12 height 12
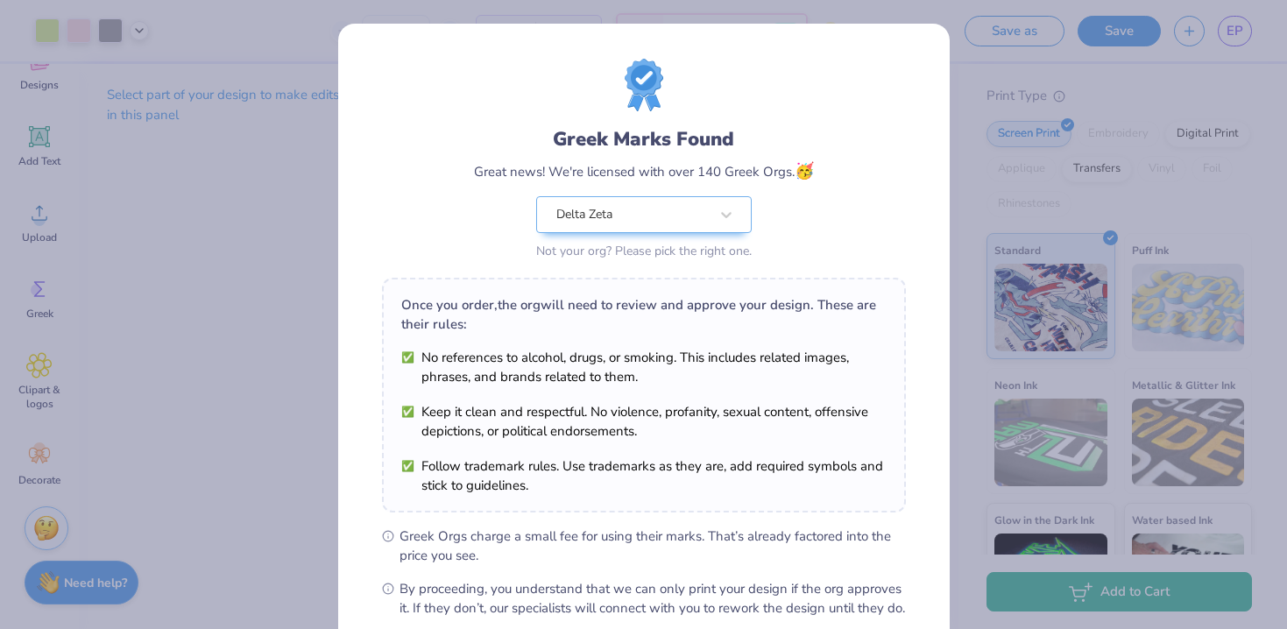
drag, startPoint x: 477, startPoint y: 32, endPoint x: 413, endPoint y: 31, distance: 64.0
click at [413, 31] on body "Art colors 12 $63.61 Per Item $763.32 Total Est. Delivery [DATE] - [DATE] Free …" at bounding box center [643, 314] width 1287 height 629
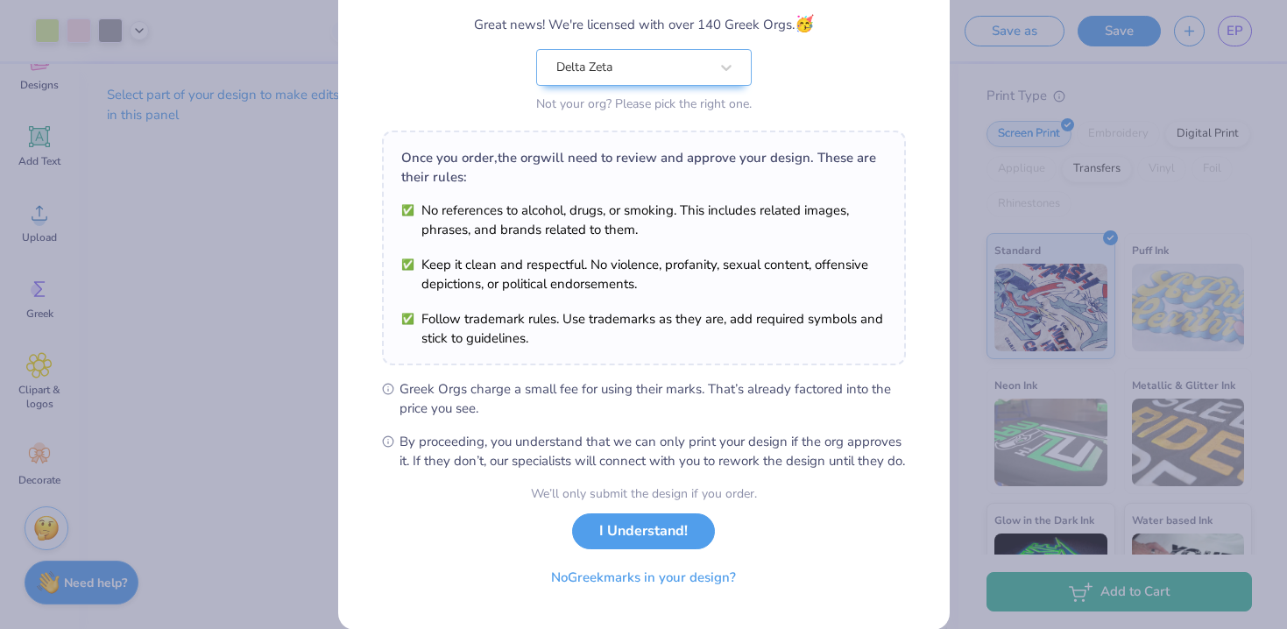
scroll to position [149, 0]
click at [658, 543] on button "I Understand!" at bounding box center [643, 525] width 143 height 36
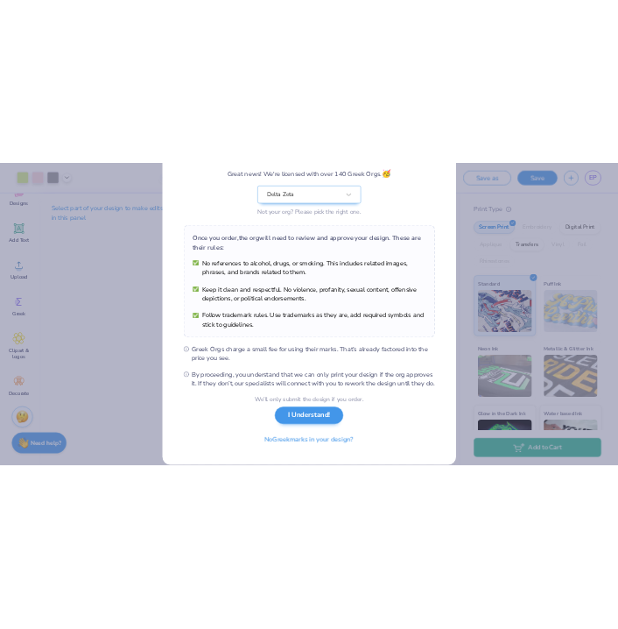
scroll to position [0, 0]
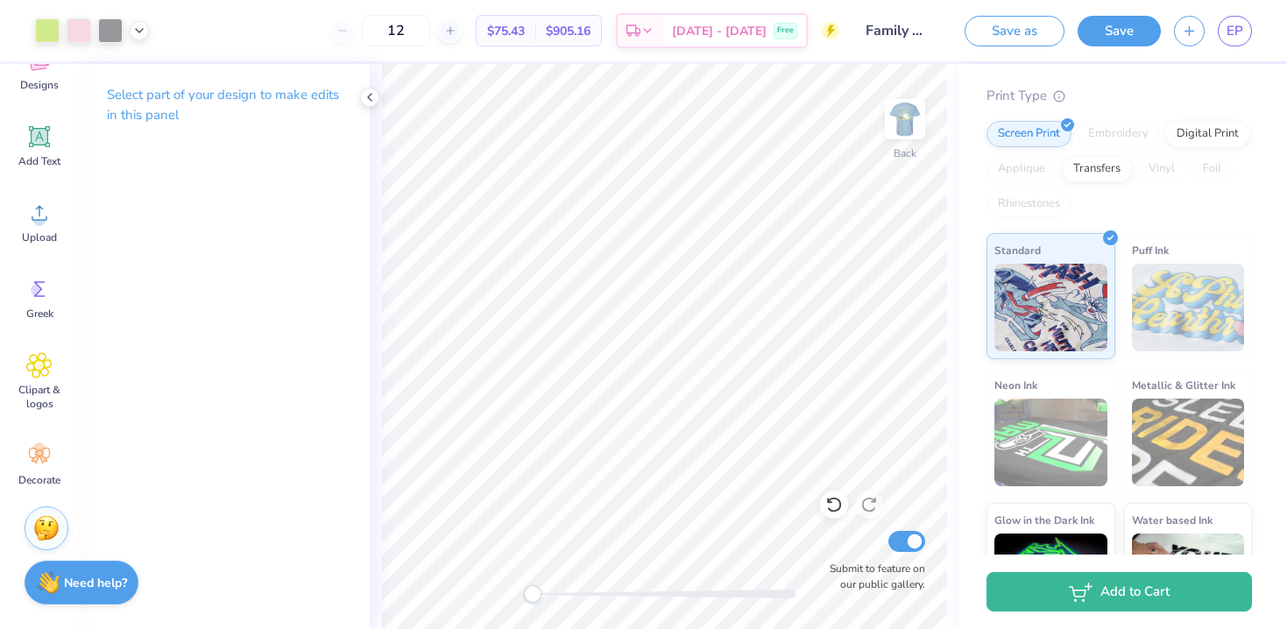
drag, startPoint x: 436, startPoint y: 32, endPoint x: 362, endPoint y: 32, distance: 74.5
click at [362, 32] on div "12" at bounding box center [395, 31] width 131 height 32
type input "12"
click at [372, 99] on icon at bounding box center [370, 97] width 14 height 14
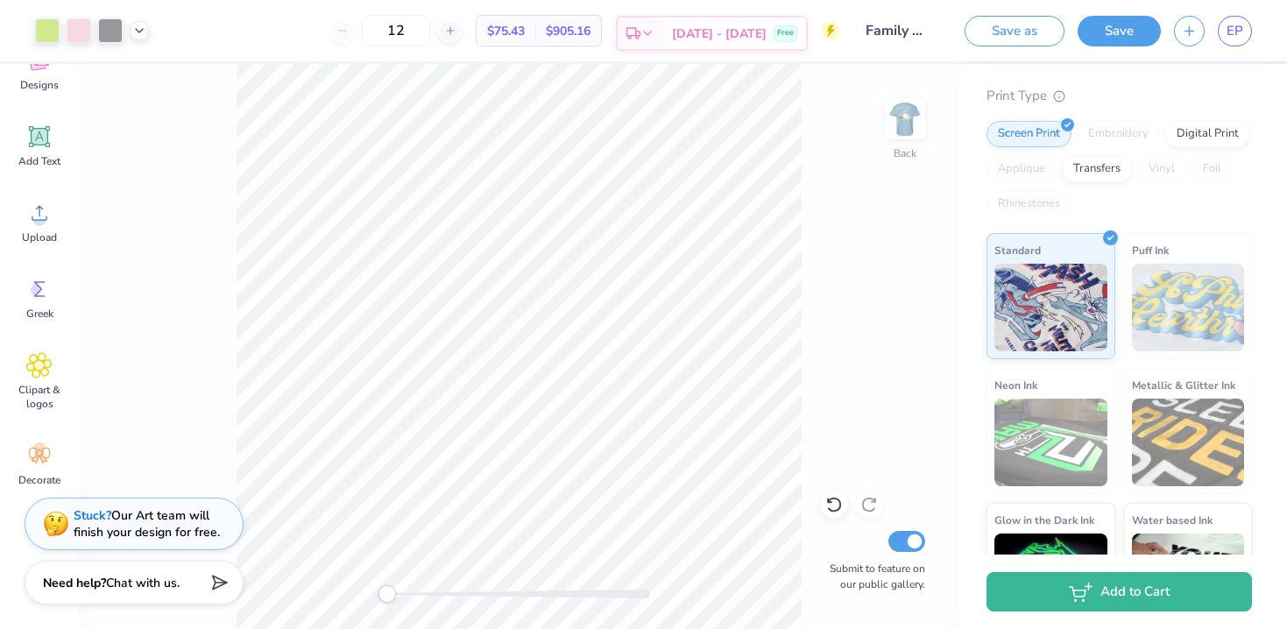
click at [654, 29] on icon at bounding box center [647, 33] width 14 height 14
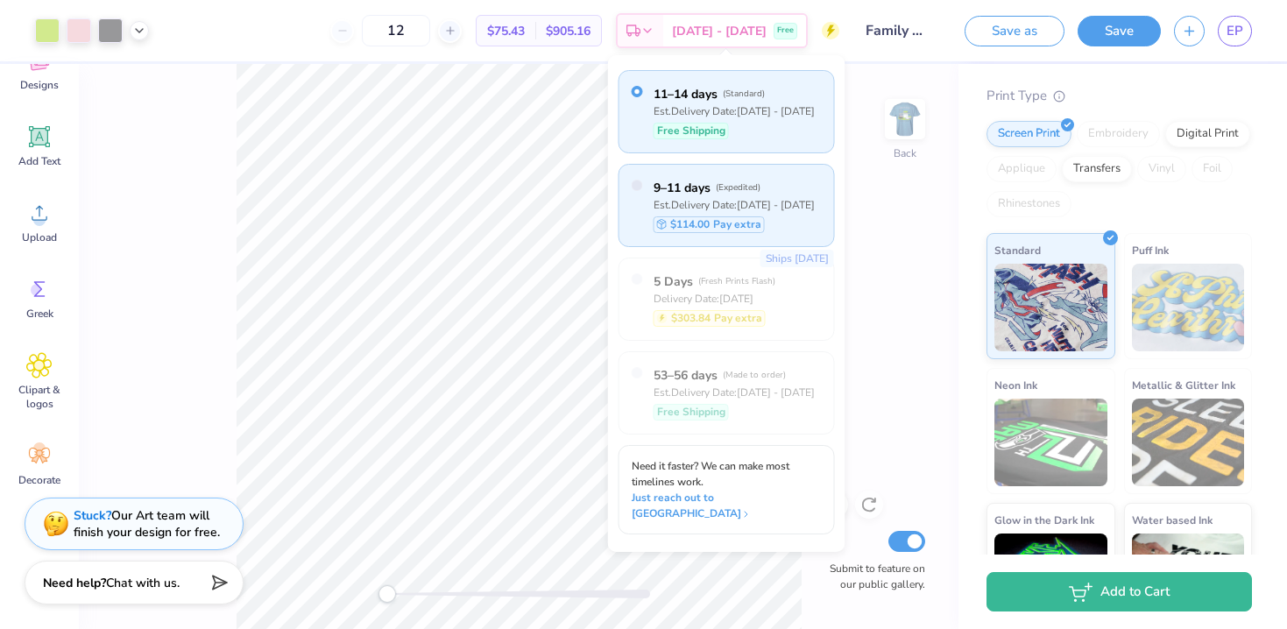
click at [637, 205] on div "9–11 days ( Expedited ) Est. Delivery Date: [DATE] - [DATE] $114.00 Pay extra" at bounding box center [726, 205] width 216 height 83
radio input "false"
radio input "true"
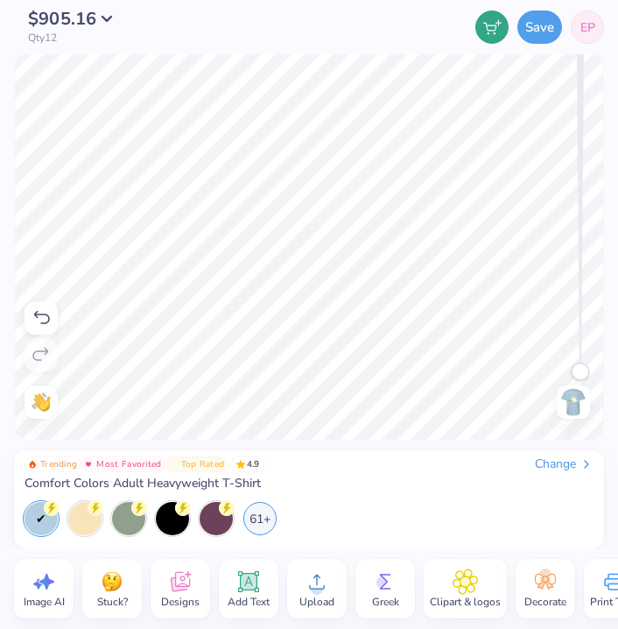
click at [418, 21] on div "Save EP" at bounding box center [399, 27] width 409 height 54
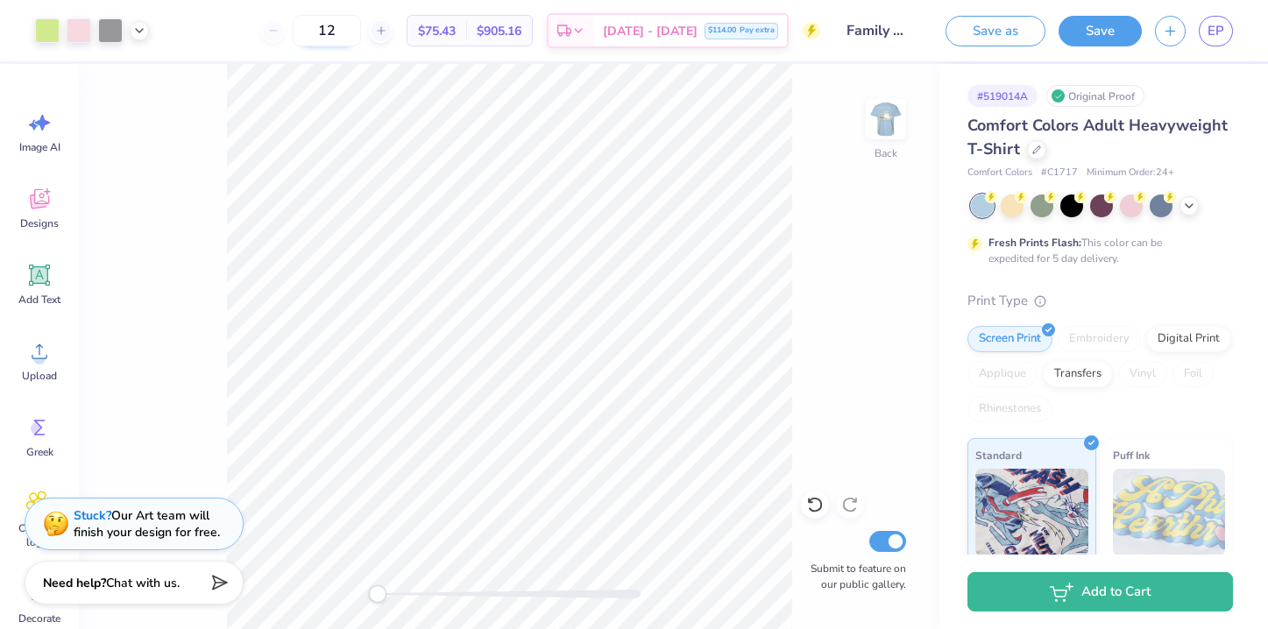
drag, startPoint x: 358, startPoint y: 36, endPoint x: 317, endPoint y: 36, distance: 41.2
click at [317, 36] on input "12" at bounding box center [327, 31] width 68 height 32
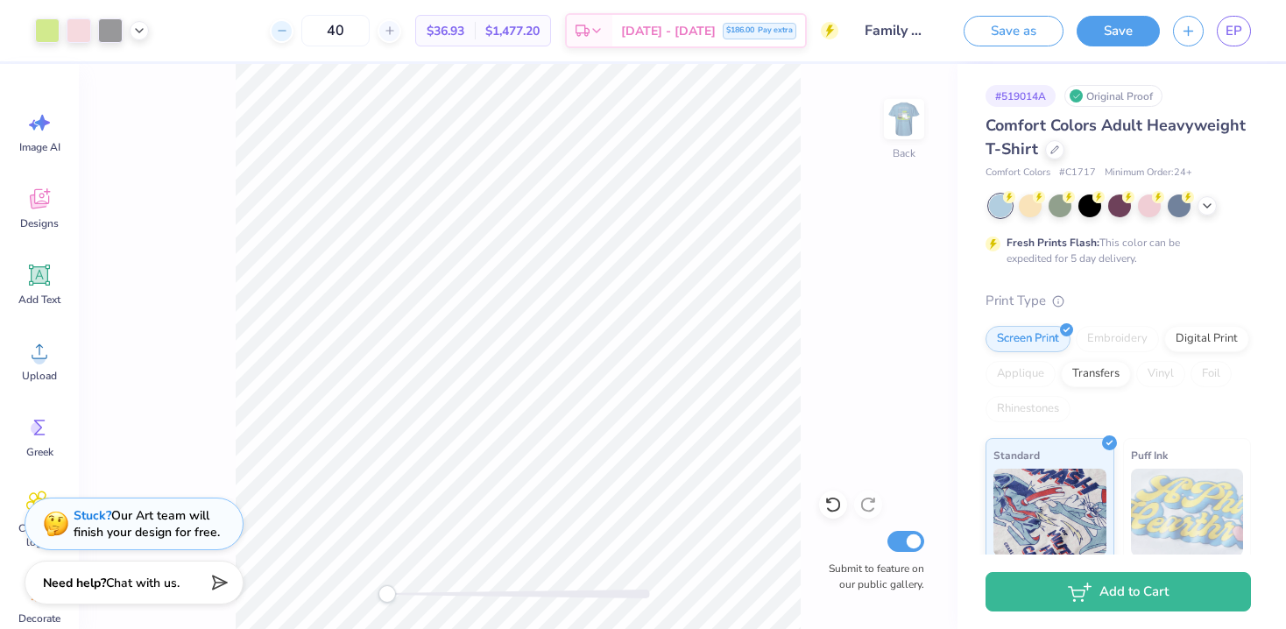
drag, startPoint x: 368, startPoint y: 30, endPoint x: 313, endPoint y: 30, distance: 55.2
click at [313, 30] on div "40" at bounding box center [335, 31] width 131 height 32
click at [1016, 173] on span "Comfort Colors" at bounding box center [1018, 173] width 65 height 15
click at [1038, 173] on span "Comfort Colors" at bounding box center [1018, 173] width 65 height 15
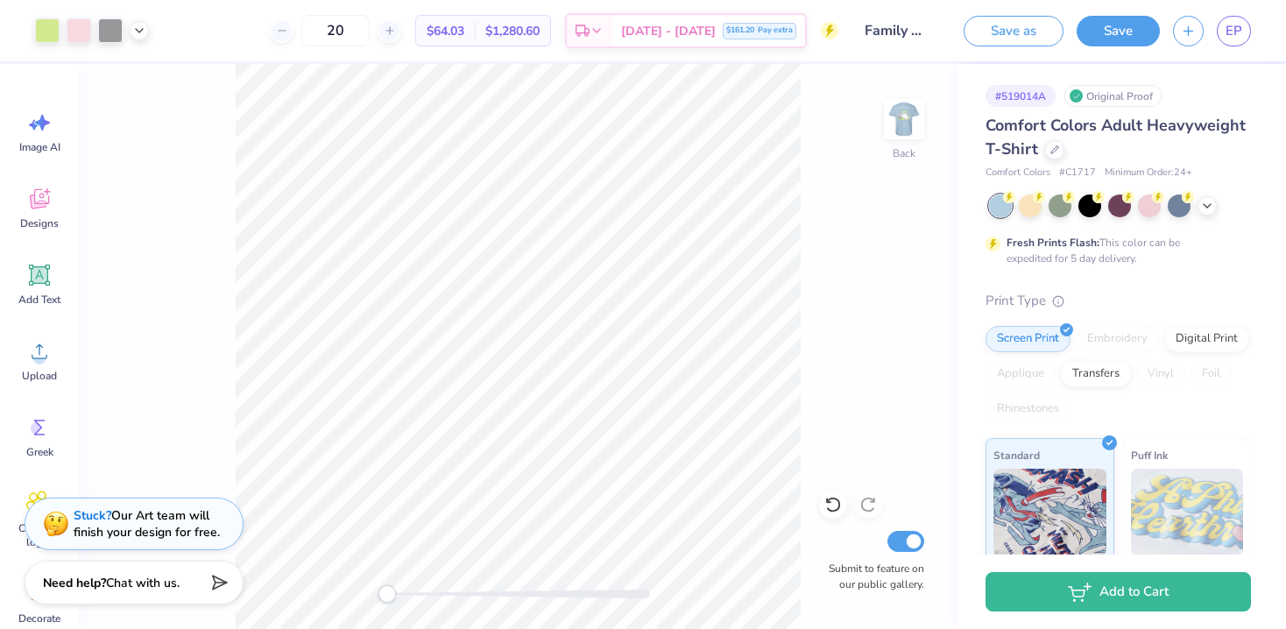
click at [1064, 130] on span "Comfort Colors Adult Heavyweight T-Shirt" at bounding box center [1116, 137] width 260 height 45
click at [1050, 145] on icon at bounding box center [1054, 148] width 9 height 9
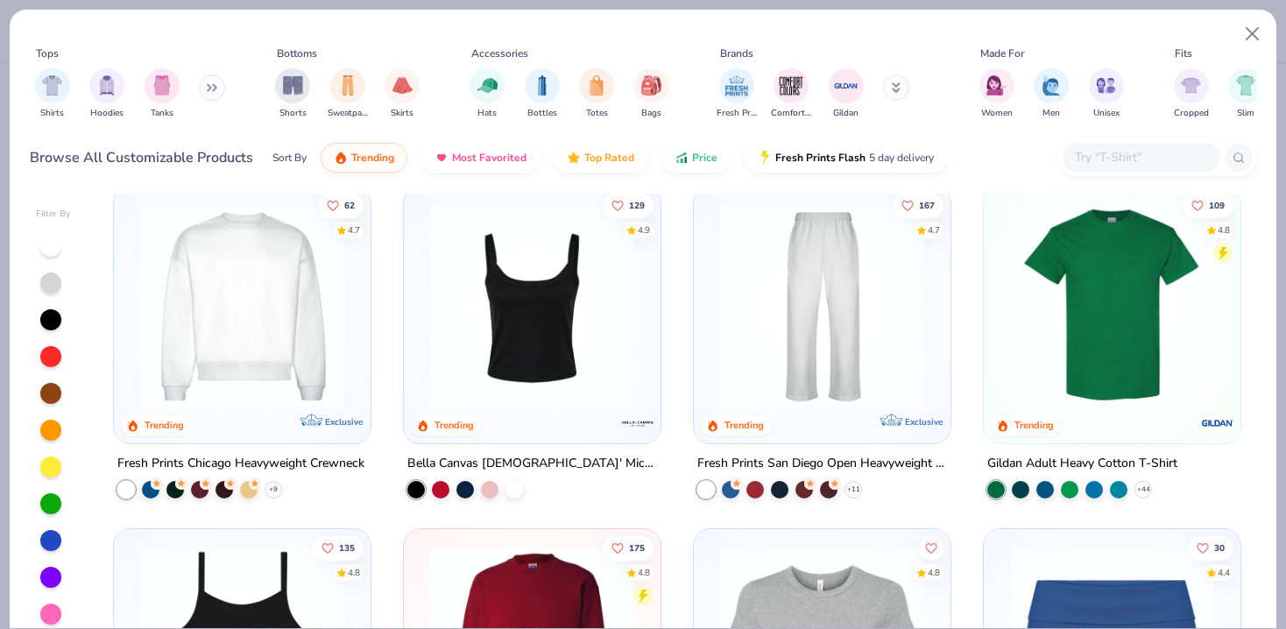
scroll to position [706, 0]
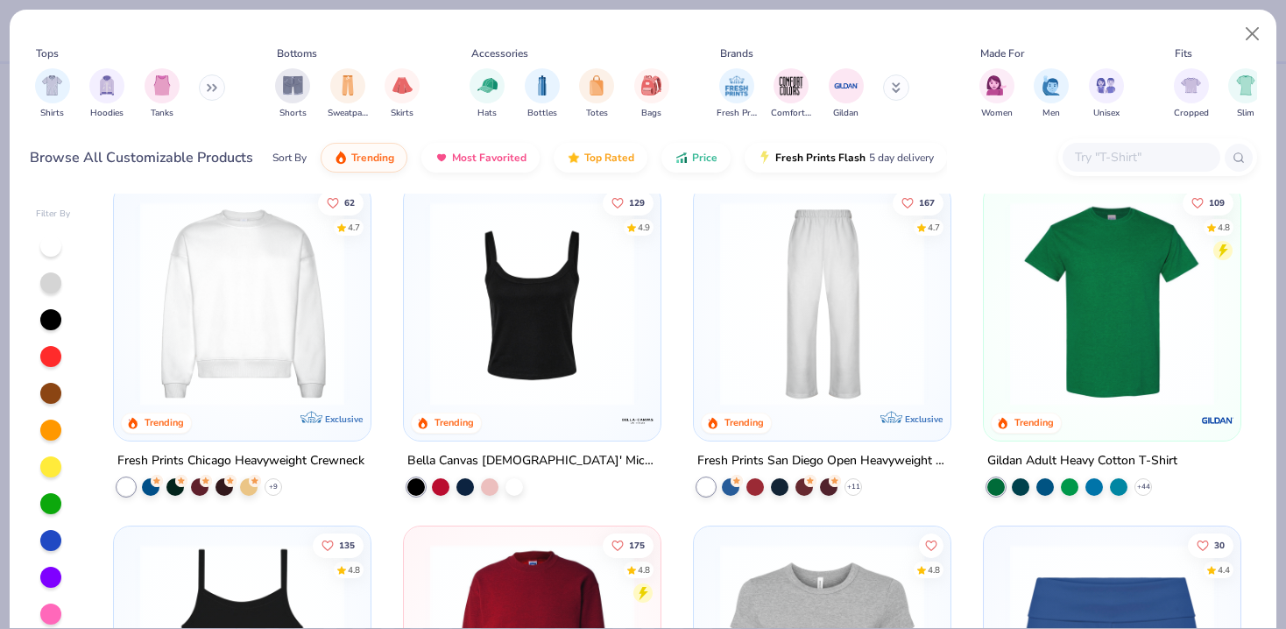
click at [1067, 392] on img at bounding box center [1112, 303] width 222 height 204
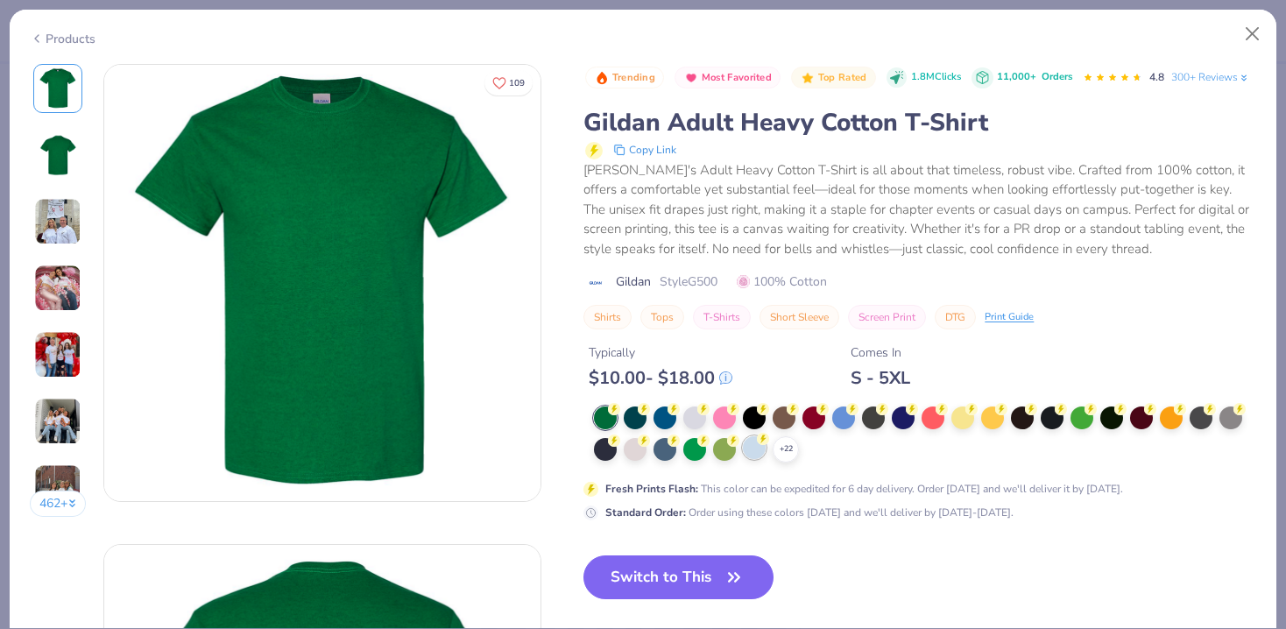
click at [757, 452] on div at bounding box center [754, 447] width 23 height 23
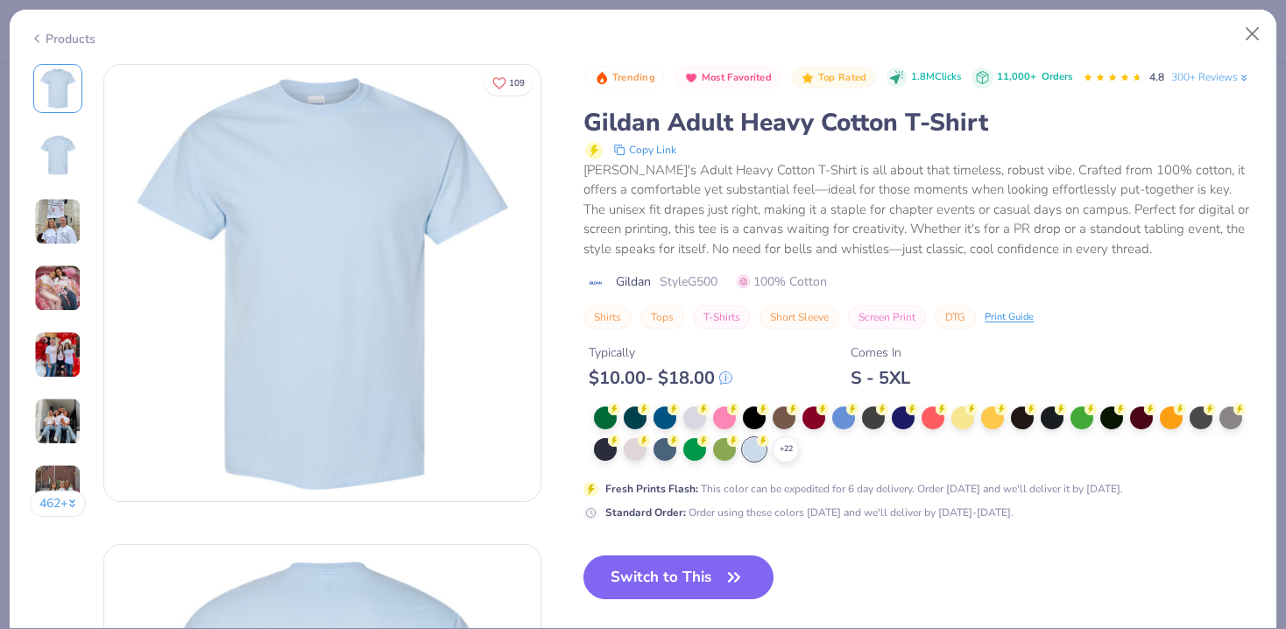
click at [52, 230] on img at bounding box center [57, 221] width 47 height 47
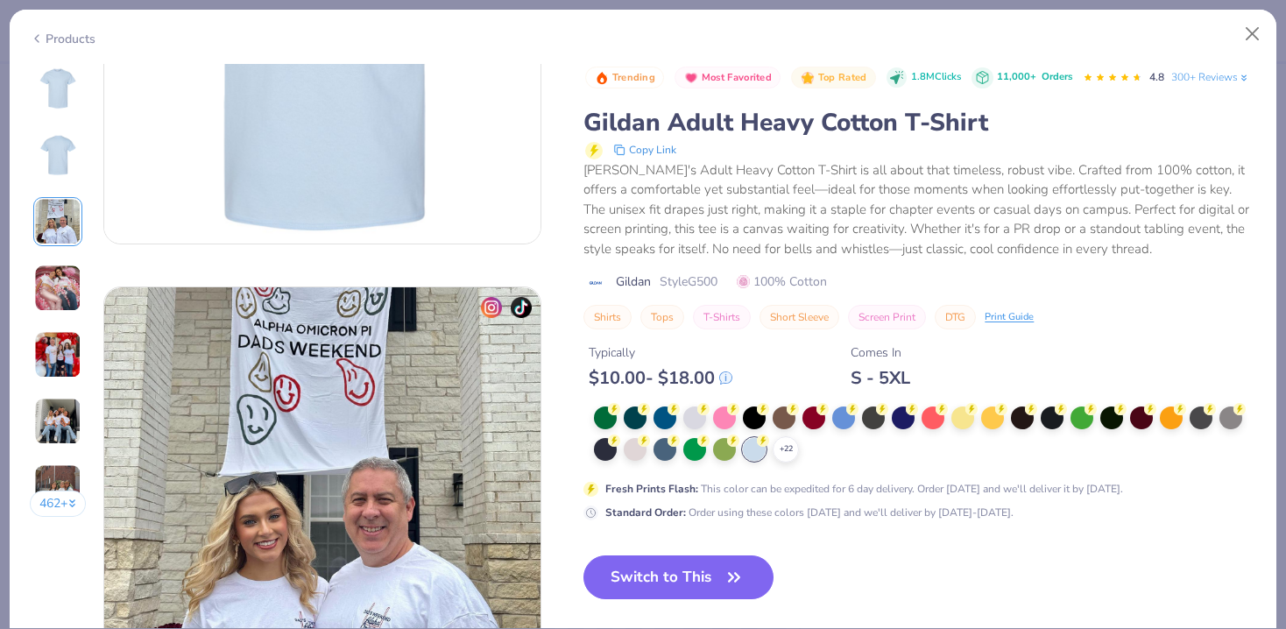
scroll to position [960, 0]
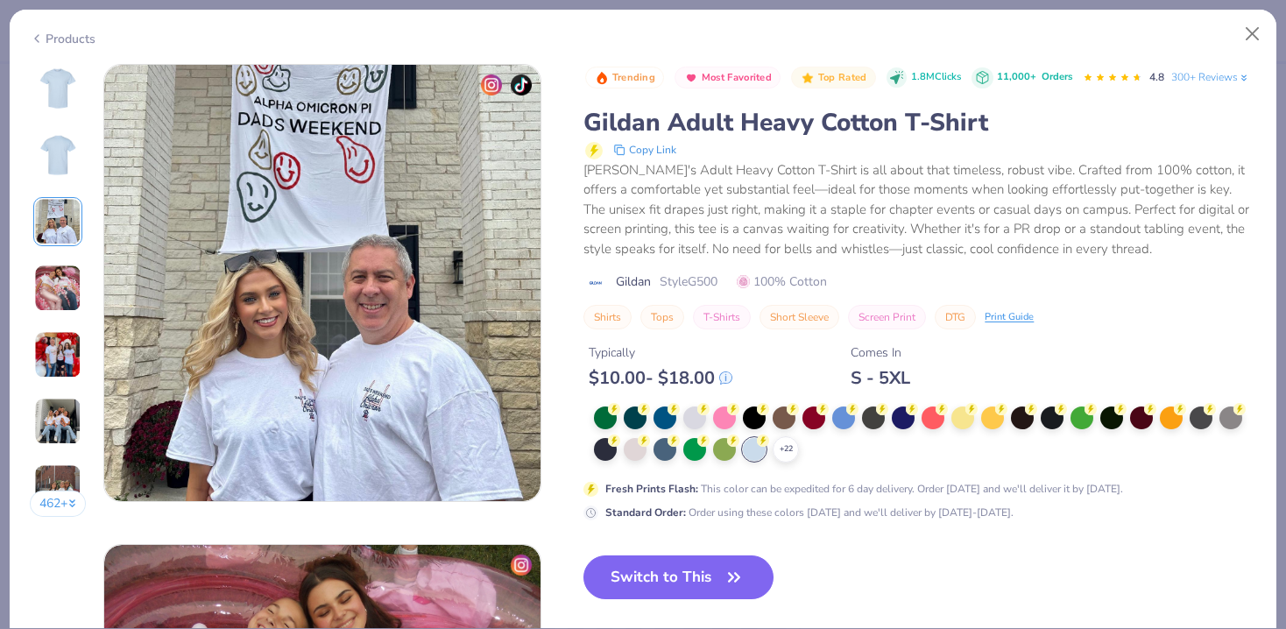
click at [57, 274] on img at bounding box center [57, 288] width 47 height 47
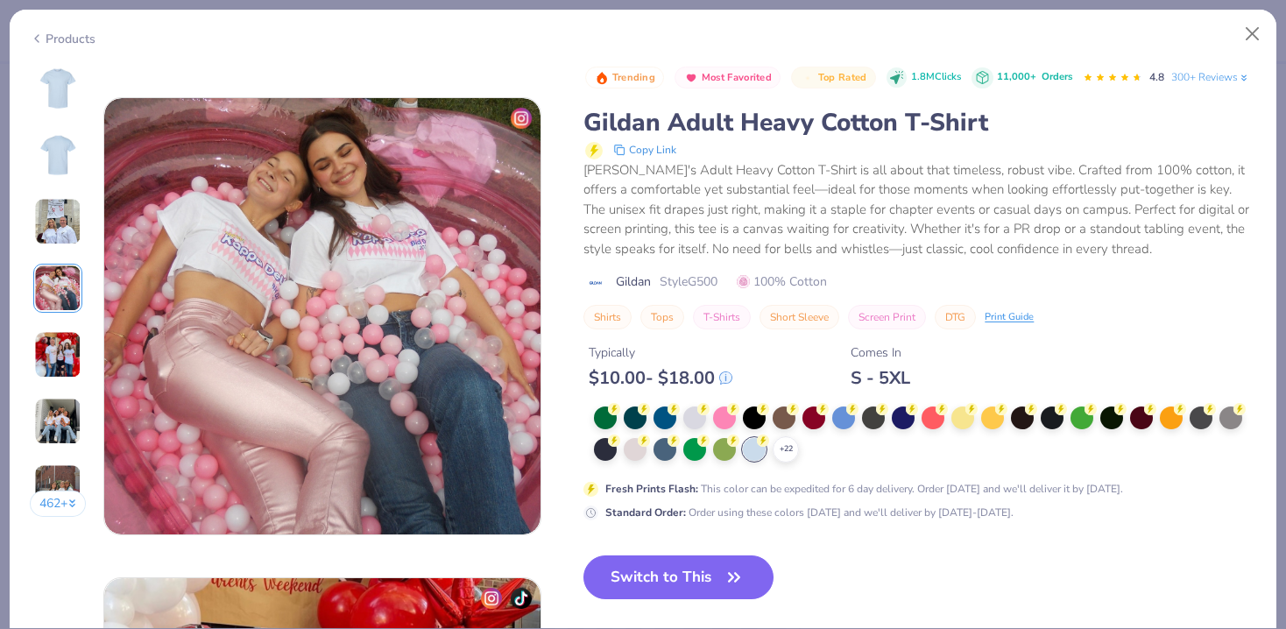
scroll to position [1440, 0]
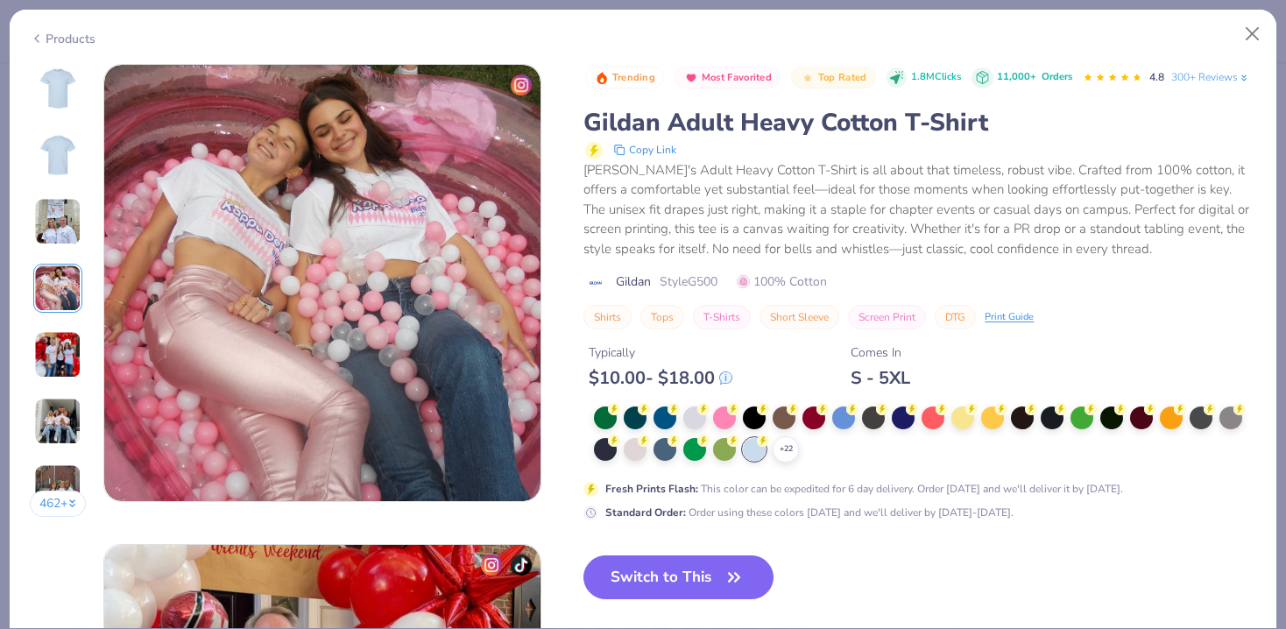
click at [59, 344] on img at bounding box center [57, 354] width 47 height 47
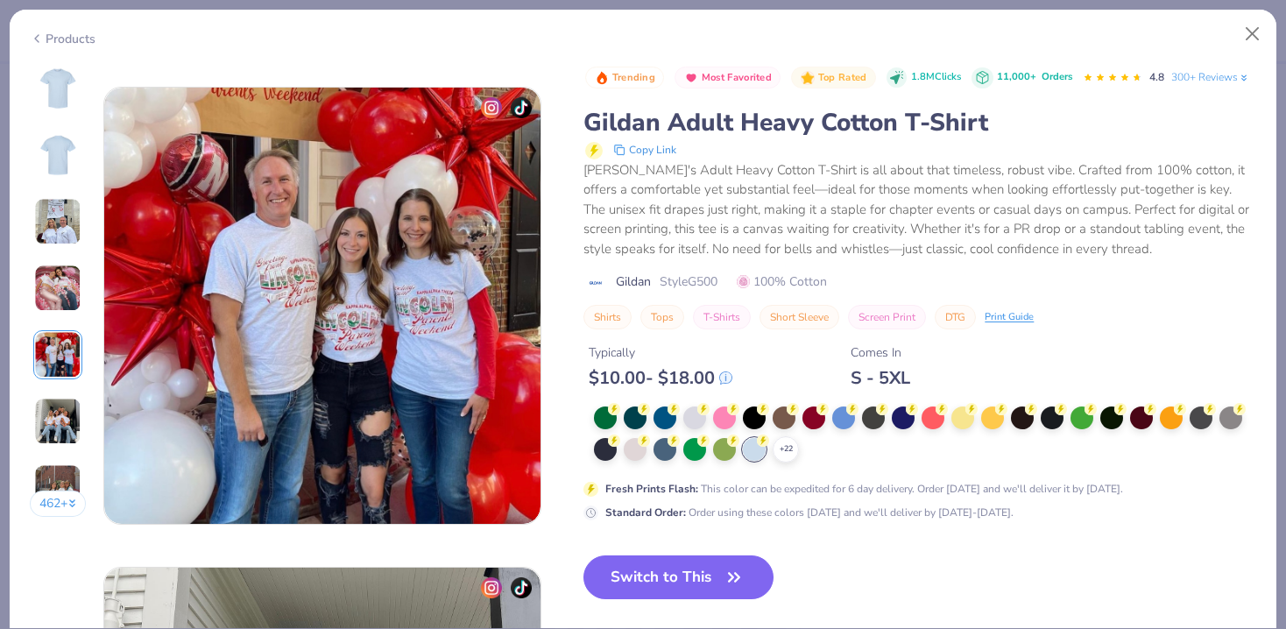
scroll to position [1920, 0]
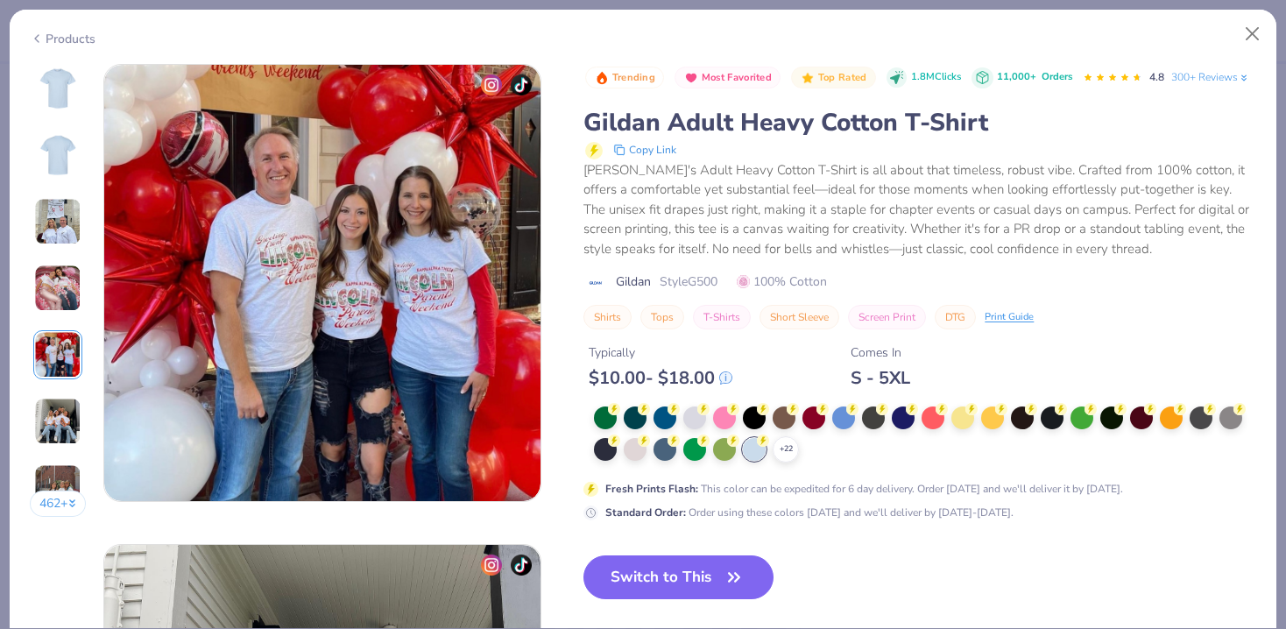
click at [54, 414] on img at bounding box center [57, 421] width 47 height 47
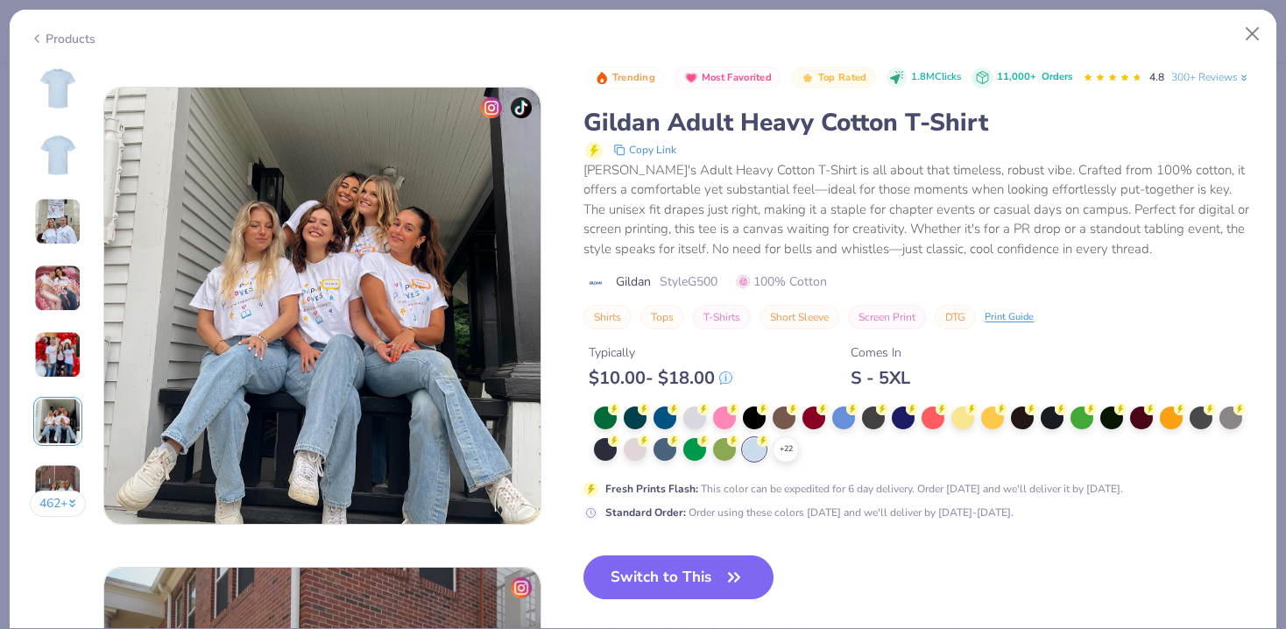
scroll to position [2400, 0]
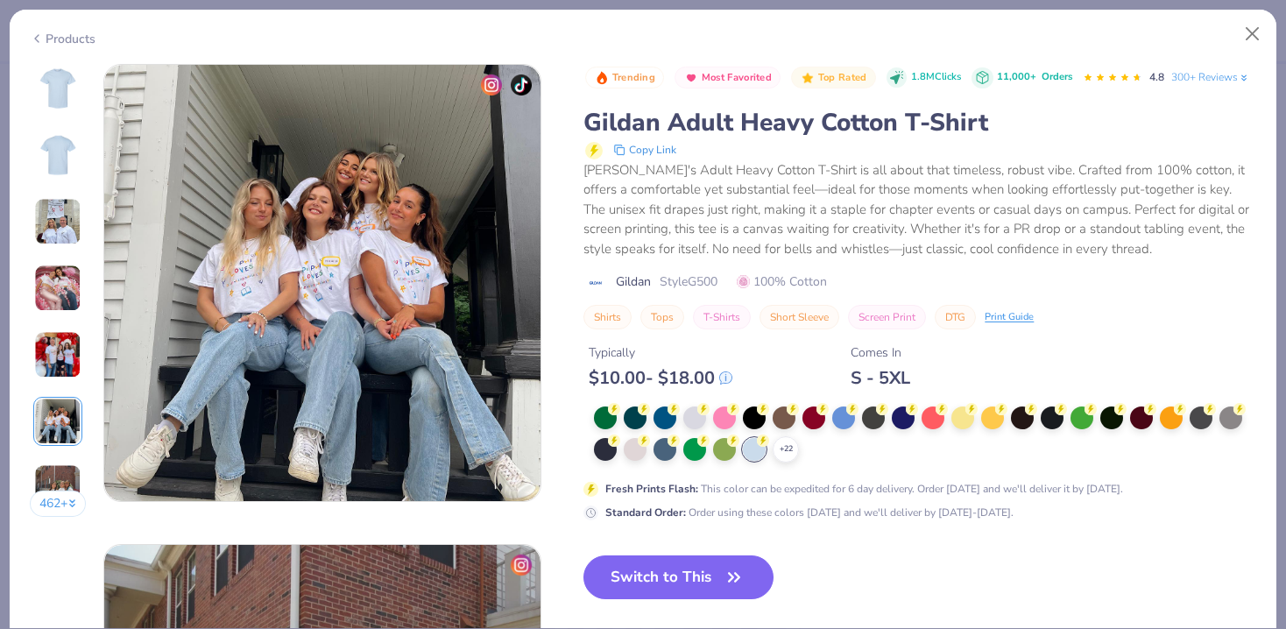
click at [53, 468] on img at bounding box center [57, 487] width 47 height 47
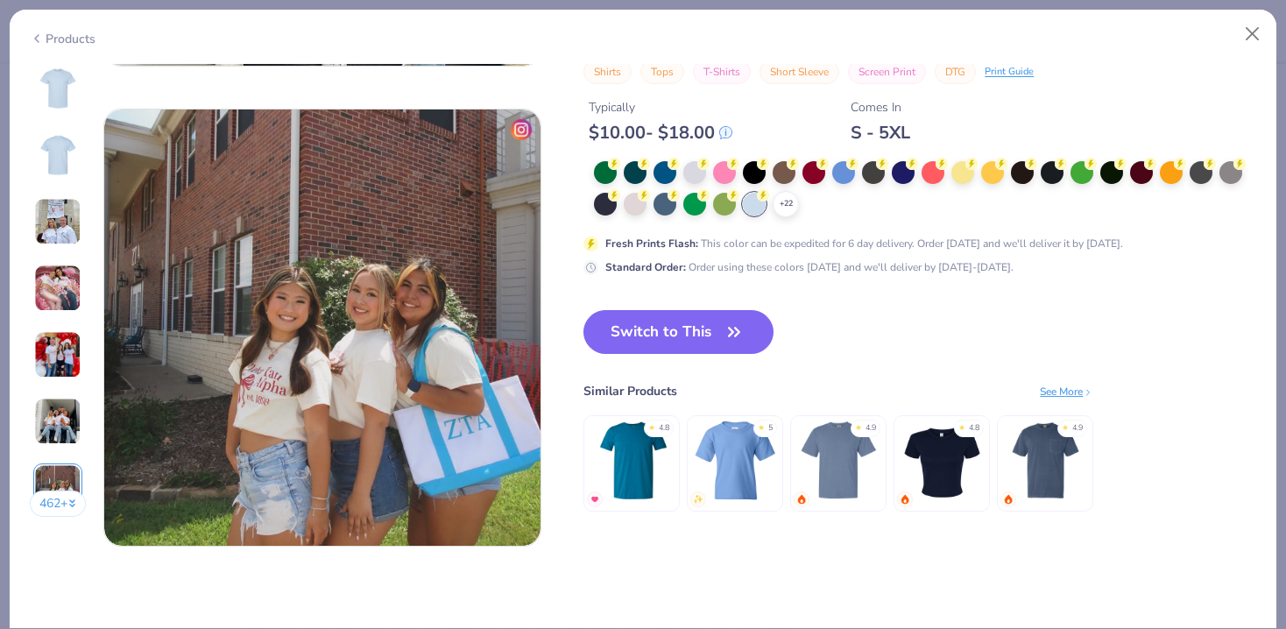
scroll to position [2880, 0]
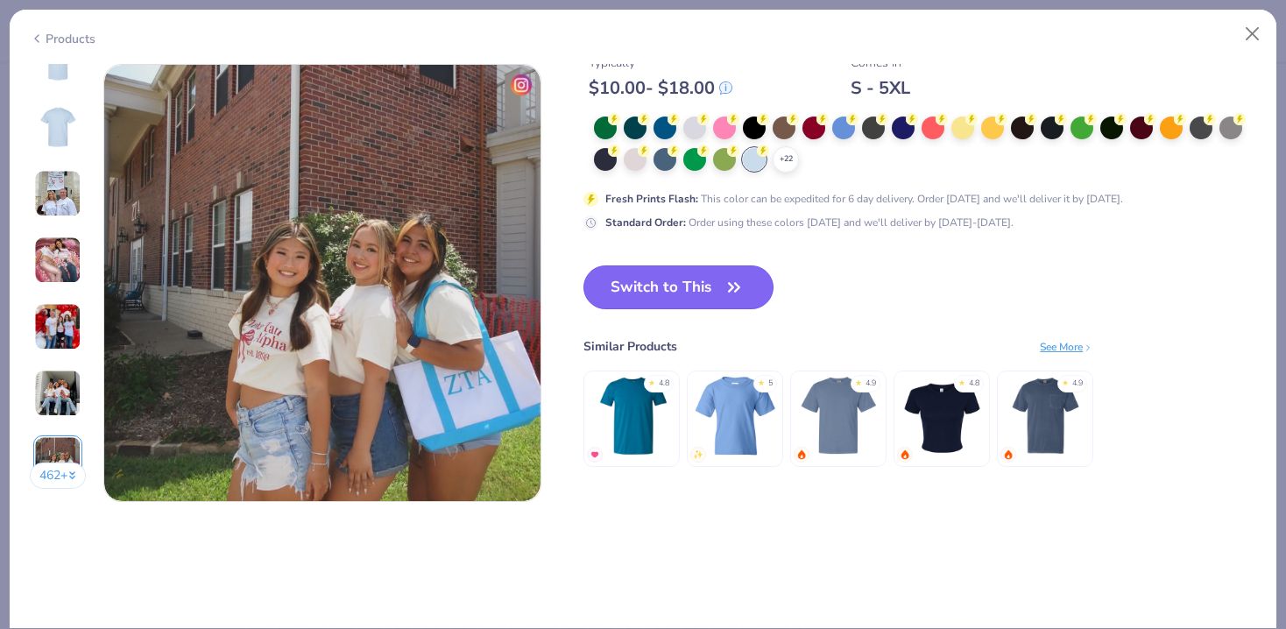
click at [703, 280] on button "Switch to This" at bounding box center [678, 287] width 190 height 44
click at [731, 290] on icon "button" at bounding box center [734, 287] width 11 height 8
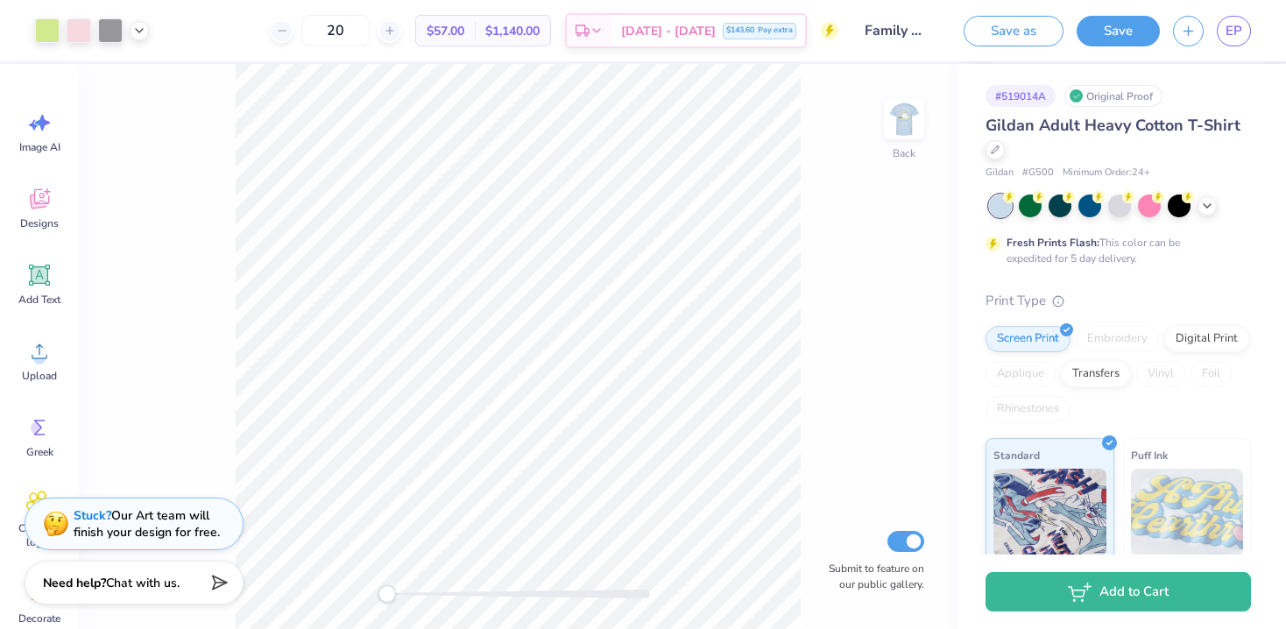
drag, startPoint x: 370, startPoint y: 29, endPoint x: 319, endPoint y: 29, distance: 50.8
click at [319, 29] on div "20" at bounding box center [335, 31] width 131 height 32
drag, startPoint x: 371, startPoint y: 26, endPoint x: 302, endPoint y: 26, distance: 69.2
click at [302, 26] on div "21" at bounding box center [335, 31] width 131 height 32
type input "12"
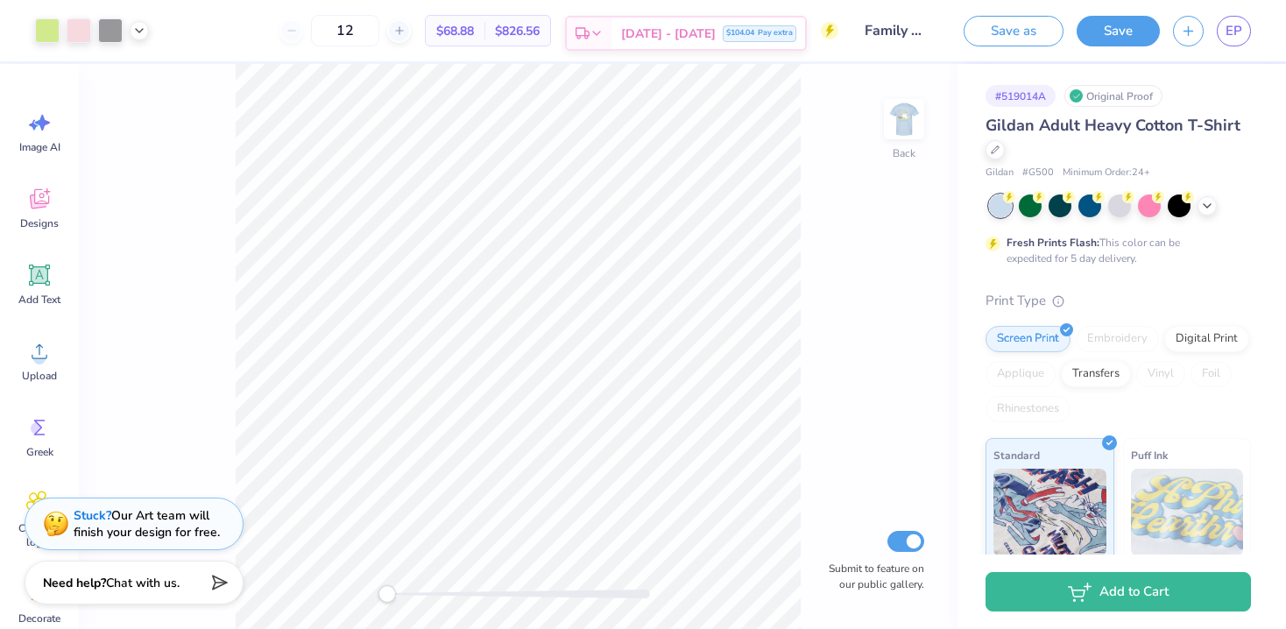
click at [651, 30] on span "[DATE] - [DATE]" at bounding box center [668, 34] width 95 height 18
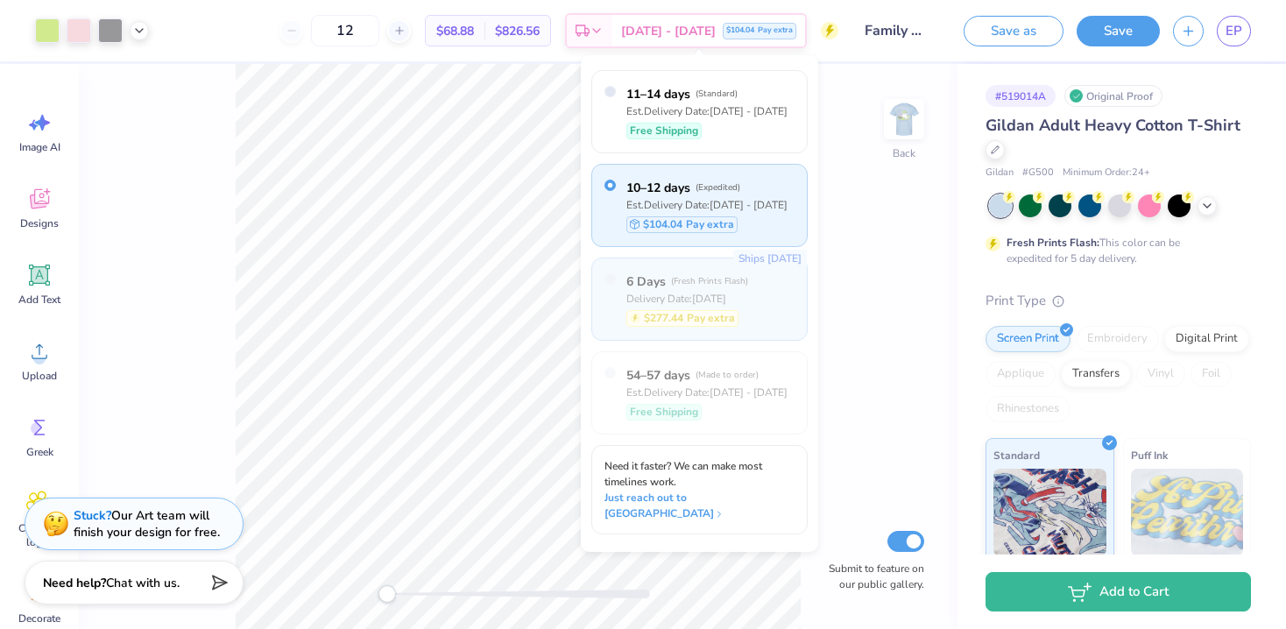
click at [622, 282] on div "Ships [DATE] 6 Days ( Fresh Prints Flash ) Delivery Date: [DATE] $277.44 Pay ex…" at bounding box center [699, 299] width 216 height 83
click at [612, 186] on input "radio" at bounding box center [609, 185] width 11 height 11
